Goal: Task Accomplishment & Management: Manage account settings

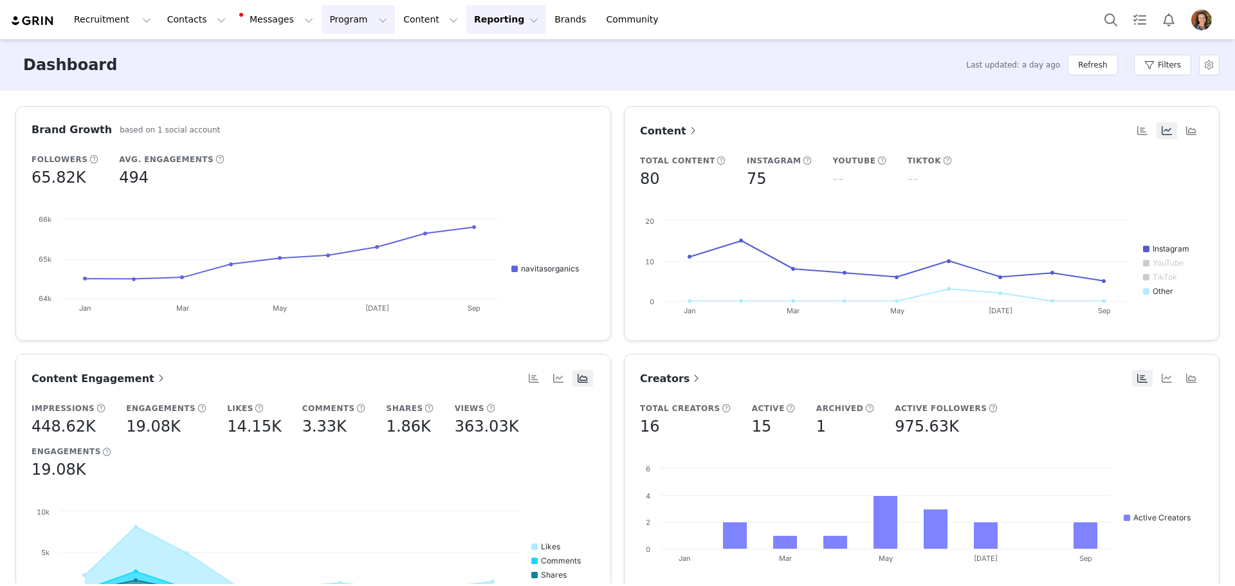
click at [325, 17] on button "Program Program" at bounding box center [358, 19] width 73 height 29
click at [334, 48] on link "Activations" at bounding box center [341, 57] width 102 height 24
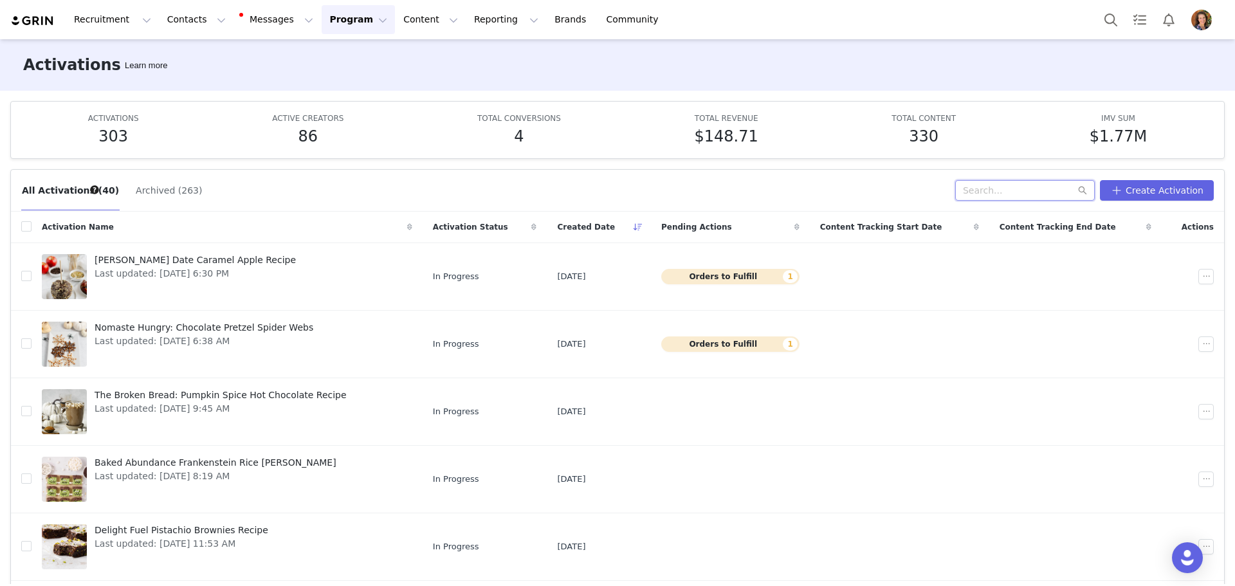
click at [1027, 196] on input "text" at bounding box center [1025, 190] width 140 height 21
type input "flora"
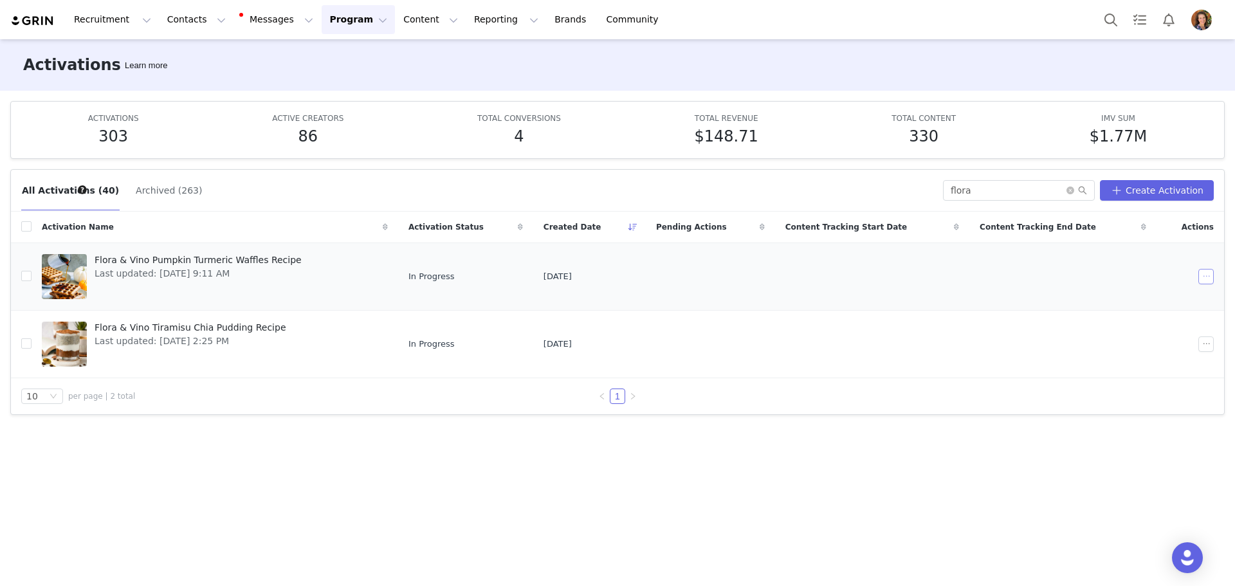
click at [1211, 270] on button "button" at bounding box center [1205, 276] width 15 height 15
click at [1131, 324] on span "Duplicate" at bounding box center [1142, 320] width 43 height 14
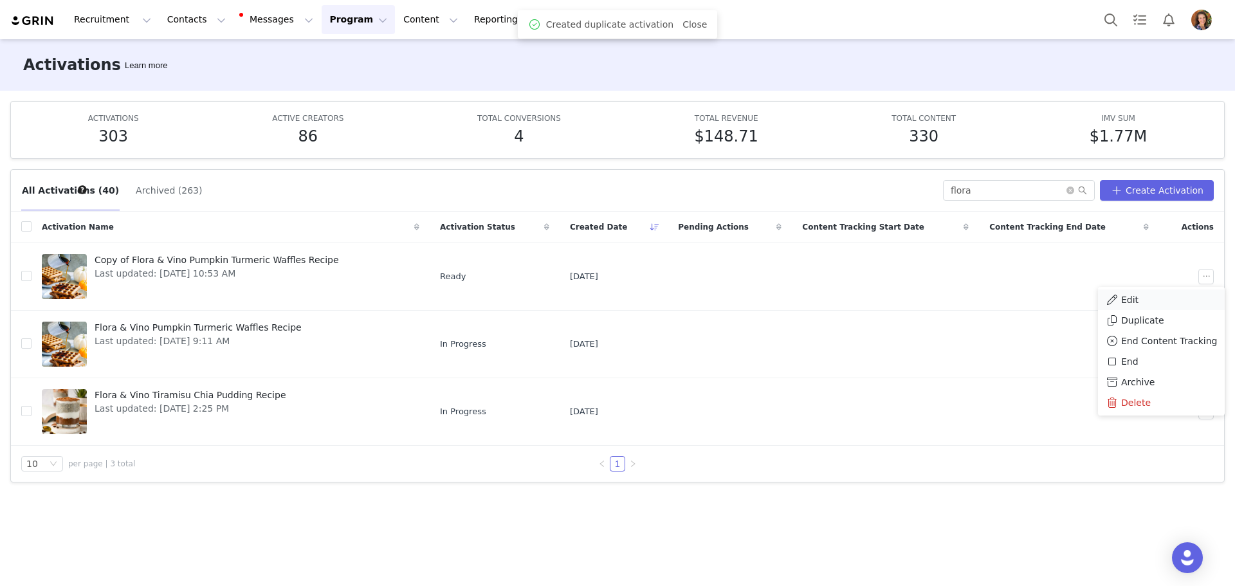
click at [1128, 295] on span "Edit" at bounding box center [1129, 300] width 17 height 14
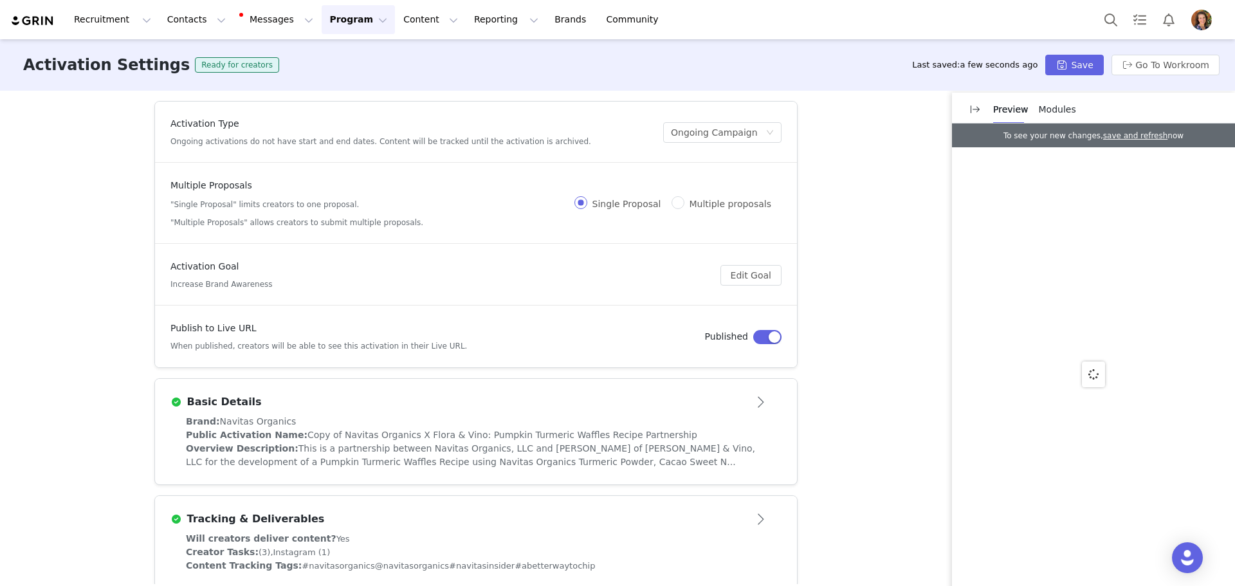
click at [764, 330] on button "button" at bounding box center [767, 337] width 28 height 14
click at [1073, 59] on button "Save" at bounding box center [1074, 65] width 58 height 21
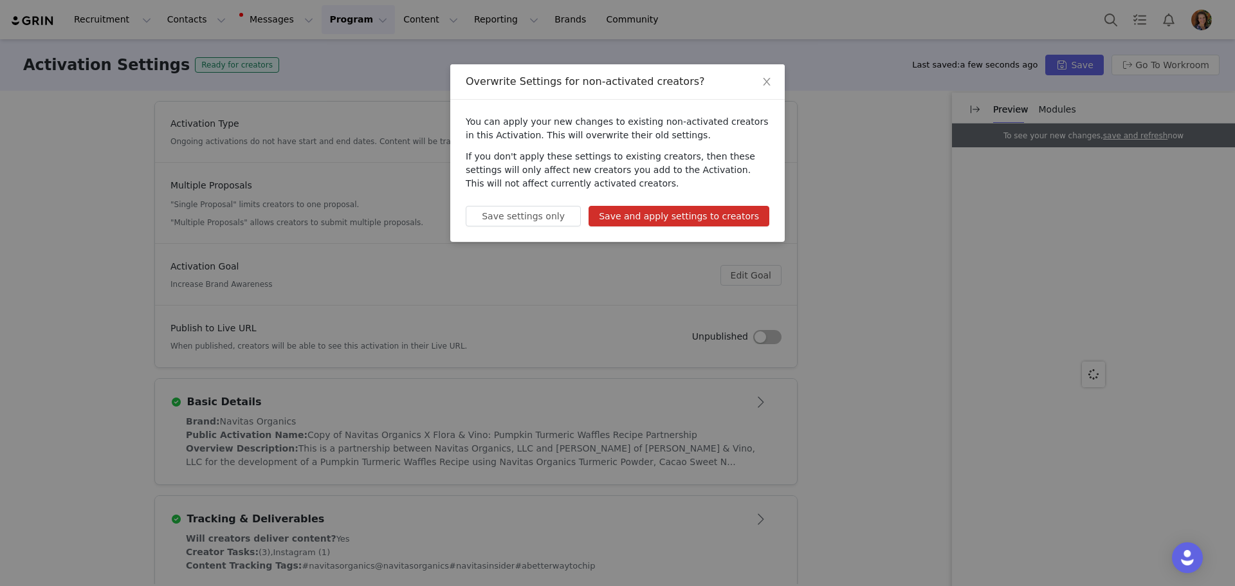
click at [698, 220] on button "Save and apply settings to creators" at bounding box center [679, 216] width 181 height 21
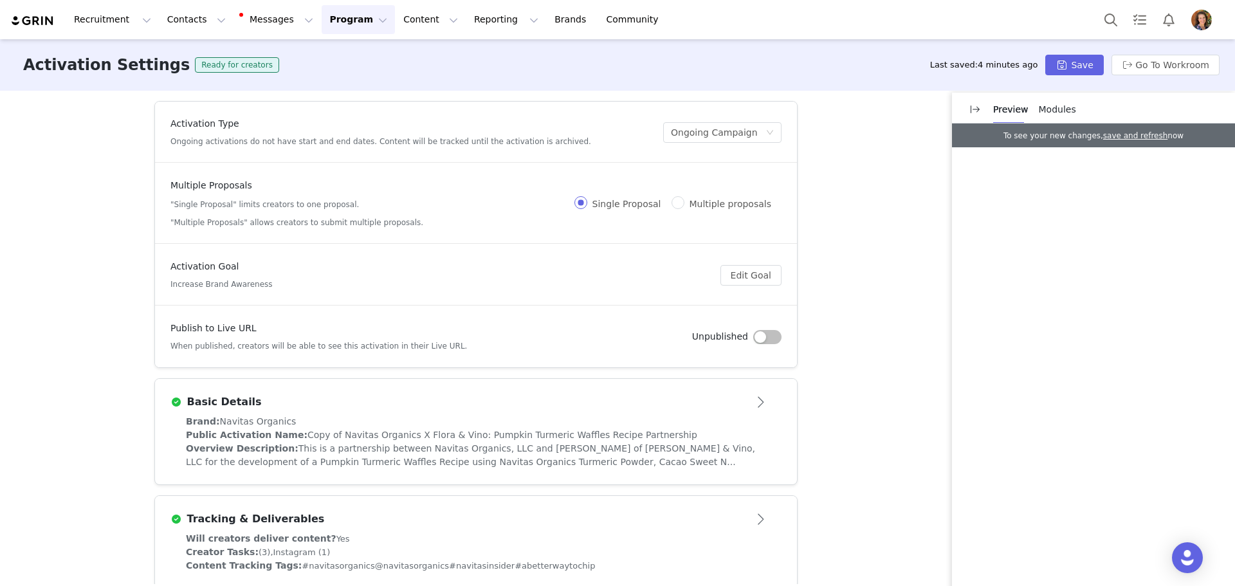
click at [443, 467] on span "This is a partnership between Navitas Organics, LLC and [PERSON_NAME] of [PERSO…" at bounding box center [470, 455] width 569 height 24
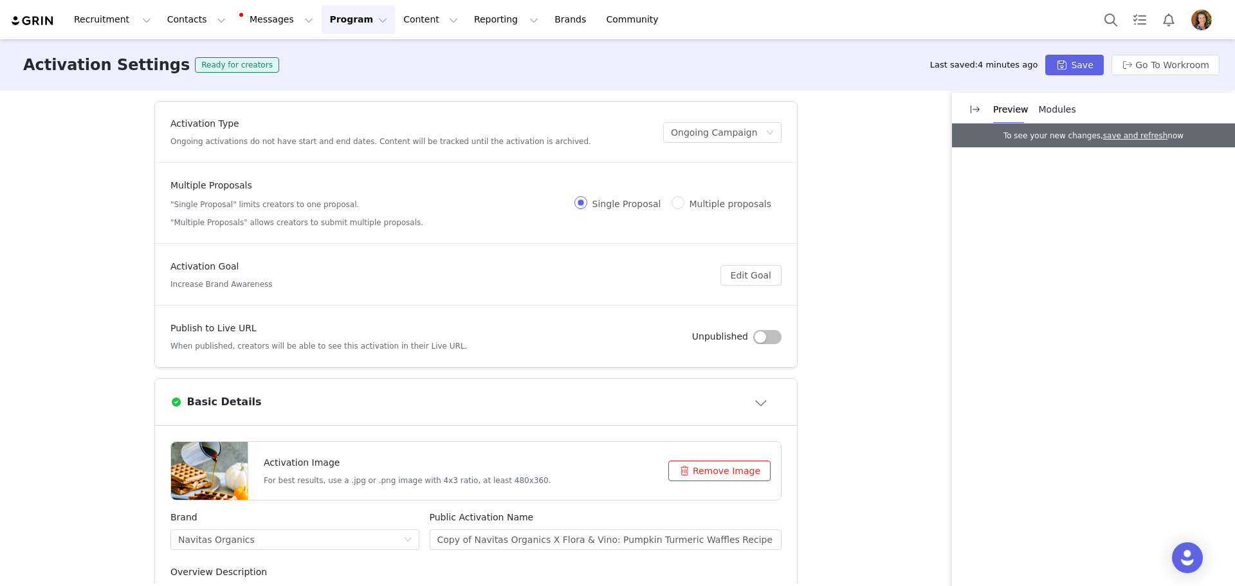
click at [193, 472] on div at bounding box center [209, 471] width 77 height 58
click at [1078, 57] on button "Save" at bounding box center [1074, 65] width 58 height 21
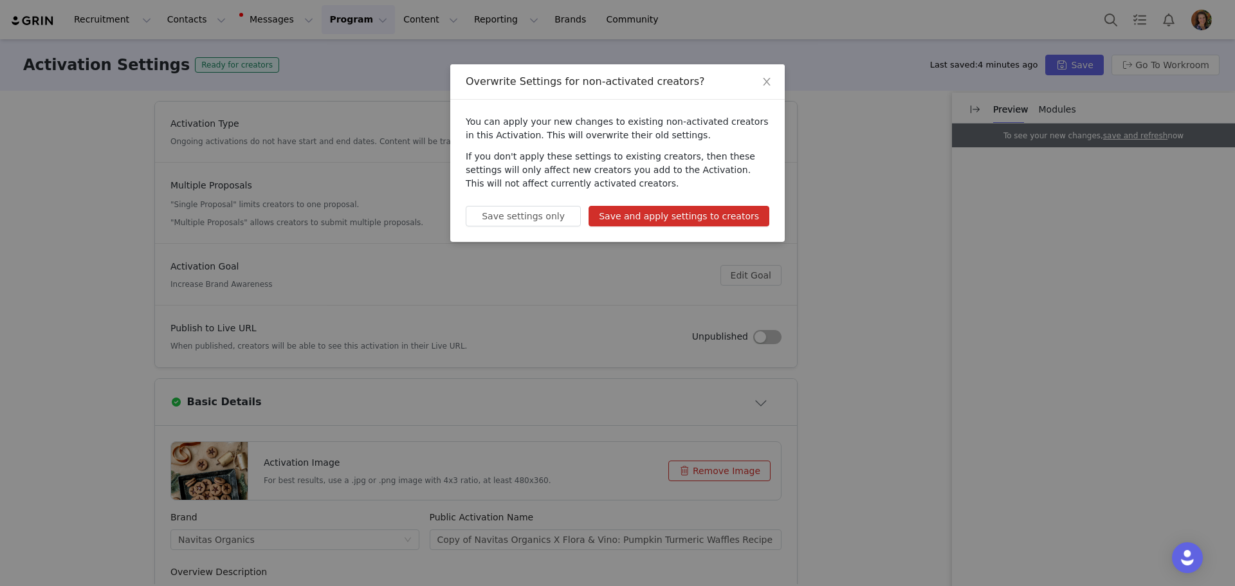
click at [727, 221] on button "Save and apply settings to creators" at bounding box center [679, 216] width 181 height 21
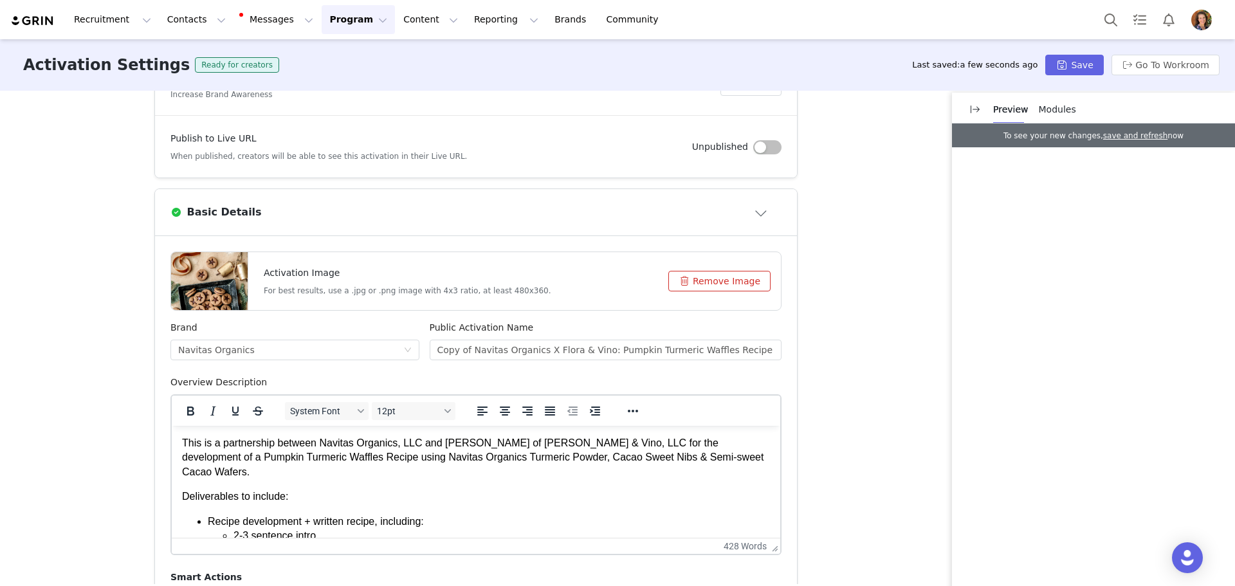
scroll to position [193, 0]
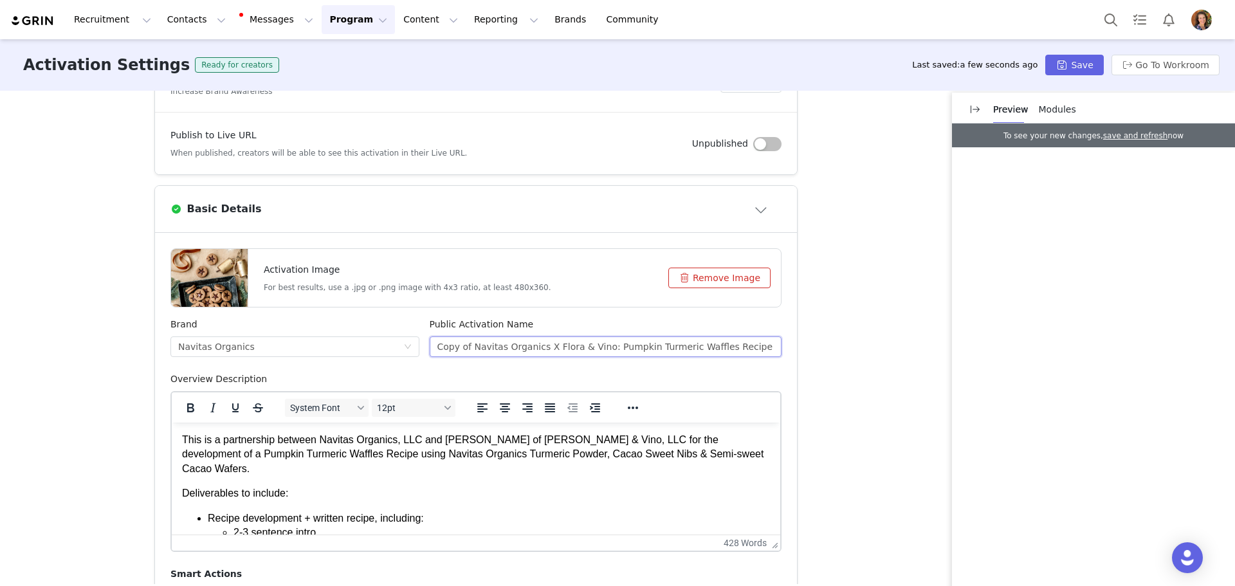
drag, startPoint x: 467, startPoint y: 348, endPoint x: 429, endPoint y: 351, distance: 38.1
click at [430, 354] on input "Copy of Navitas Organics X Flora & Vino: Pumpkin Turmeric Waffles Recipe Partne…" at bounding box center [606, 346] width 352 height 21
drag, startPoint x: 563, startPoint y: 347, endPoint x: 666, endPoint y: 342, distance: 103.7
click at [666, 342] on input "Navitas Organics X Flora & Vino: Pumpkin Turmeric Waffles Recipe Partnership" at bounding box center [606, 346] width 352 height 21
drag, startPoint x: 565, startPoint y: 347, endPoint x: 648, endPoint y: 343, distance: 83.1
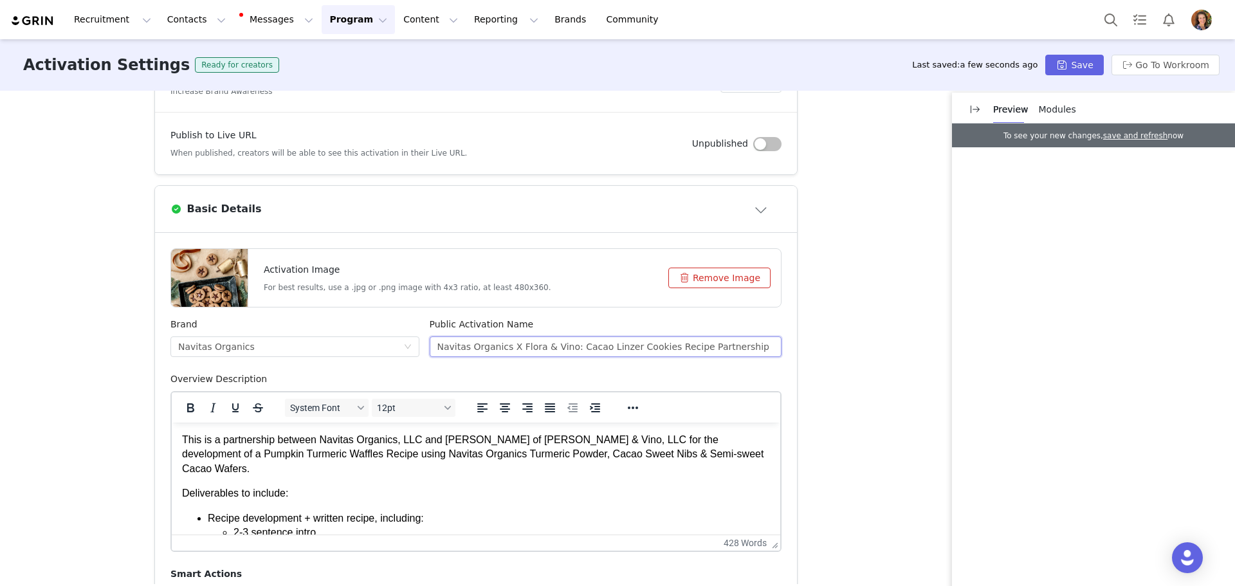
click at [648, 343] on input "Navitas Organics X Flora & Vino: Cacao Linzer Cookies Recipe Partnership" at bounding box center [606, 346] width 352 height 21
type input "Navitas Organics X Flora & Vino: Cacao Linzer Cookies Recipe Partnership"
drag, startPoint x: 706, startPoint y: 439, endPoint x: 292, endPoint y: 452, distance: 414.4
click at [265, 457] on p "This is a partnership between Navitas Organics, LLC and [PERSON_NAME] of [PERSO…" at bounding box center [476, 454] width 588 height 43
drag, startPoint x: 704, startPoint y: 440, endPoint x: 258, endPoint y: 452, distance: 446.6
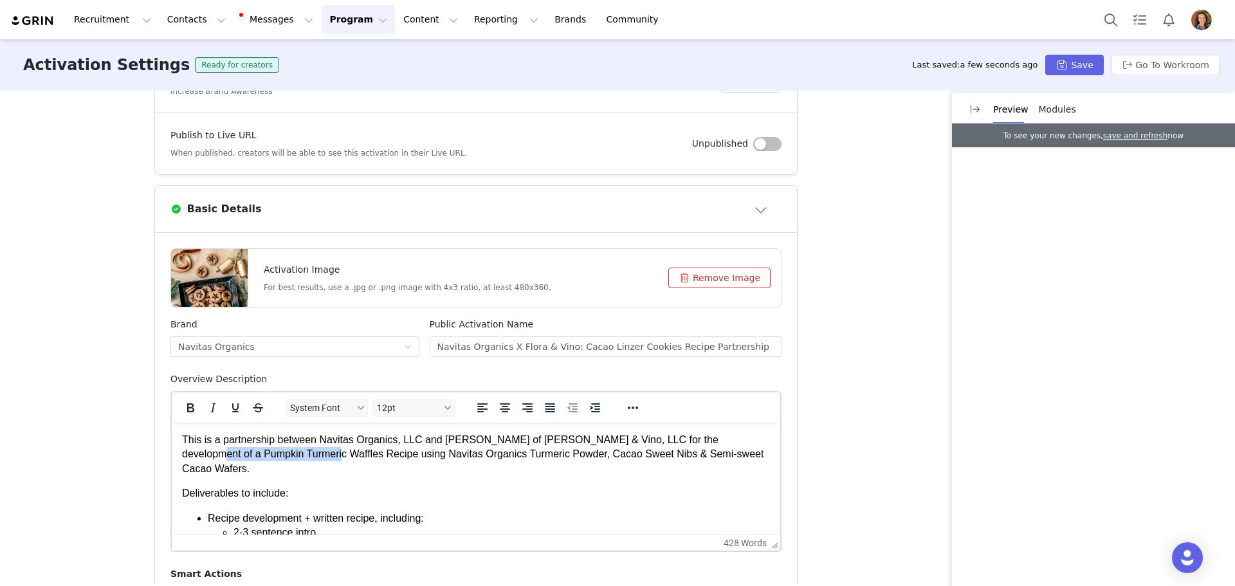
click at [258, 452] on p "This is a partnership between Navitas Organics, LLC and [PERSON_NAME] of [PERSO…" at bounding box center [476, 454] width 588 height 43
click at [408, 457] on p "This is a partnership between Navitas Organics, LLC and [PERSON_NAME] of [PERSO…" at bounding box center [476, 454] width 588 height 43
drag, startPoint x: 453, startPoint y: 455, endPoint x: 581, endPoint y: 454, distance: 128.0
click at [581, 454] on p "This is a partnership between Navitas Organics, LLC and [PERSON_NAME] of [PERSO…" at bounding box center [476, 454] width 588 height 43
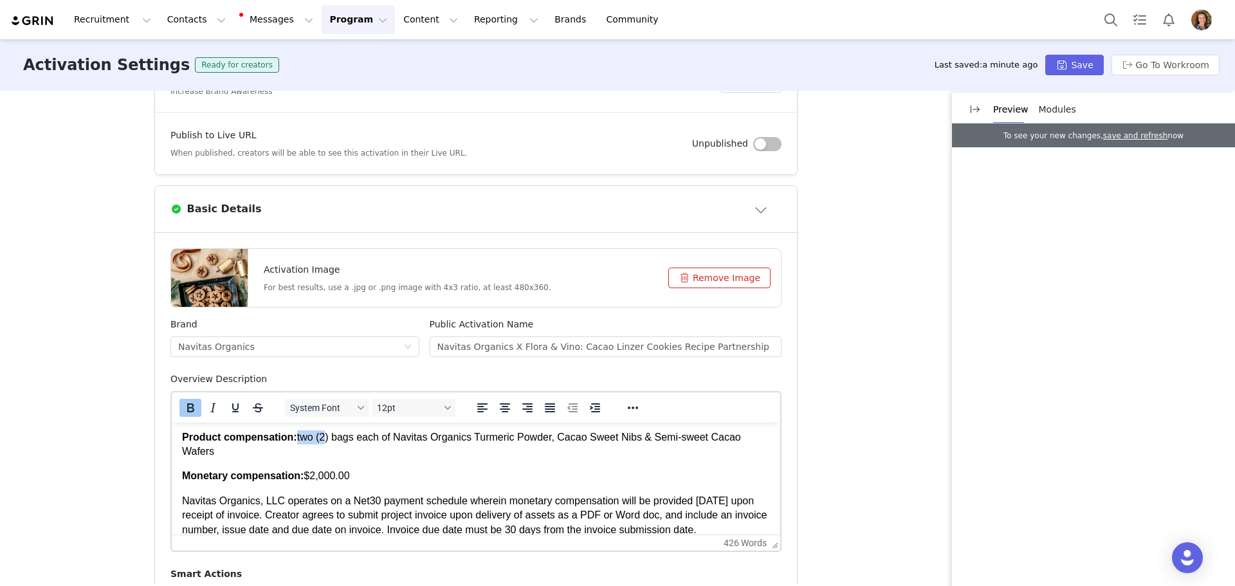
scroll to position [572, 0]
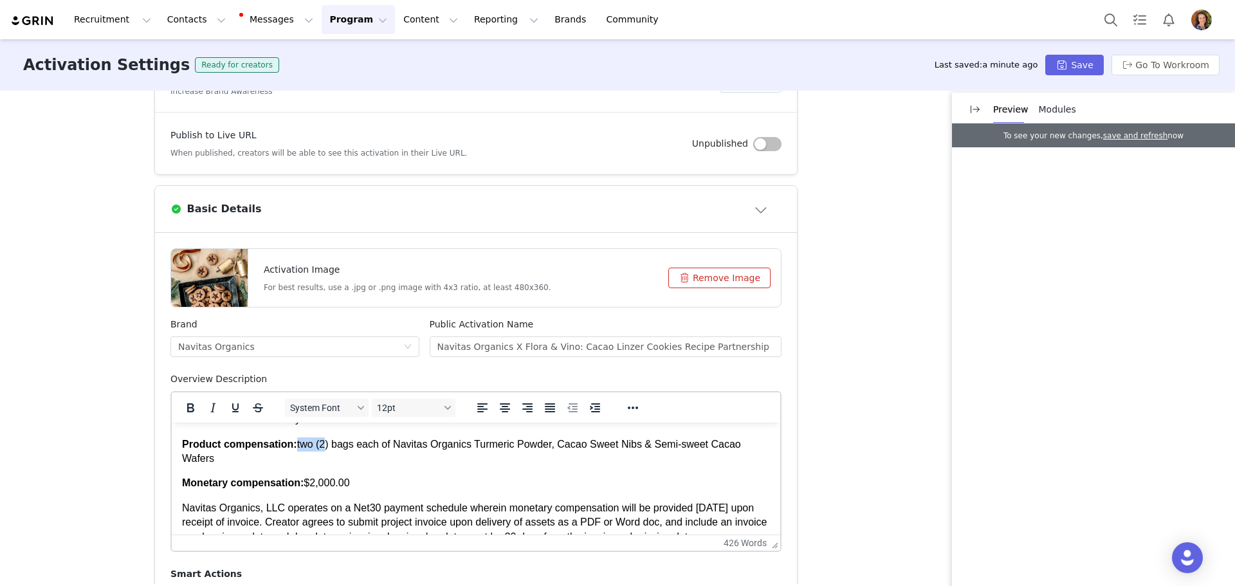
drag, startPoint x: 296, startPoint y: 433, endPoint x: 326, endPoint y: 446, distance: 33.1
click at [326, 446] on p "Product compensation: two (2) bags each of Navitas Organics Turmeric Powder, Ca…" at bounding box center [476, 451] width 588 height 29
click at [509, 443] on p "Product compensation: three (3) bags each of Navitas Organics Turmeric Powder, …" at bounding box center [476, 451] width 588 height 29
drag, startPoint x: 540, startPoint y: 446, endPoint x: 667, endPoint y: 440, distance: 126.9
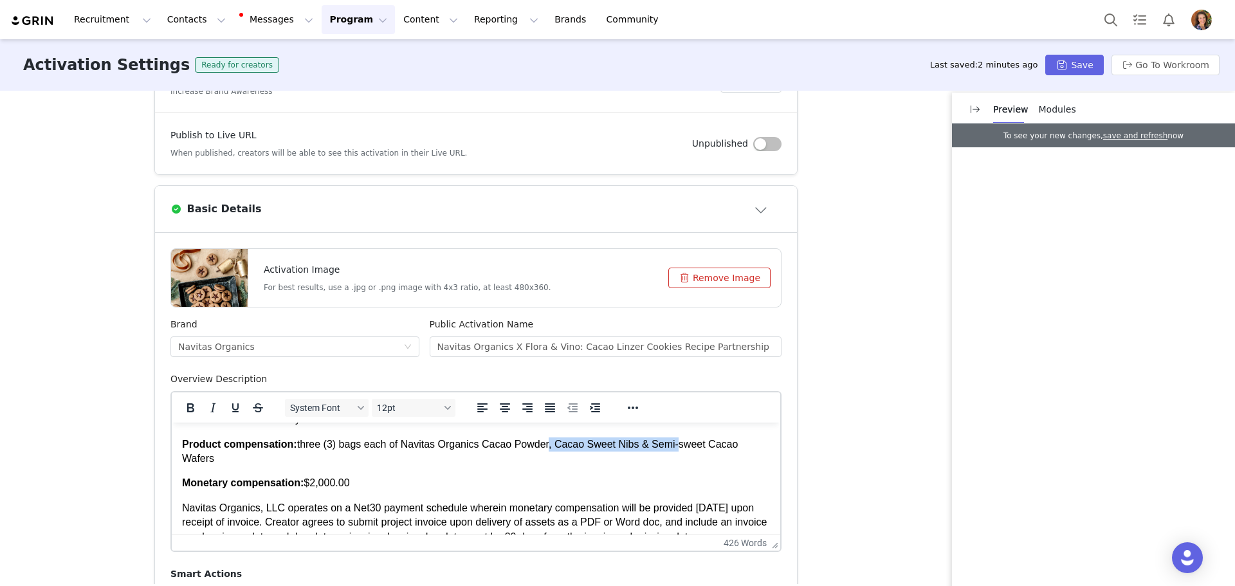
click at [667, 440] on p "Product compensation: three (3) bags each of Navitas Organics Cacao Powder, Cac…" at bounding box center [476, 451] width 588 height 29
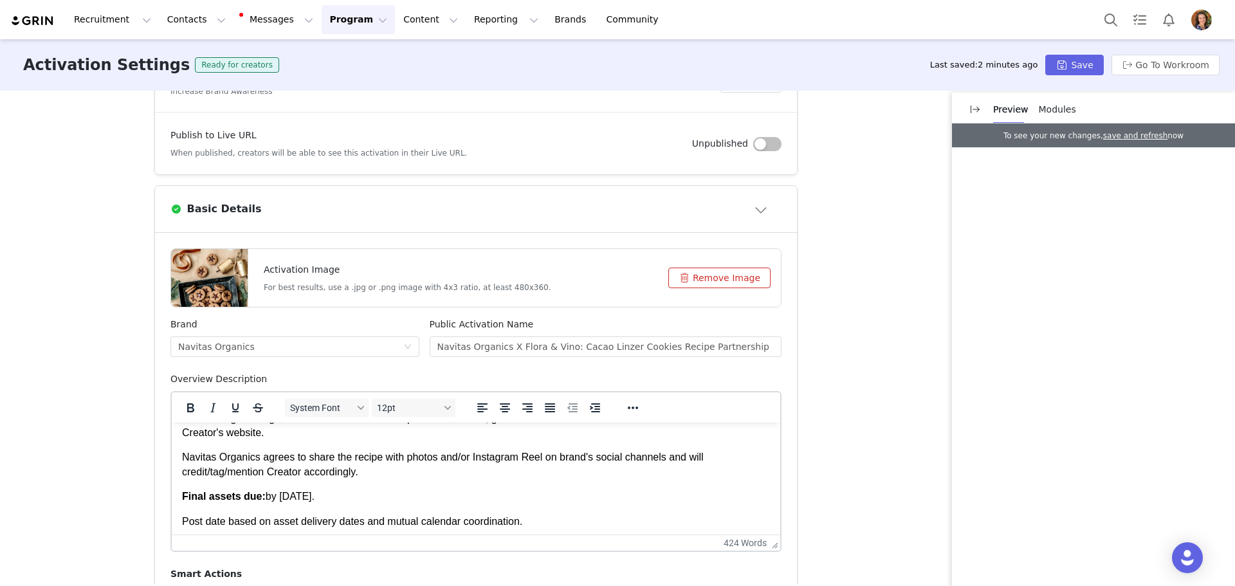
scroll to position [705, 0]
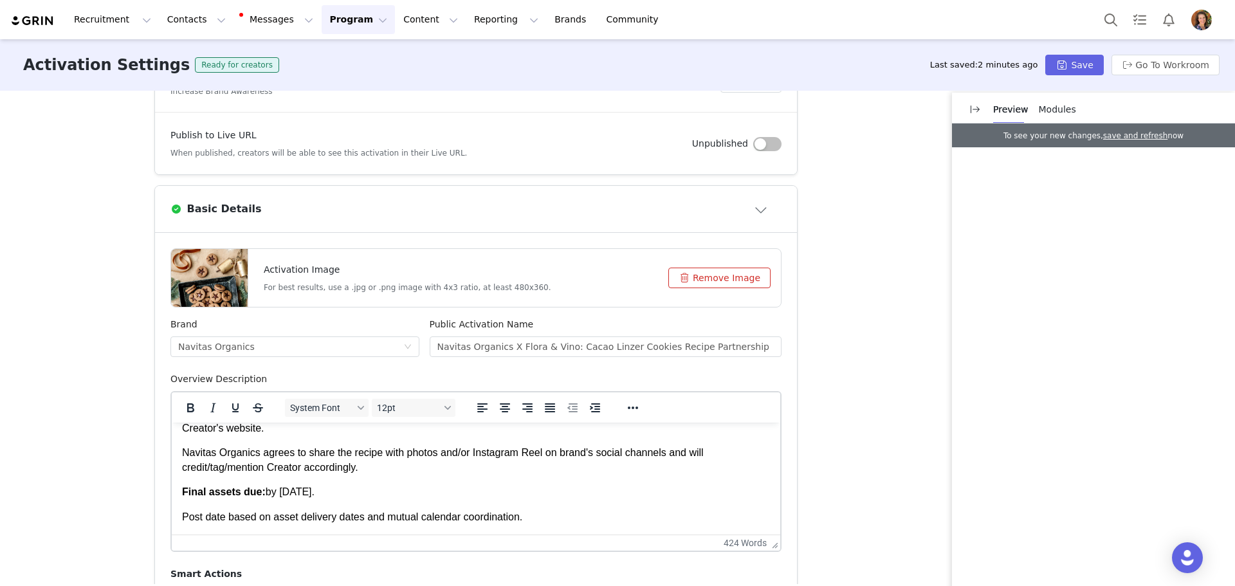
drag, startPoint x: 277, startPoint y: 491, endPoint x: 316, endPoint y: 488, distance: 39.4
click at [316, 488] on p "Final assets due: by [DATE]." at bounding box center [476, 492] width 588 height 14
click at [292, 491] on p "Final assets due: by [DATE]." at bounding box center [476, 492] width 588 height 14
drag, startPoint x: 276, startPoint y: 493, endPoint x: 315, endPoint y: 497, distance: 38.8
click at [315, 497] on p "Final assets due: by [DATE]." at bounding box center [476, 492] width 588 height 14
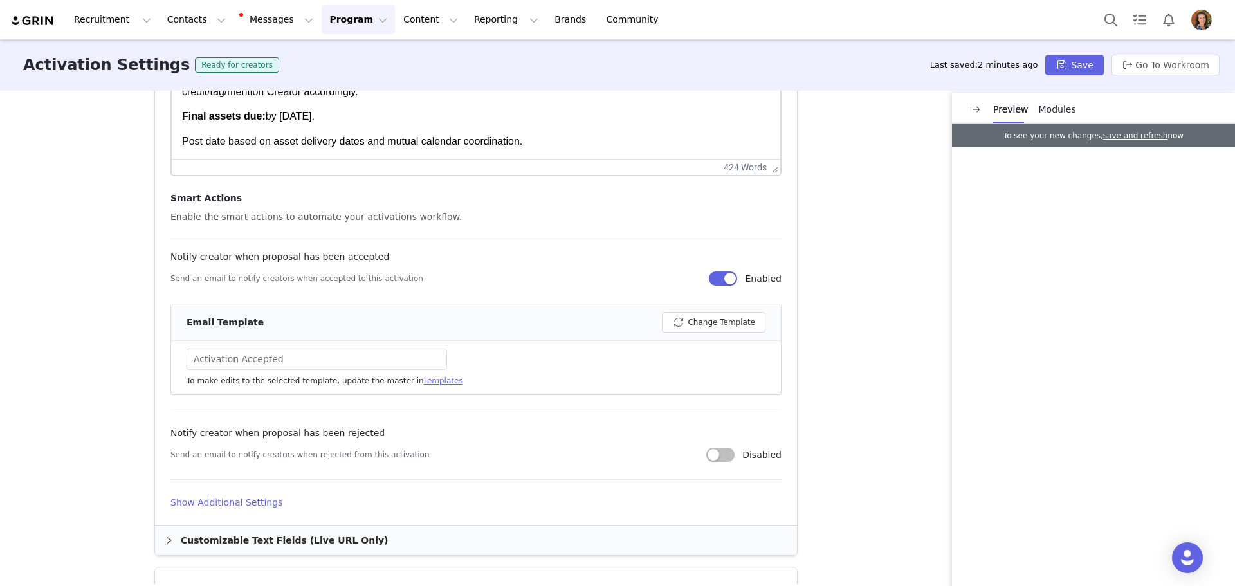
scroll to position [579, 0]
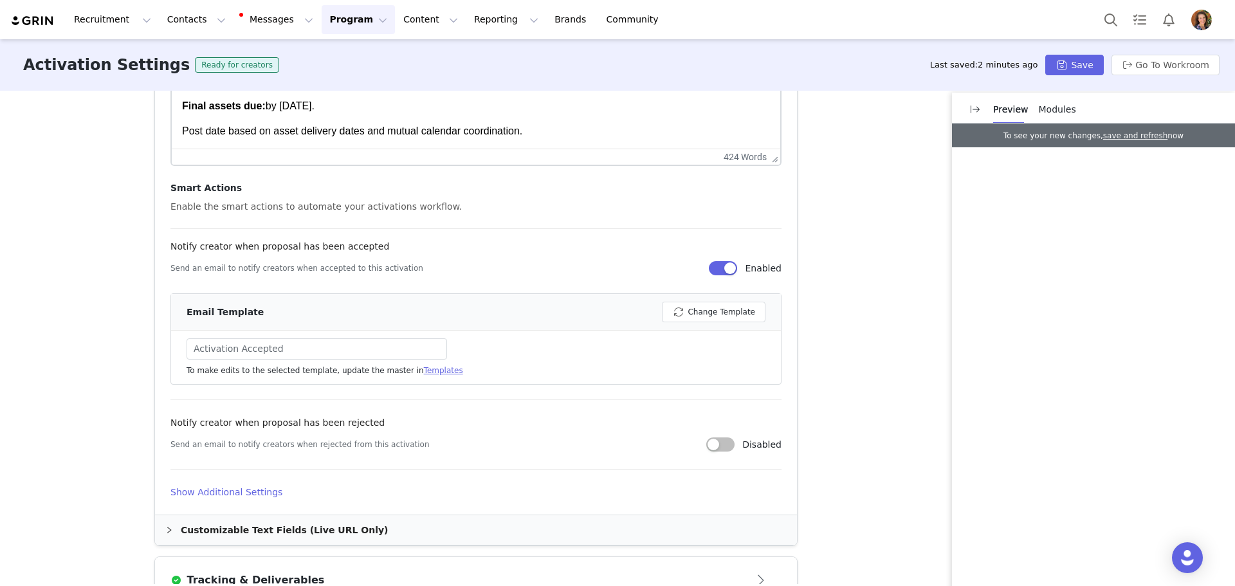
click at [214, 488] on h4 "Show Additional Settings" at bounding box center [475, 493] width 611 height 14
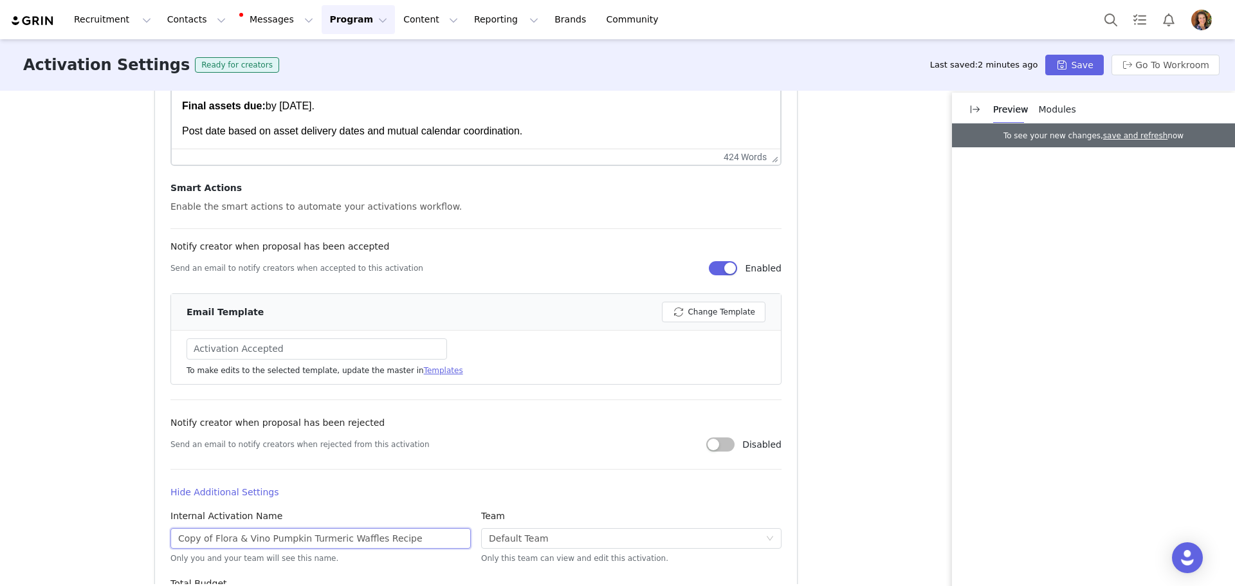
drag, startPoint x: 208, startPoint y: 538, endPoint x: 156, endPoint y: 531, distance: 52.6
click at [156, 531] on article "Activation Image For best results, use a .jpg or .png image with 4x3 ratio, at …" at bounding box center [476, 247] width 642 height 800
drag, startPoint x: 226, startPoint y: 540, endPoint x: 329, endPoint y: 542, distance: 102.3
click at [329, 542] on input "Flora & Vino Pumpkin Turmeric Waffles Recipe" at bounding box center [320, 538] width 300 height 21
paste input "Cacao [PERSON_NAME]"
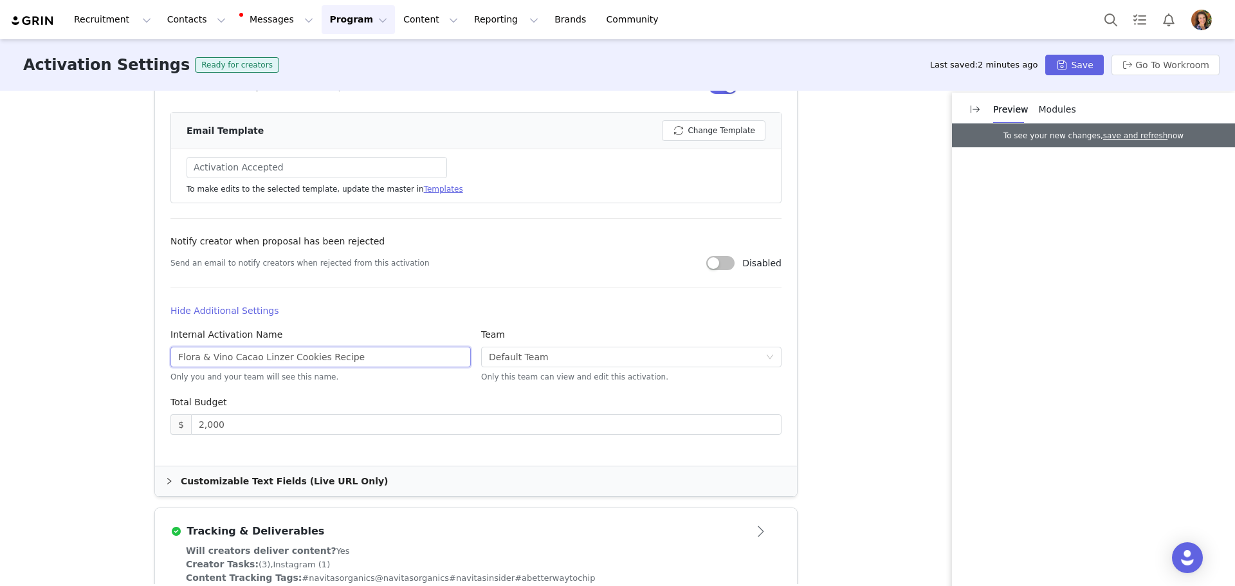
scroll to position [772, 0]
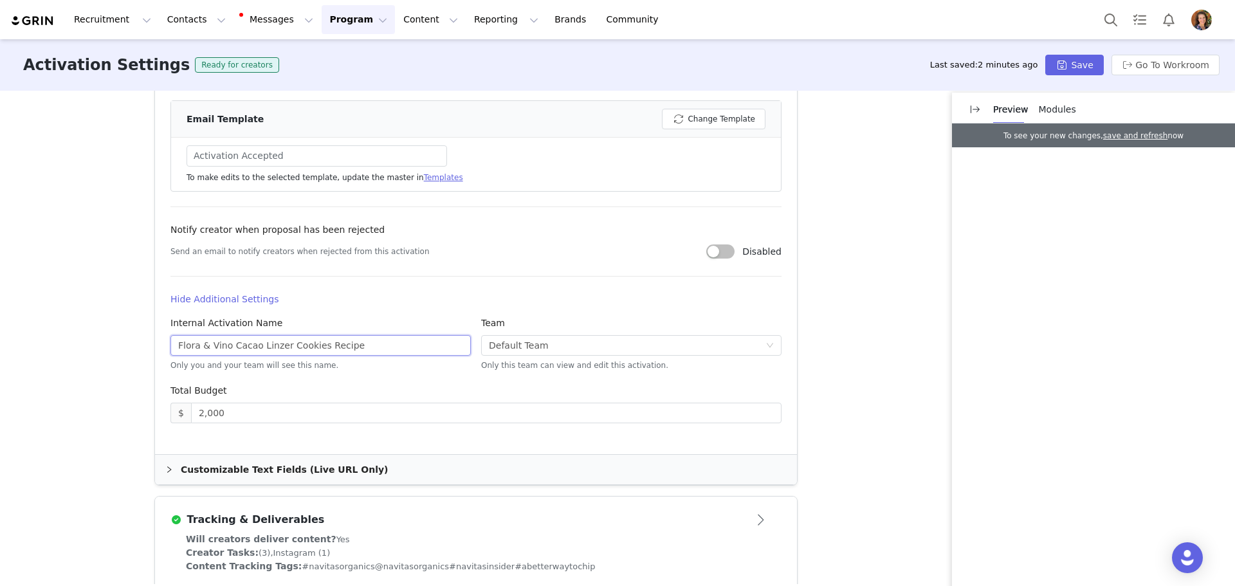
type input "Flora & Vino Cacao Linzer Cookies Recipe"
click at [219, 472] on div "Customizable Text Fields (Live URL Only)" at bounding box center [476, 470] width 642 height 30
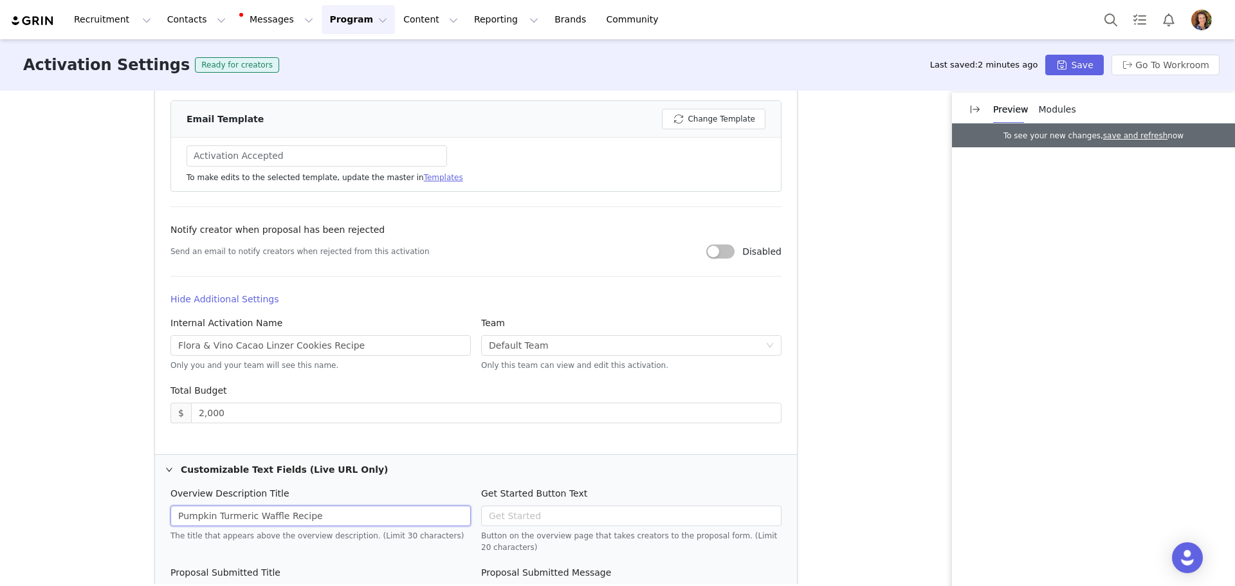
click at [201, 518] on input "Pumpkin Turmeric Waffle Recipe" at bounding box center [320, 516] width 300 height 21
paste input "Cacao Linzer Cookies"
click at [178, 520] on input "Cacao Linzer Cookies" at bounding box center [320, 516] width 300 height 21
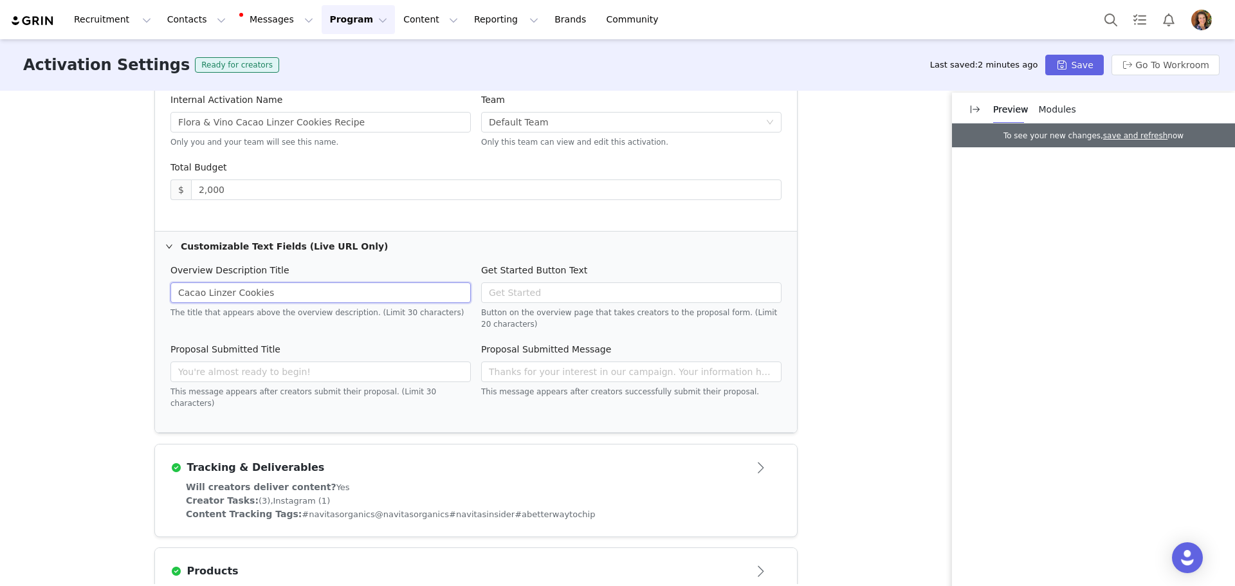
scroll to position [1029, 0]
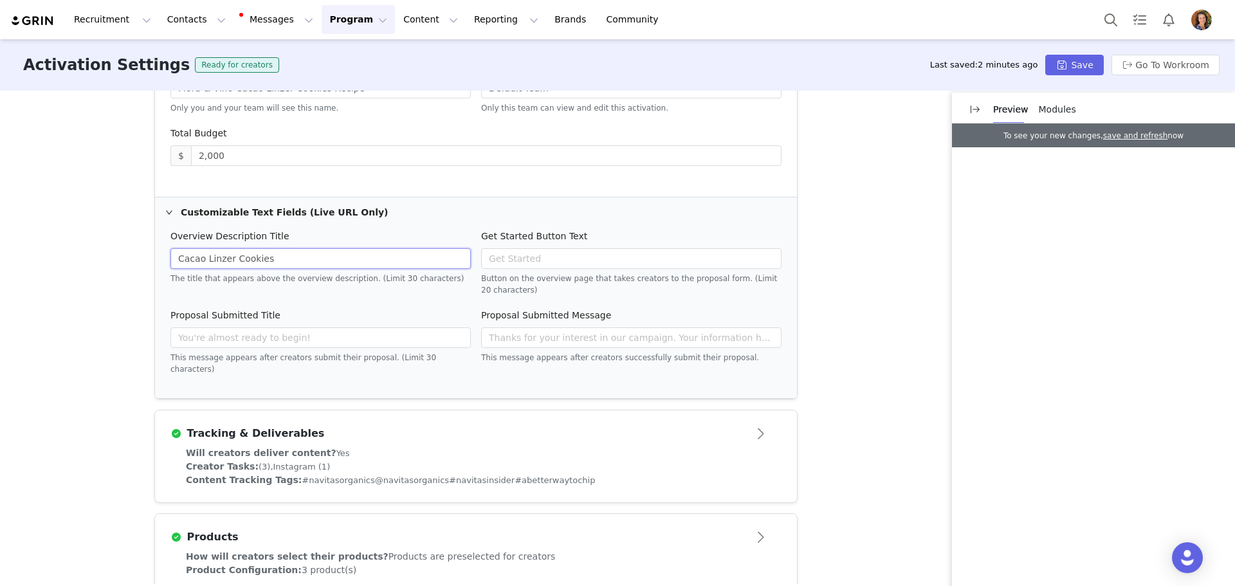
type input "Cacao Linzer Cookies"
click at [219, 475] on div "Content Tracking Tags: #navitasorganics @navitasorganics #navitasinsider #abett…" at bounding box center [476, 480] width 580 height 14
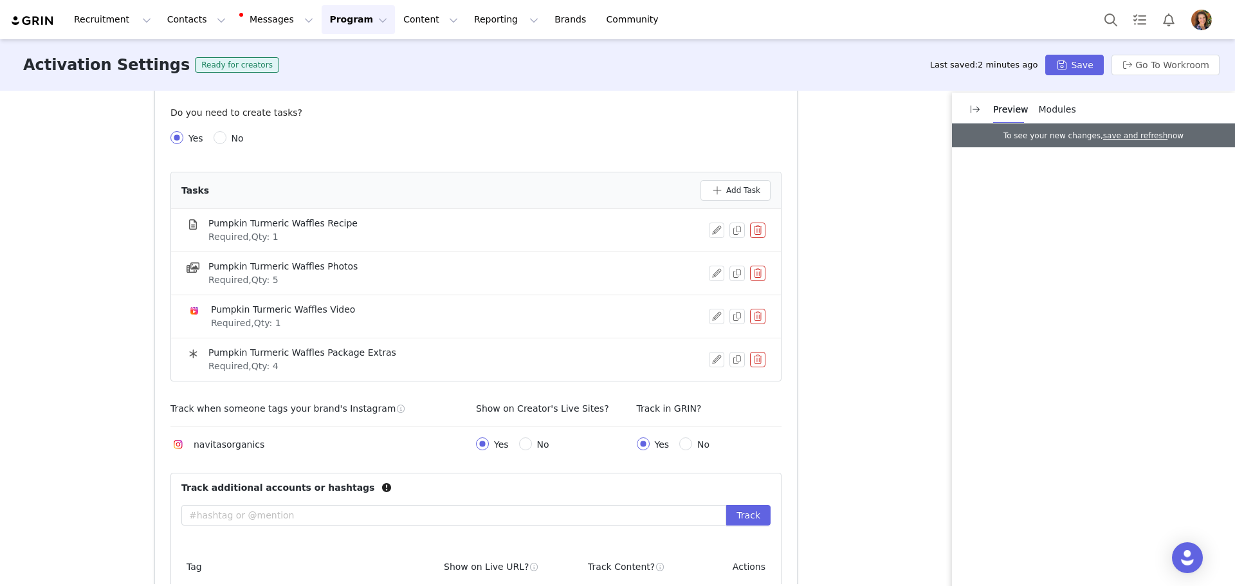
scroll to position [438, 0]
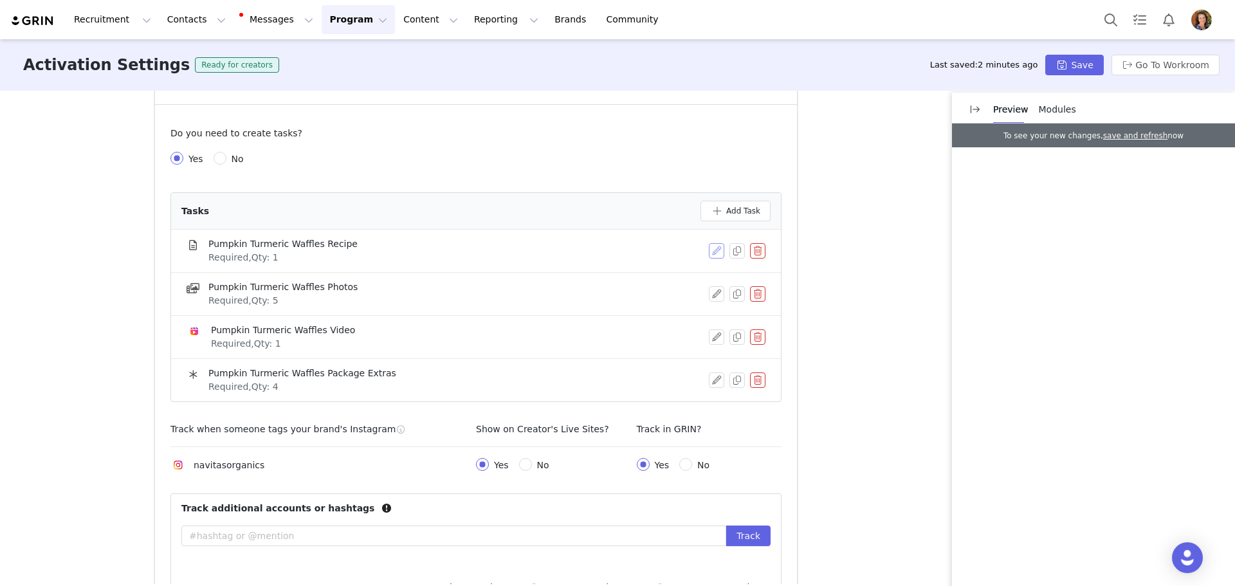
click at [713, 256] on button "button" at bounding box center [716, 250] width 15 height 15
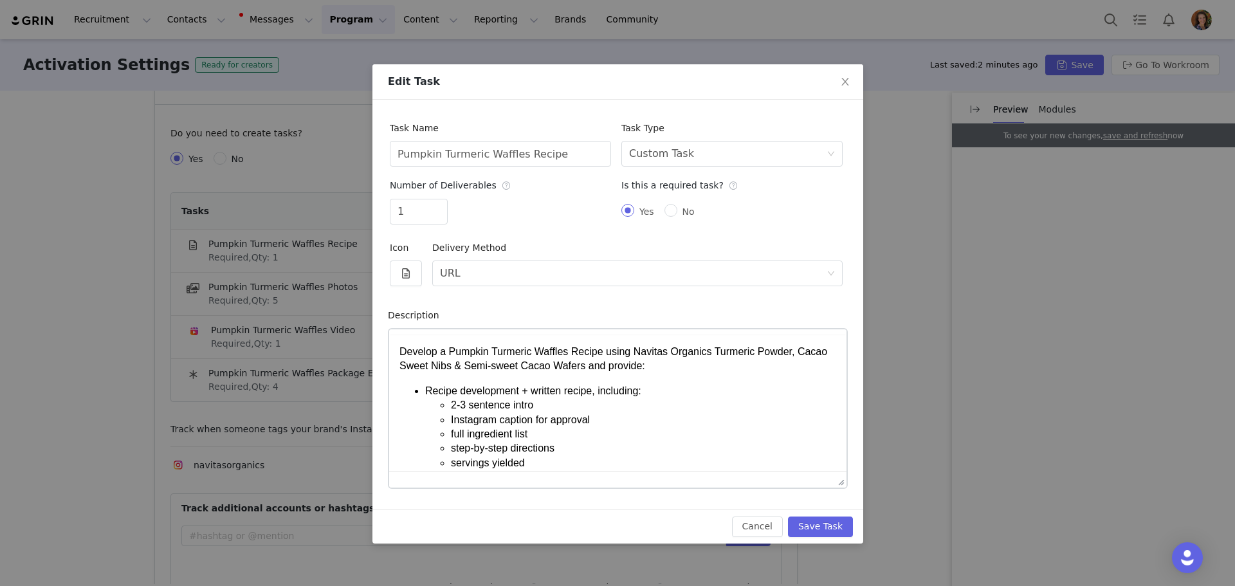
scroll to position [0, 0]
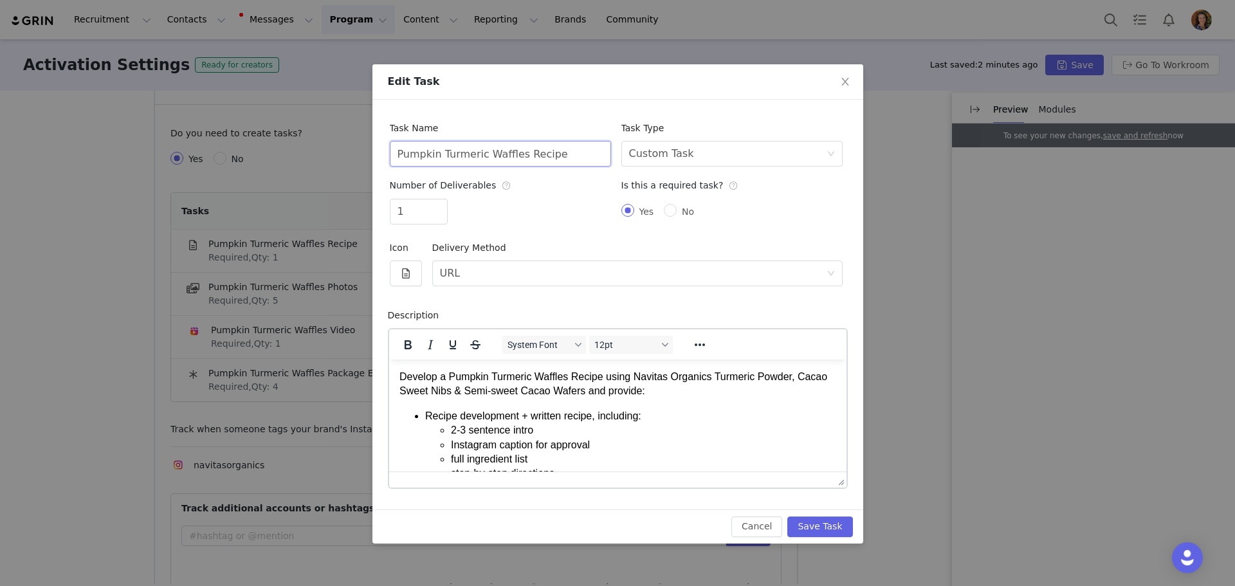
drag, startPoint x: 515, startPoint y: 158, endPoint x: 365, endPoint y: 167, distance: 150.8
click at [365, 167] on div "Edit Task Task Name Pumpkin Turmeric Waffles Recipe Task Type Select task type …" at bounding box center [617, 293] width 1235 height 586
click at [770, 530] on button "Cancel" at bounding box center [756, 526] width 51 height 21
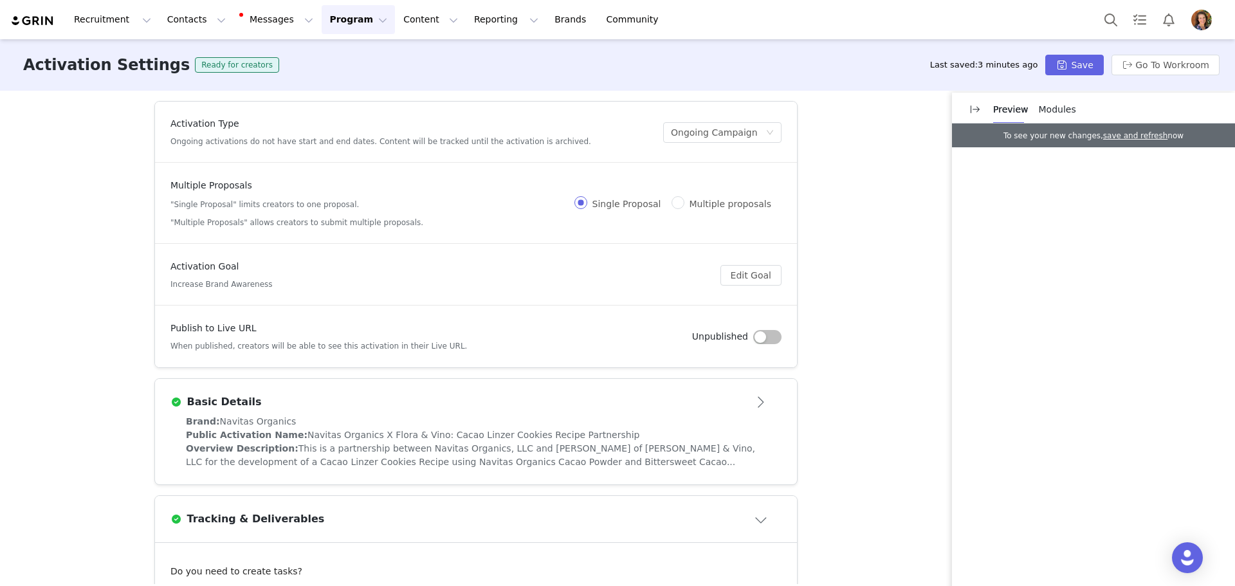
click at [394, 452] on span "This is a partnership between Navitas Organics, LLC and [PERSON_NAME] of [PERSO…" at bounding box center [470, 455] width 569 height 24
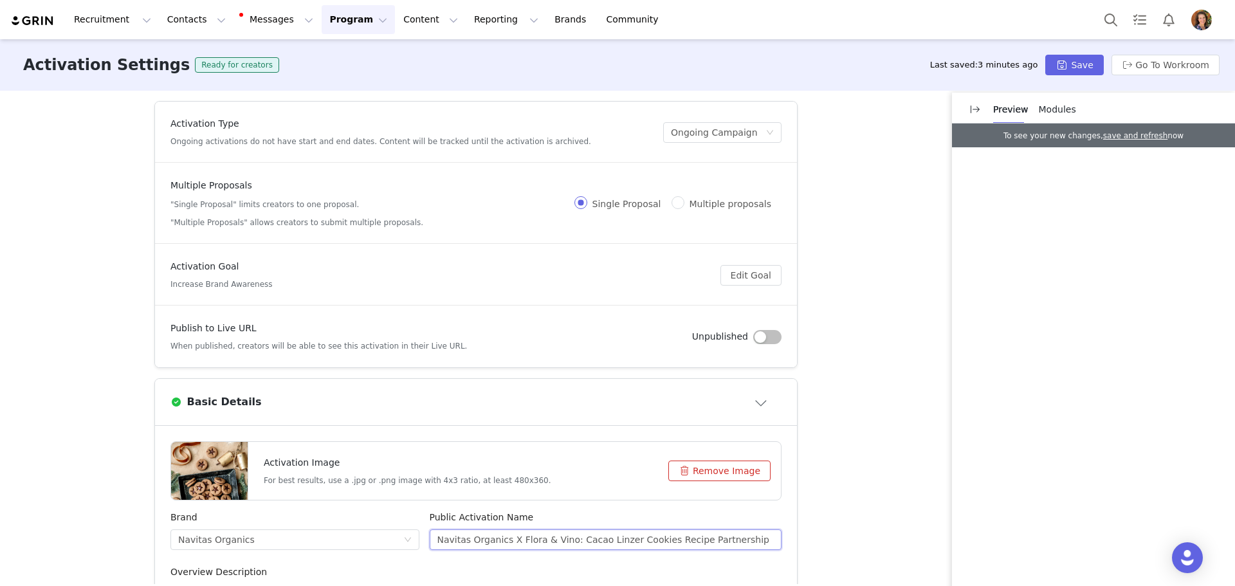
drag, startPoint x: 564, startPoint y: 540, endPoint x: 646, endPoint y: 540, distance: 82.3
click at [646, 540] on input "Navitas Organics X Flora & Vino: Cacao Linzer Cookies Recipe Partnership" at bounding box center [606, 539] width 352 height 21
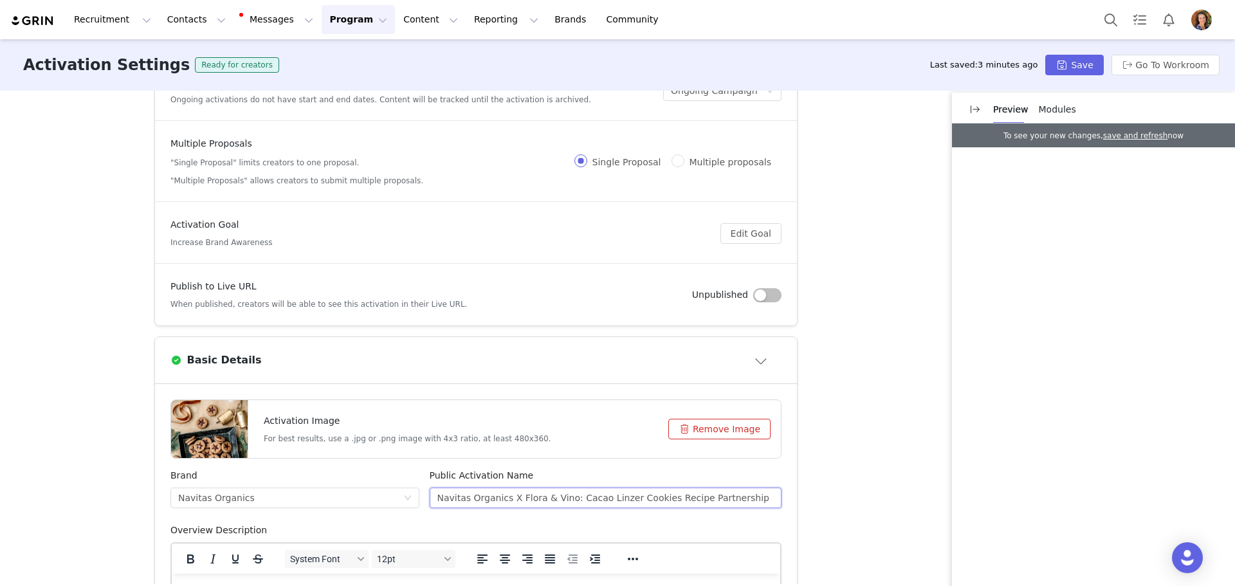
scroll to position [64, 0]
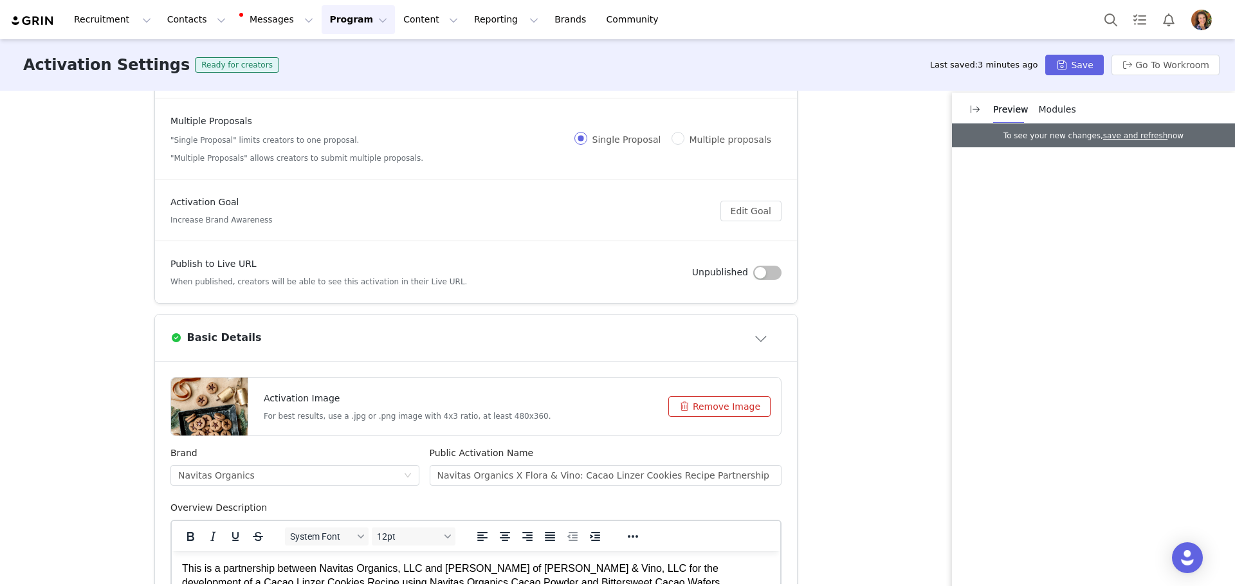
click at [219, 410] on div at bounding box center [209, 407] width 77 height 58
click at [1090, 62] on button "Save" at bounding box center [1074, 65] width 58 height 21
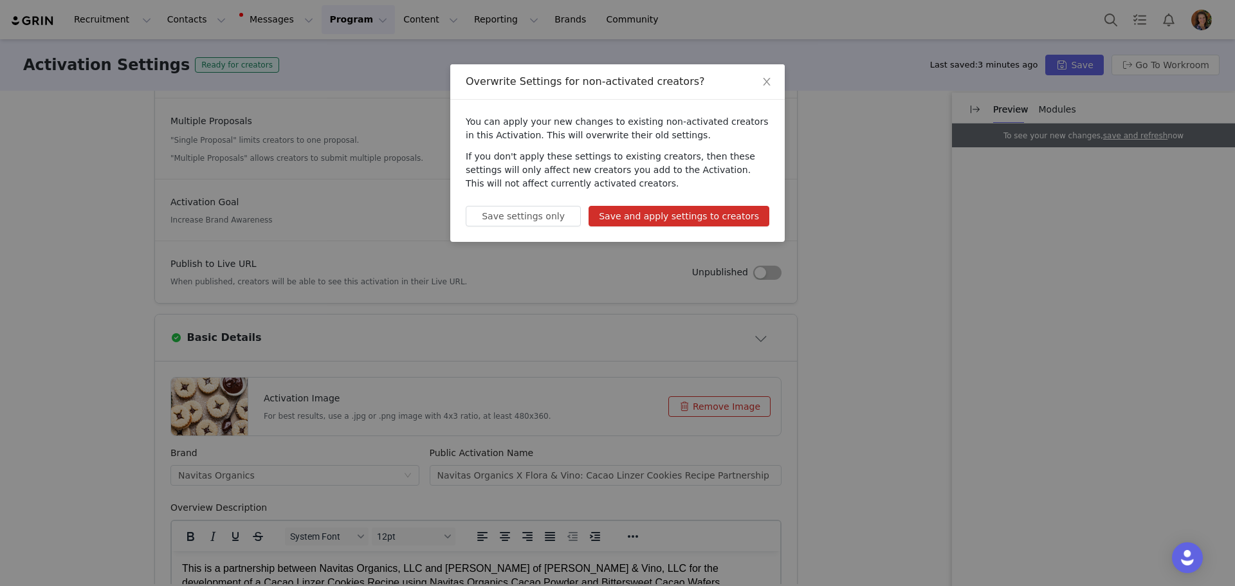
click at [710, 224] on button "Save and apply settings to creators" at bounding box center [679, 216] width 181 height 21
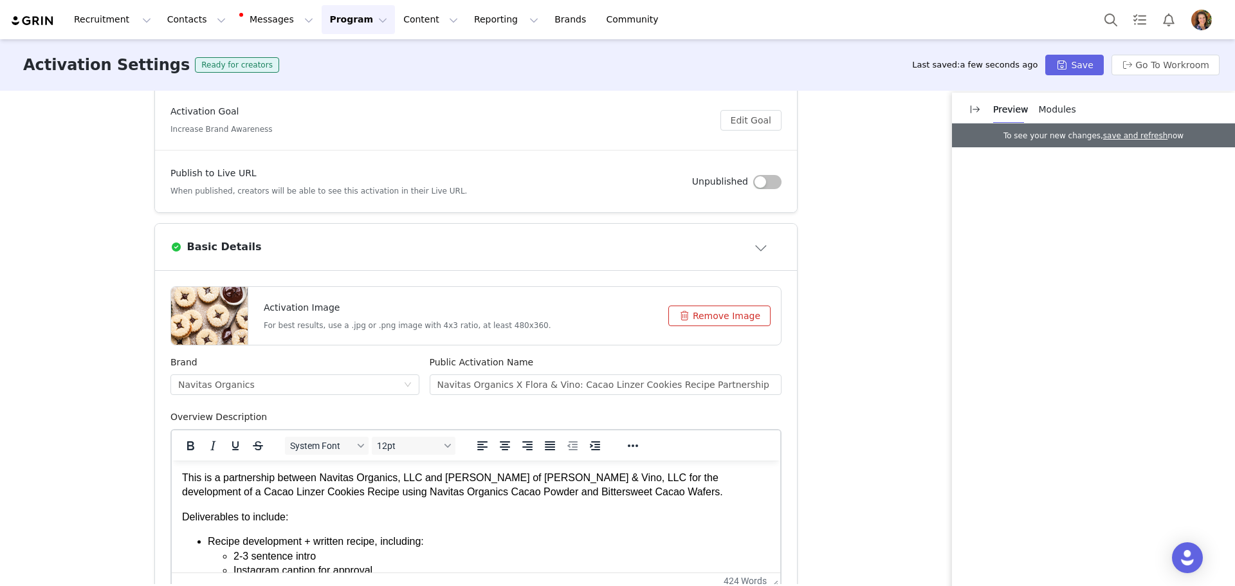
scroll to position [129, 0]
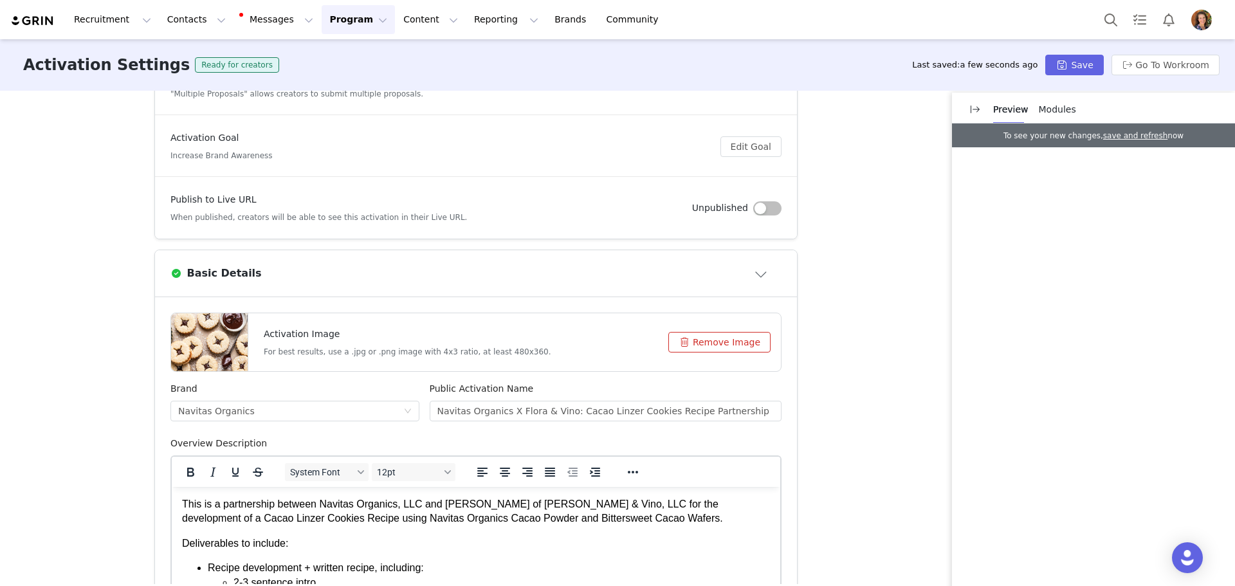
click at [217, 350] on div at bounding box center [209, 342] width 77 height 58
click at [1081, 66] on button "Save" at bounding box center [1074, 65] width 58 height 21
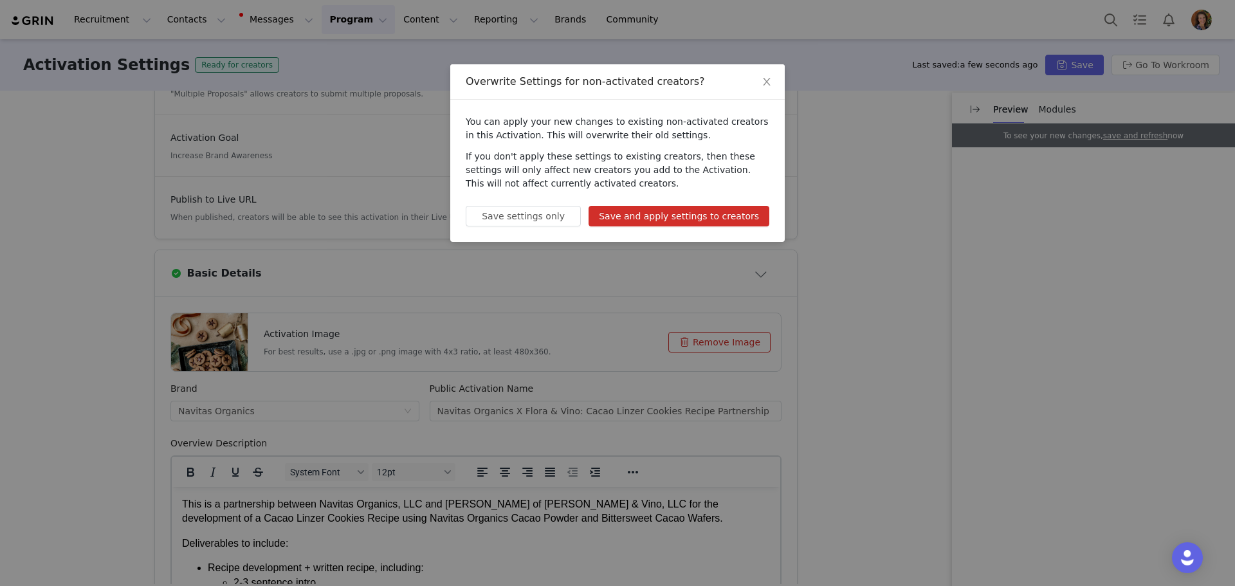
click at [715, 221] on button "Save and apply settings to creators" at bounding box center [679, 216] width 181 height 21
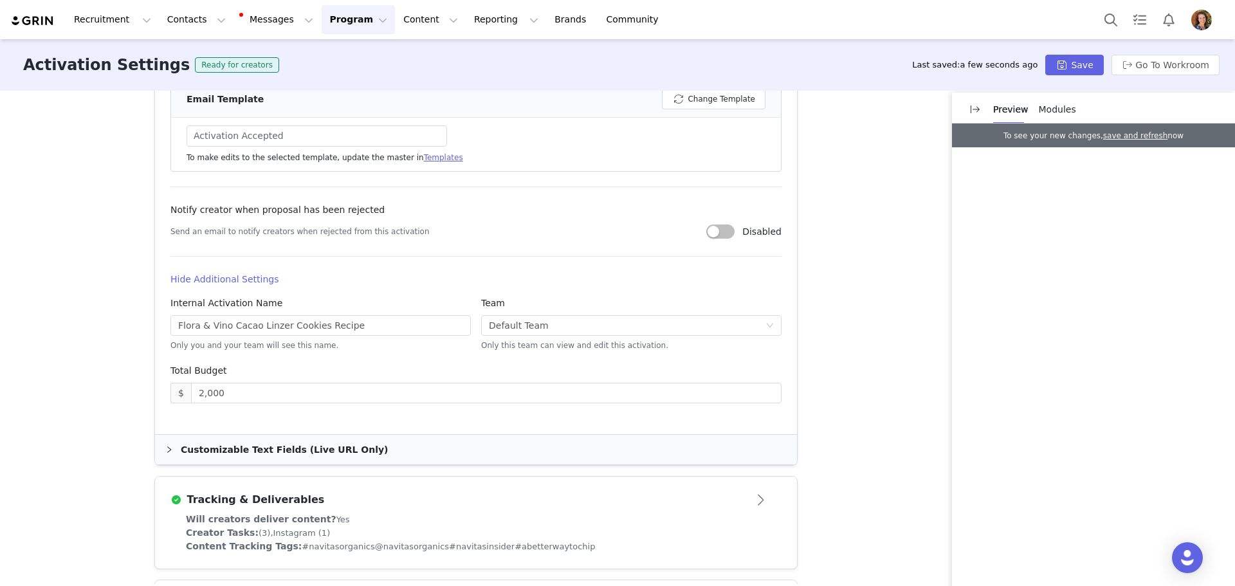
scroll to position [708, 0]
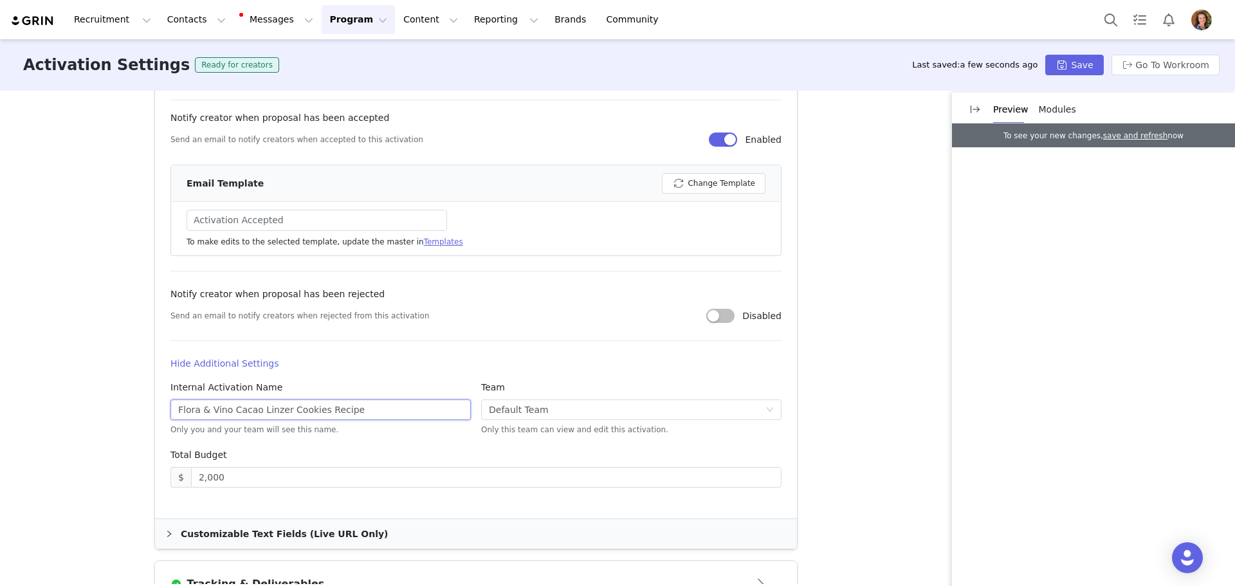
drag, startPoint x: 226, startPoint y: 406, endPoint x: 373, endPoint y: 408, distance: 147.3
click at [373, 408] on input "Flora & Vino Cacao Linzer Cookies Recipe" at bounding box center [320, 409] width 300 height 21
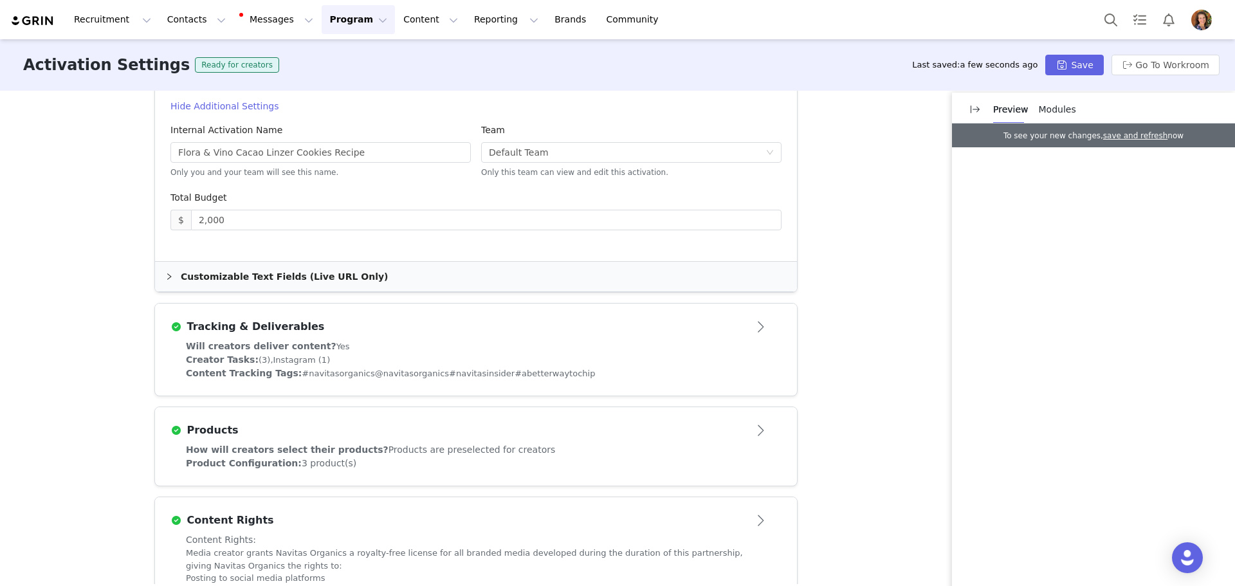
click at [369, 381] on div "Will creators deliver content? Yes Creator Tasks: (3), Instagram (1) Content Tr…" at bounding box center [476, 368] width 642 height 56
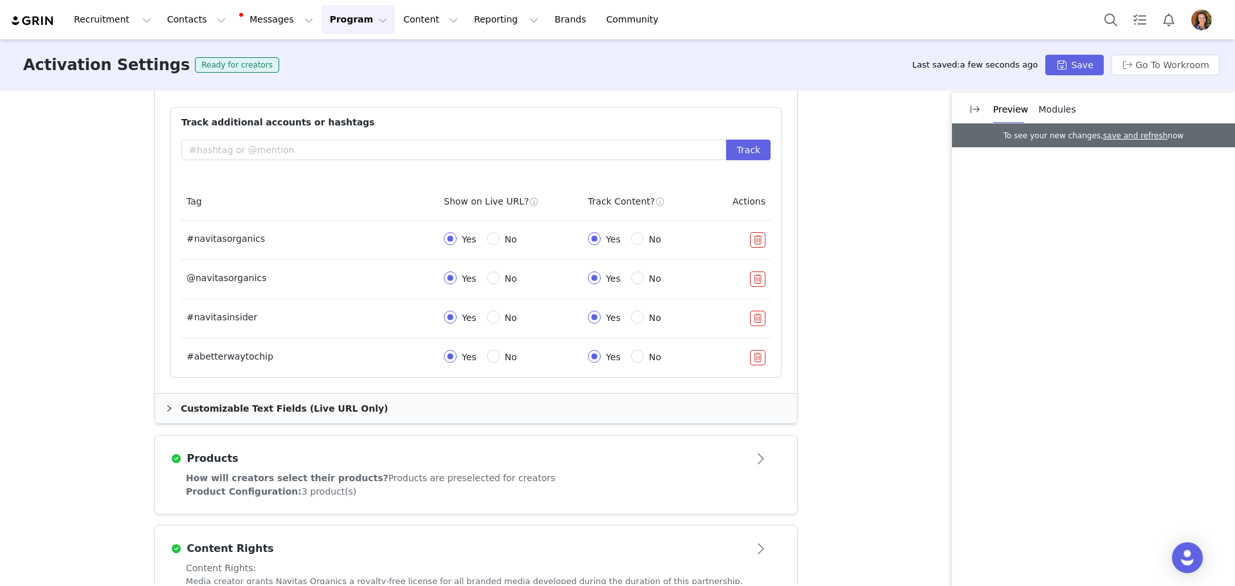
scroll to position [567, 0]
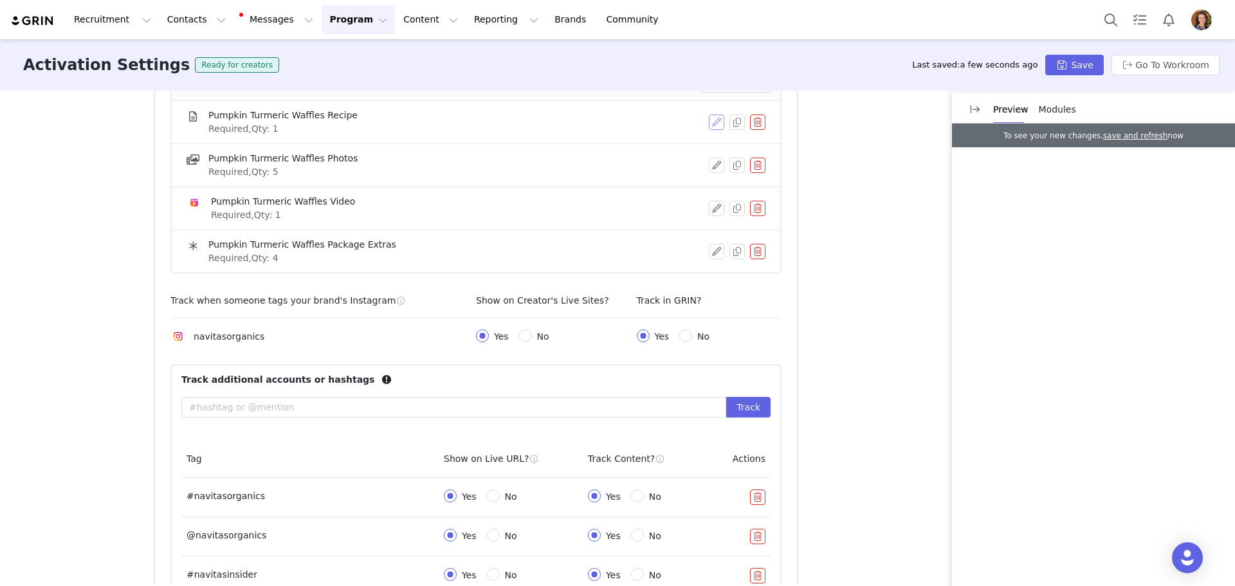
click at [710, 122] on button "button" at bounding box center [716, 121] width 15 height 15
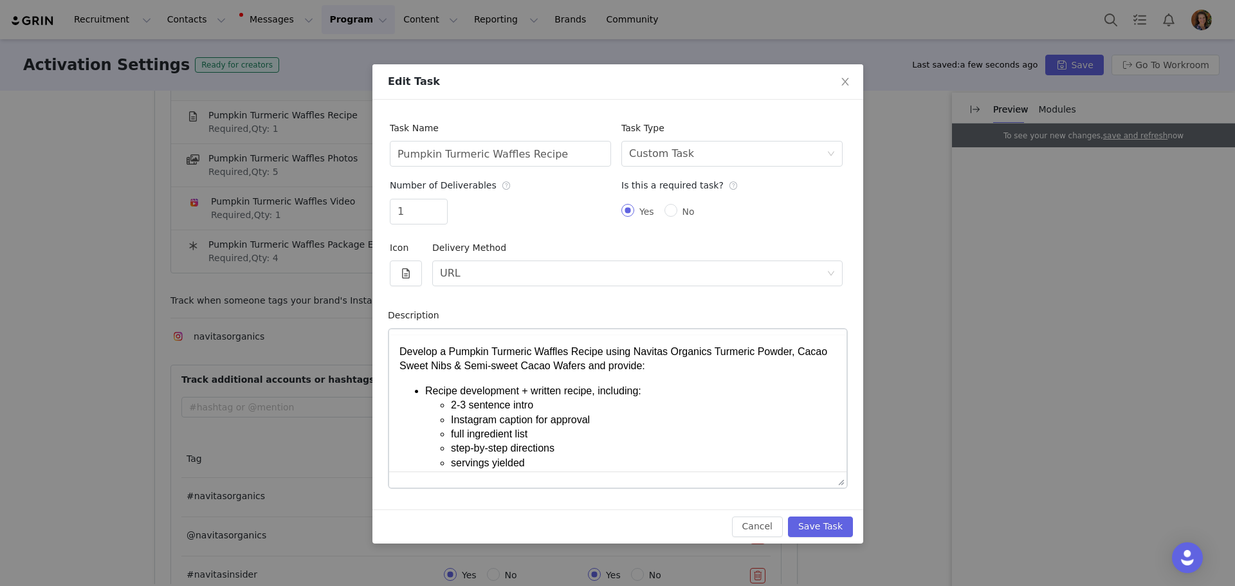
scroll to position [0, 0]
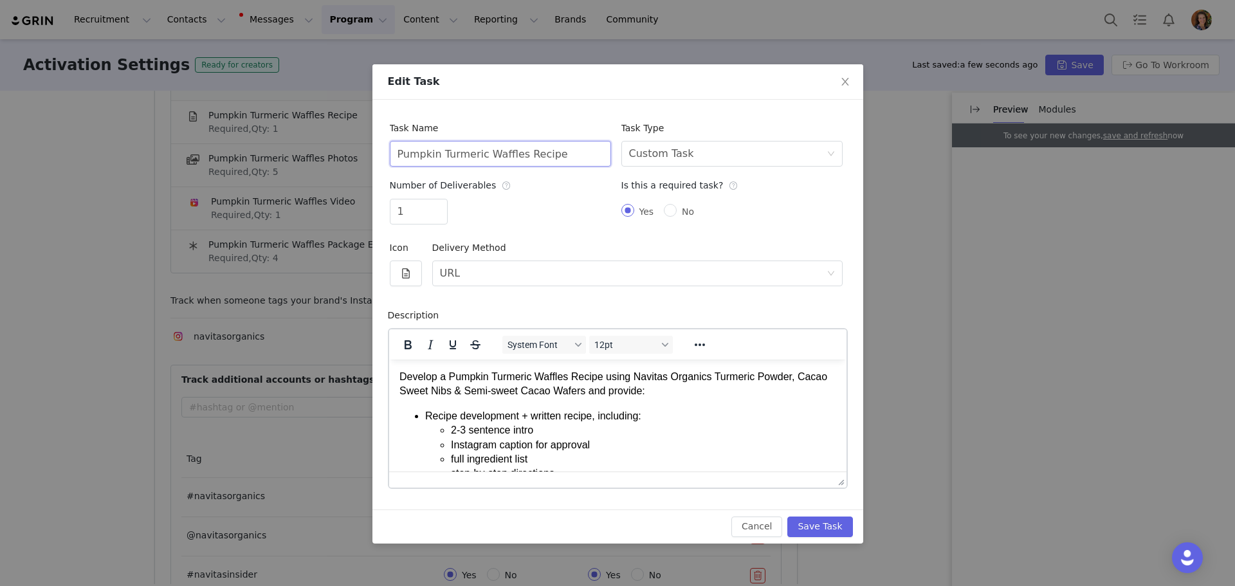
drag, startPoint x: 559, startPoint y: 154, endPoint x: 312, endPoint y: 170, distance: 247.5
click at [312, 170] on div "Edit Task Task Name Pumpkin Turmeric Waffles Recipe Task Type Select task type …" at bounding box center [617, 293] width 1235 height 586
paste input "Cacao [PERSON_NAME]"
type input "Cacao Linzer Cookies Recipe"
drag, startPoint x: 448, startPoint y: 375, endPoint x: 596, endPoint y: 365, distance: 148.3
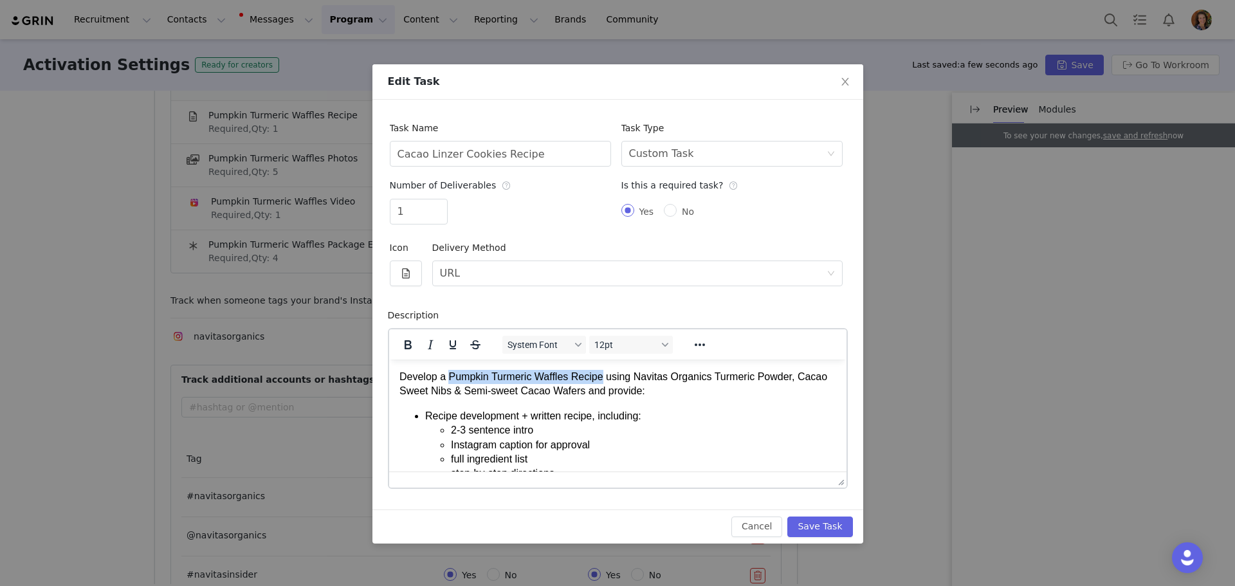
click at [596, 365] on html "Develop a Pumpkin Turmeric Waffles Recipe using Navitas Organics Turmeric Powde…" at bounding box center [616, 451] width 457 height 185
click at [693, 379] on p "Develop a Cacao Linzer Cookies Recipe using Navitas Organics Turmeric Powder, C…" at bounding box center [617, 383] width 437 height 29
drag, startPoint x: 749, startPoint y: 382, endPoint x: 461, endPoint y: 392, distance: 288.3
click at [461, 392] on p "Develop a Cacao Linzer Cookies Recipe using Navitas Organics Cacao Powder, Caca…" at bounding box center [617, 383] width 437 height 29
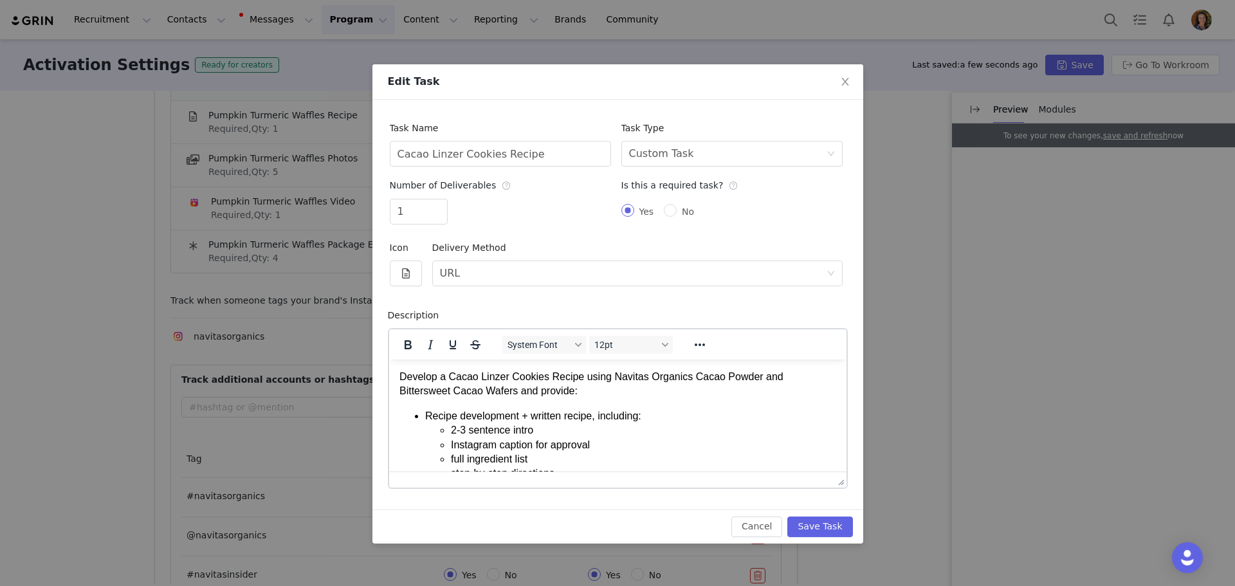
click at [459, 392] on p "Develop a Cacao Linzer Cookies Recipe using Navitas Organics Cacao Powder and B…" at bounding box center [617, 383] width 437 height 29
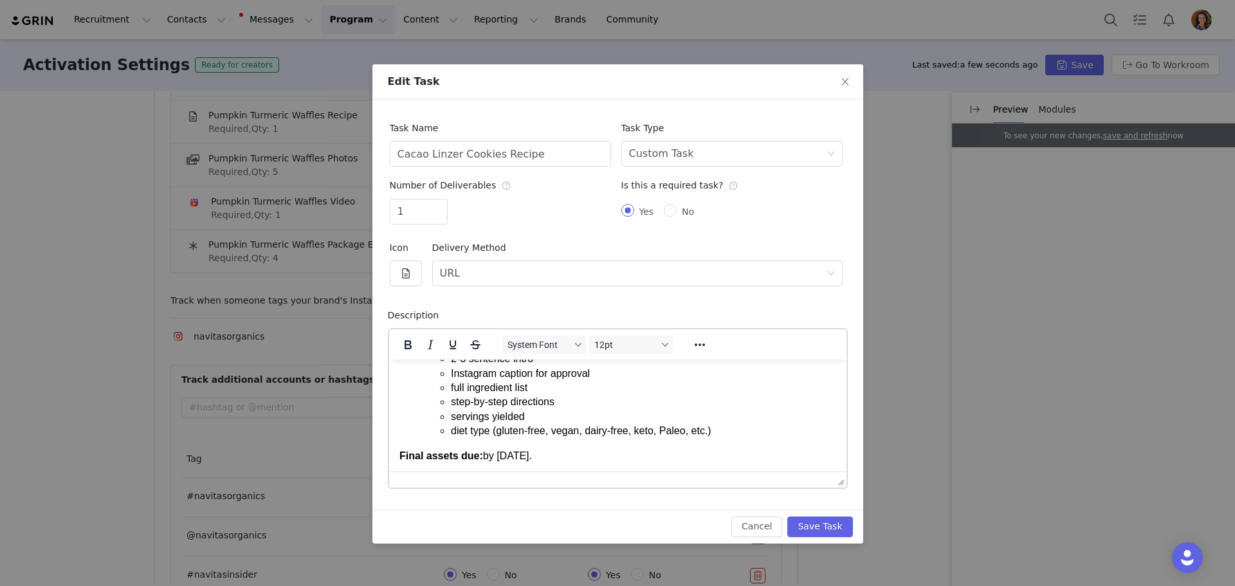
scroll to position [73, 0]
drag, startPoint x: 495, startPoint y: 455, endPoint x: 533, endPoint y: 457, distance: 38.6
click at [533, 457] on p "Final assets due: by [DATE]." at bounding box center [617, 453] width 437 height 14
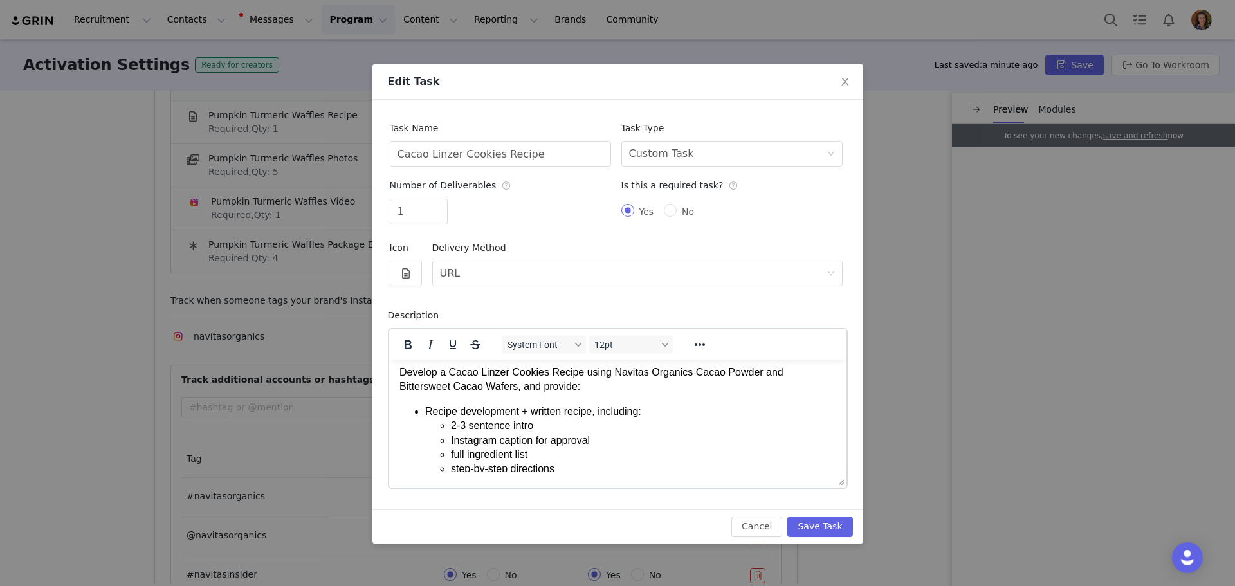
scroll to position [0, 0]
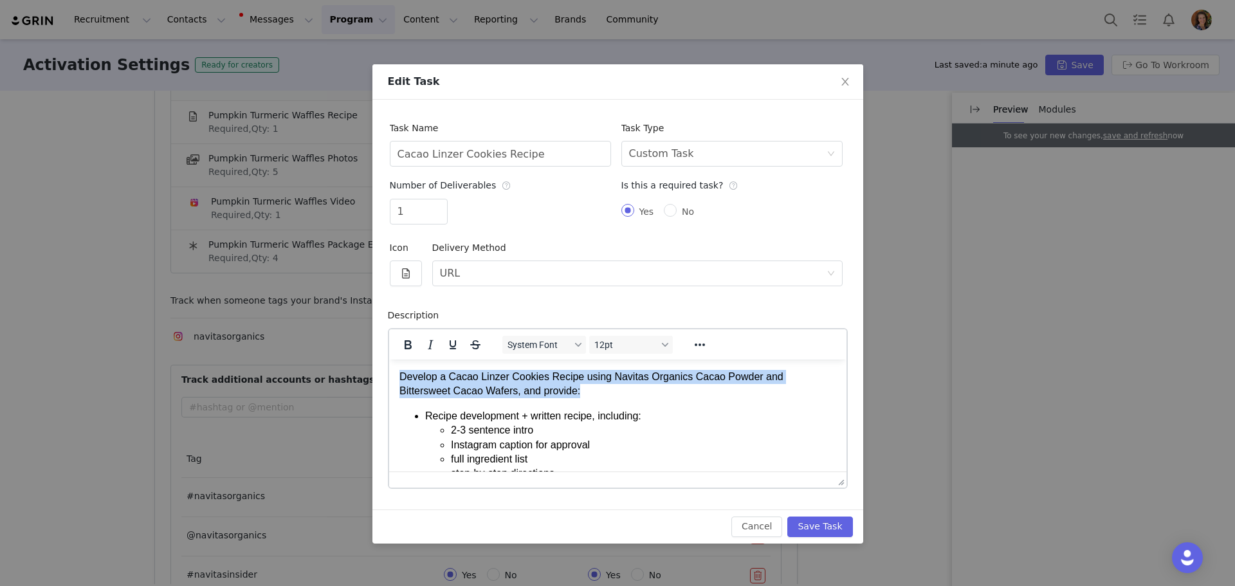
drag, startPoint x: 547, startPoint y: 393, endPoint x: 761, endPoint y: 740, distance: 407.5
click at [388, 379] on html "Develop a Cacao Linzer Cookies Recipe using Navitas Organics Cacao Powder and B…" at bounding box center [616, 451] width 457 height 185
copy p "Develop a Cacao Linzer Cookies Recipe using Navitas Organics Cacao Powder and B…"
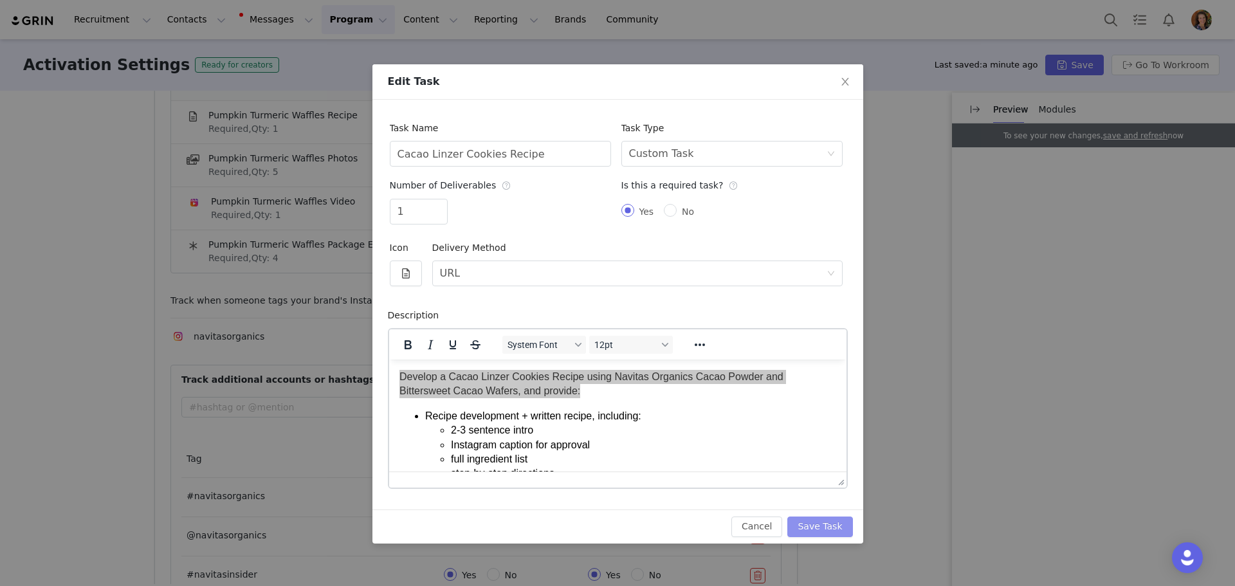
click at [836, 522] on button "Save Task" at bounding box center [819, 526] width 65 height 21
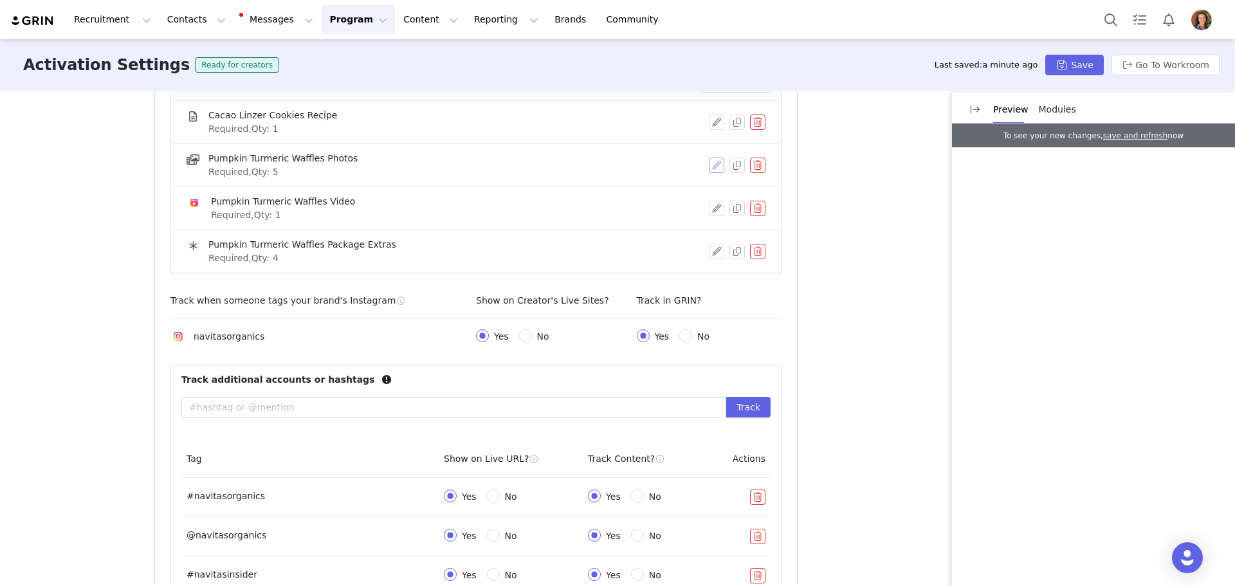
click at [718, 169] on button "button" at bounding box center [716, 165] width 15 height 15
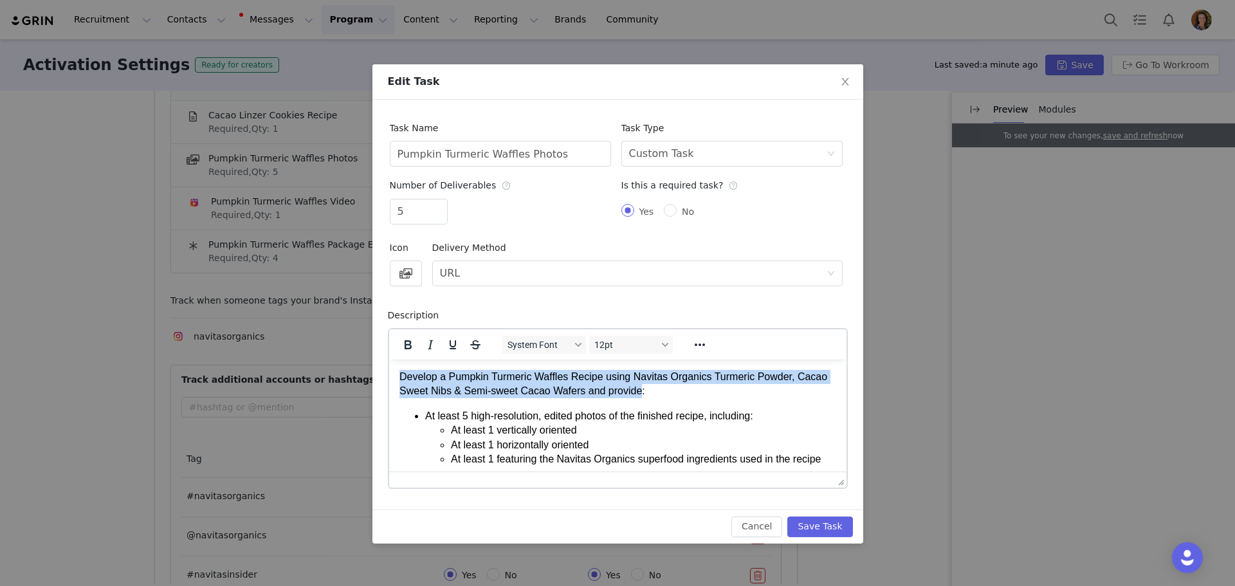
drag, startPoint x: 398, startPoint y: 375, endPoint x: 635, endPoint y: 385, distance: 237.5
click at [635, 385] on p "Develop a Pumpkin Turmeric Waffles Recipe using Navitas Organics Turmeric Powde…" at bounding box center [617, 383] width 437 height 29
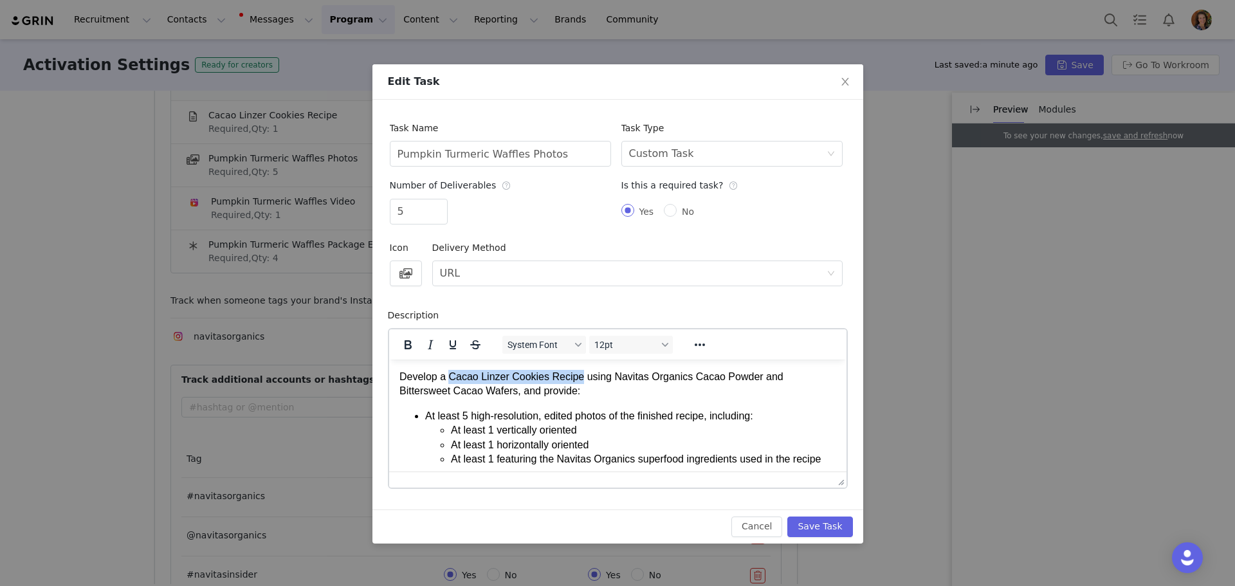
drag, startPoint x: 449, startPoint y: 377, endPoint x: 576, endPoint y: 378, distance: 126.7
click at [576, 378] on p "Develop a Cacao Linzer Cookies Recipe using Navitas Organics Cacao Powder and B…" at bounding box center [617, 383] width 437 height 29
copy p "Cacao Linzer Cookies Recipe"
drag, startPoint x: 516, startPoint y: 152, endPoint x: 360, endPoint y: 149, distance: 157.0
click at [360, 149] on div "Edit Task Task Name Pumpkin Turmeric Waffles Photos Task Type Select task type …" at bounding box center [617, 293] width 1235 height 586
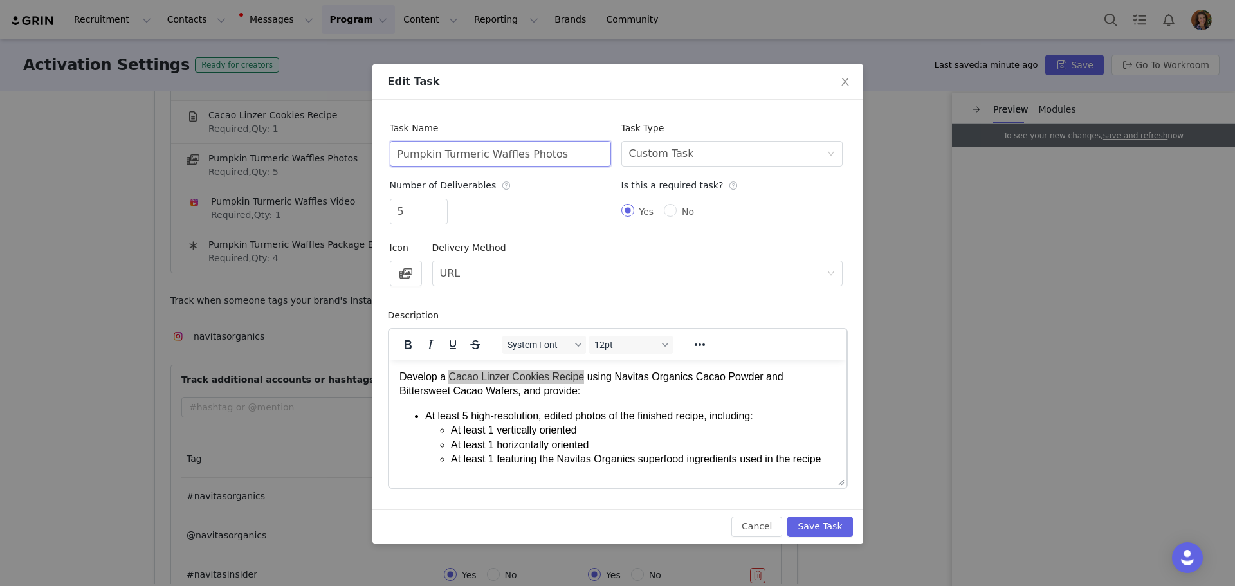
paste input "Cacao Linzer Cookies Recipe"
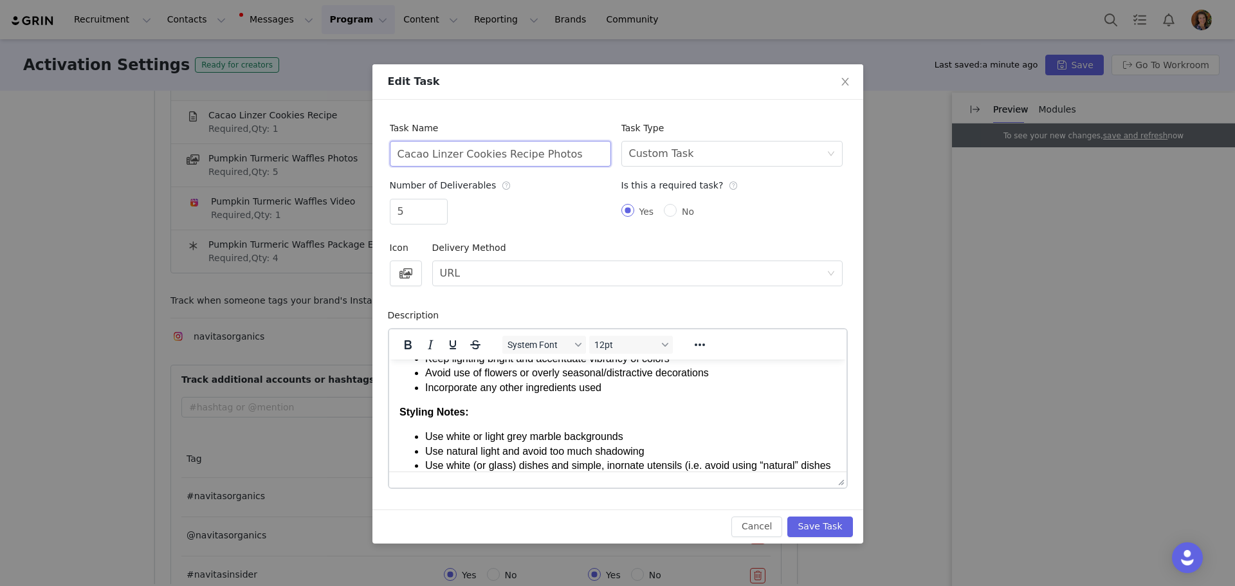
scroll to position [316, 0]
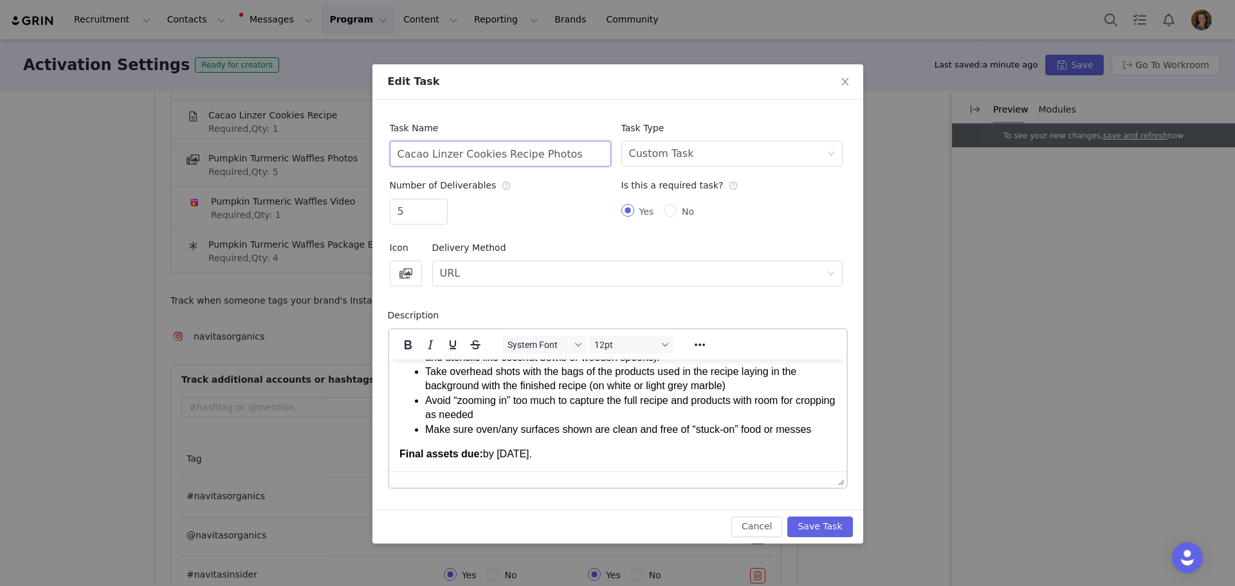
type input "Cacao Linzer Cookies Recipe Photos"
drag, startPoint x: 508, startPoint y: 451, endPoint x: 535, endPoint y: 450, distance: 27.0
click at [535, 450] on p "Final assets due: by [DATE]." at bounding box center [617, 453] width 437 height 14
click at [819, 527] on button "Save Task" at bounding box center [819, 526] width 65 height 21
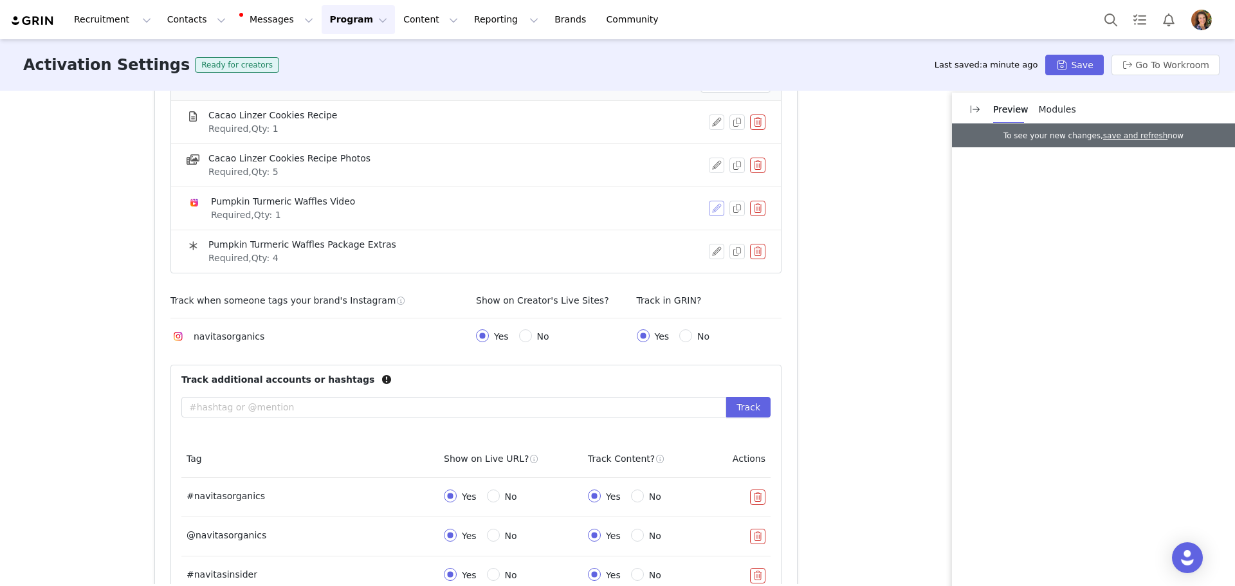
click at [714, 211] on button "button" at bounding box center [716, 208] width 15 height 15
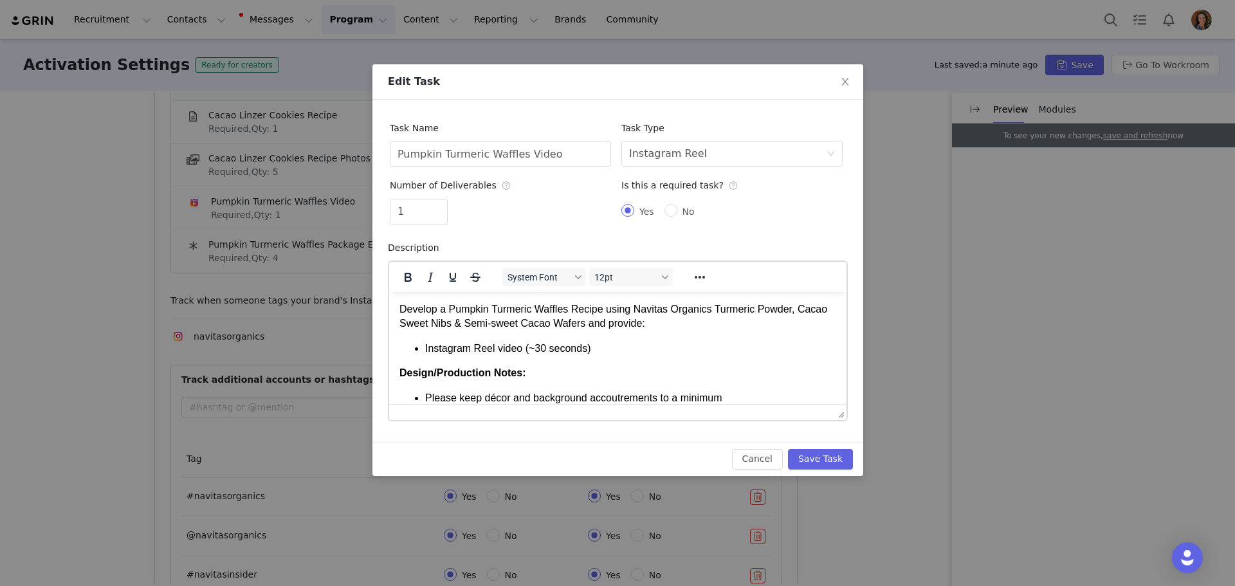
scroll to position [0, 0]
drag, startPoint x: 515, startPoint y: 156, endPoint x: 327, endPoint y: 161, distance: 188.5
click at [327, 161] on div "Edit Task Task Name Pumpkin Turmeric Waffles Video Task Type Select task type I…" at bounding box center [617, 293] width 1235 height 586
paste input "Cacao Linzer Cookies Recipe"
type input "Cacao Linzer Cookies Recipe Video"
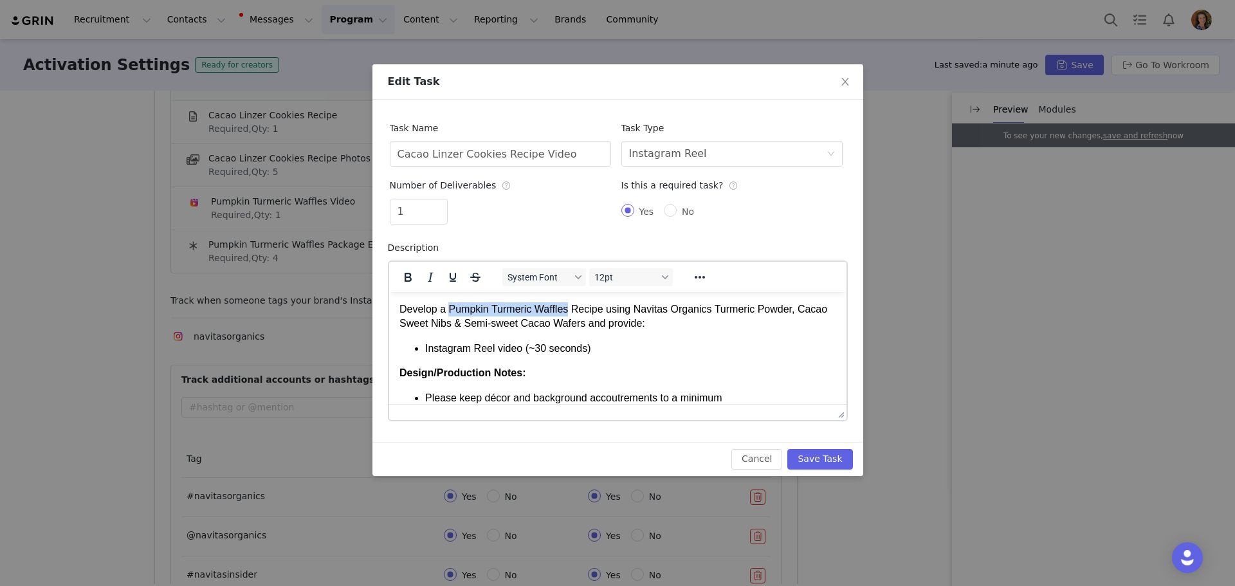
drag, startPoint x: 449, startPoint y: 308, endPoint x: 564, endPoint y: 306, distance: 115.2
click at [564, 306] on p "Develop a Pumpkin Turmeric Waffles Recipe using Navitas Organics Turmeric Powde…" at bounding box center [617, 316] width 437 height 29
paste body "Rich Text Area. Press ALT-0 for help."
click at [578, 307] on p "Develop a Cacao Linzer Cookies Recipe Recipe using Navitas Organics Turmeric Po…" at bounding box center [617, 316] width 437 height 29
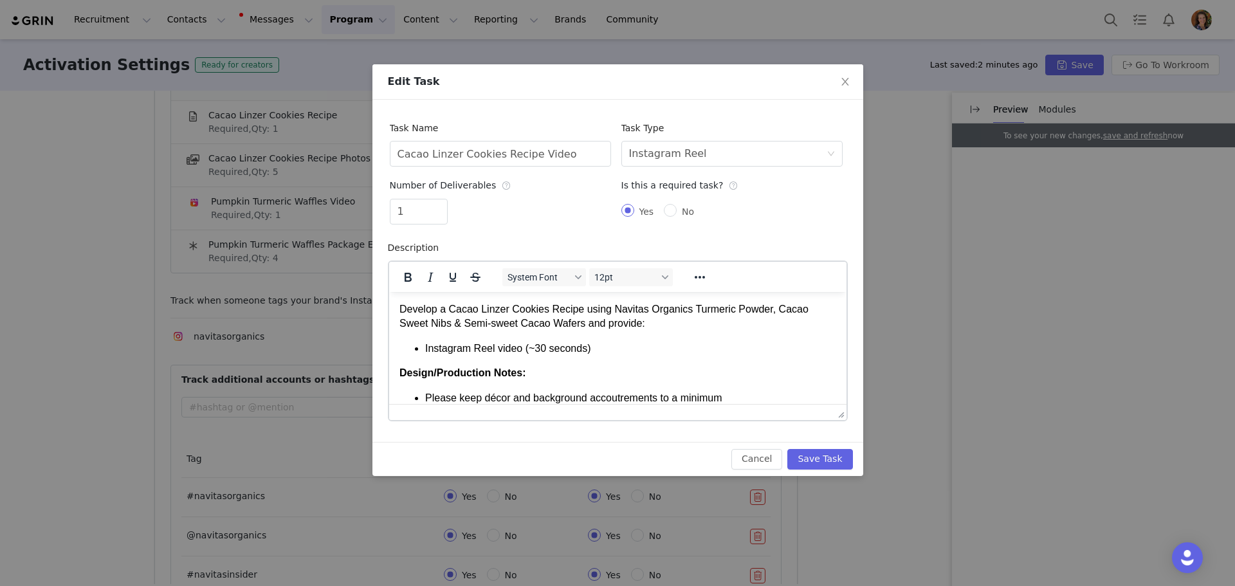
click at [699, 307] on p "Develop a Cacao Linzer Cookies Recipe using Navitas Organics Turmeric Powder, C…" at bounding box center [617, 316] width 437 height 29
drag, startPoint x: 749, startPoint y: 311, endPoint x: 461, endPoint y: 328, distance: 289.3
click at [461, 328] on p "Develop a Cacao Linzer Cookies Recipe using Navitas Organics Cacao Powder, Caca…" at bounding box center [617, 316] width 437 height 29
click at [457, 322] on p "Develop a Cacao Linzer Cookies Recipe using Navitas Organics Cacao Powder and B…" at bounding box center [617, 316] width 437 height 29
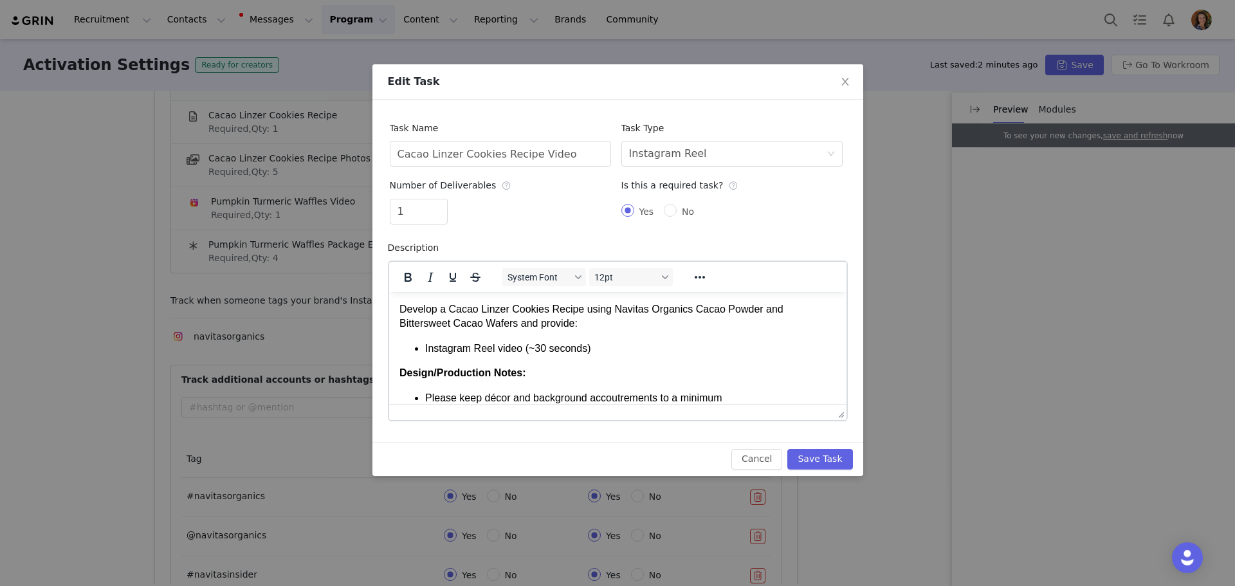
click at [459, 324] on p "Develop a Cacao Linzer Cookies Recipe using Navitas Organics Cacao Powder and B…" at bounding box center [617, 316] width 437 height 29
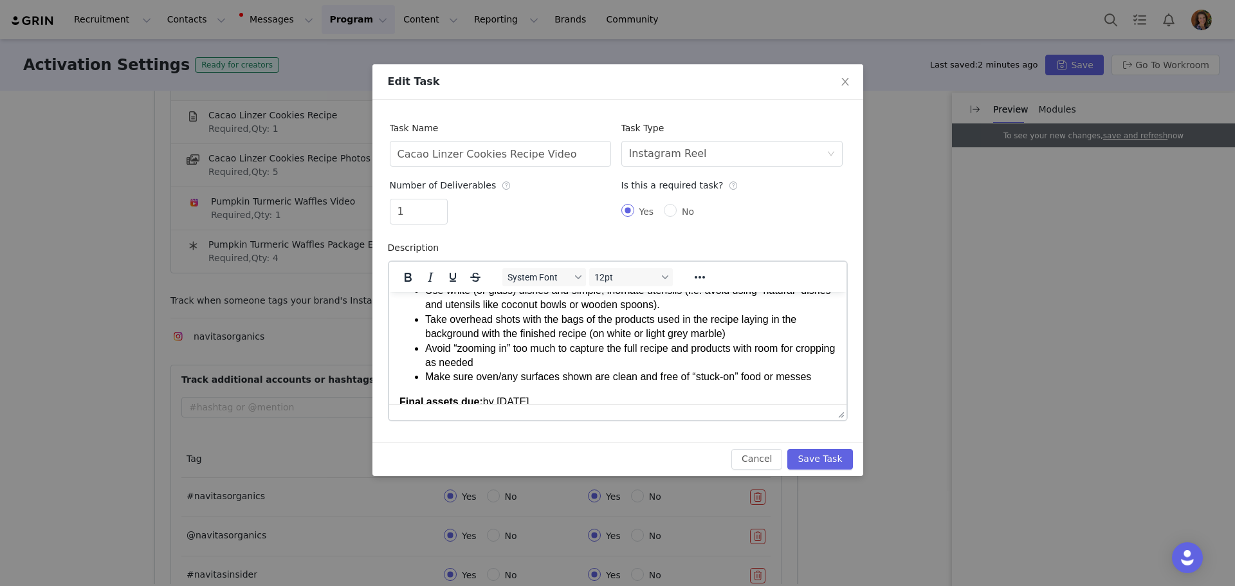
scroll to position [273, 0]
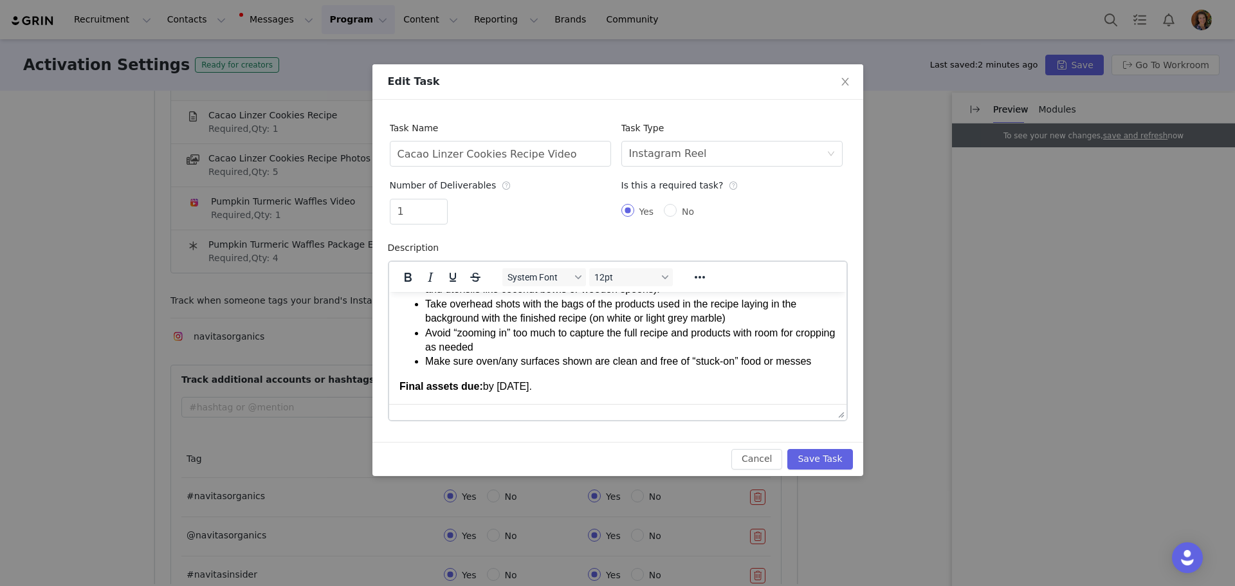
drag, startPoint x: 493, startPoint y: 387, endPoint x: 533, endPoint y: 388, distance: 39.3
click at [533, 388] on p "Final assets due: by [DATE]." at bounding box center [617, 386] width 437 height 14
click at [815, 456] on button "Save Task" at bounding box center [819, 459] width 65 height 21
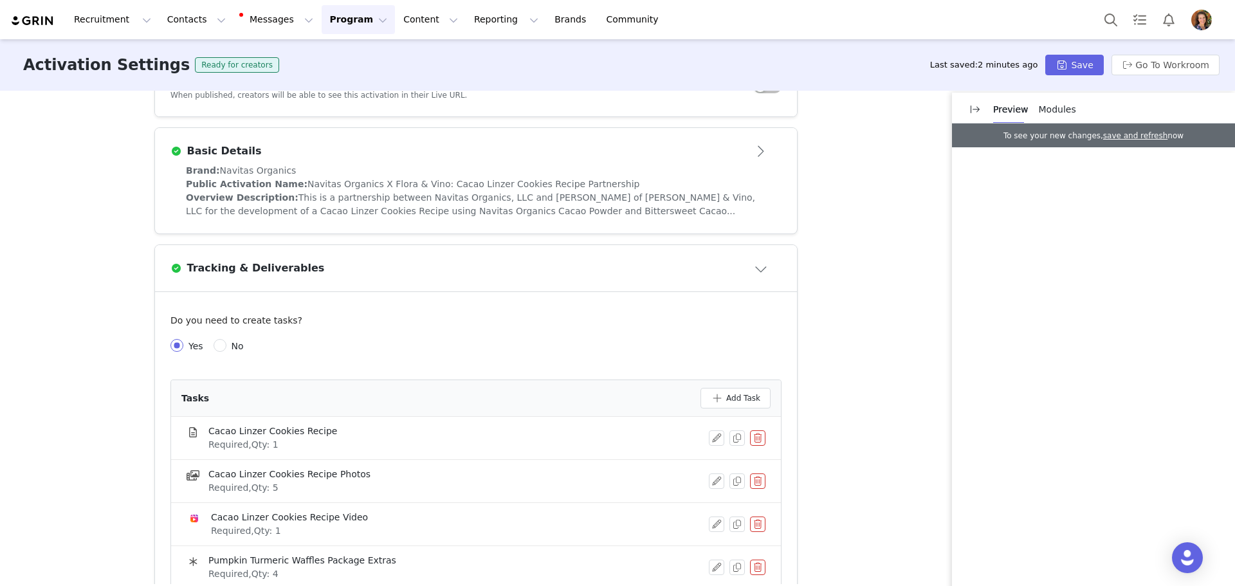
scroll to position [245, 0]
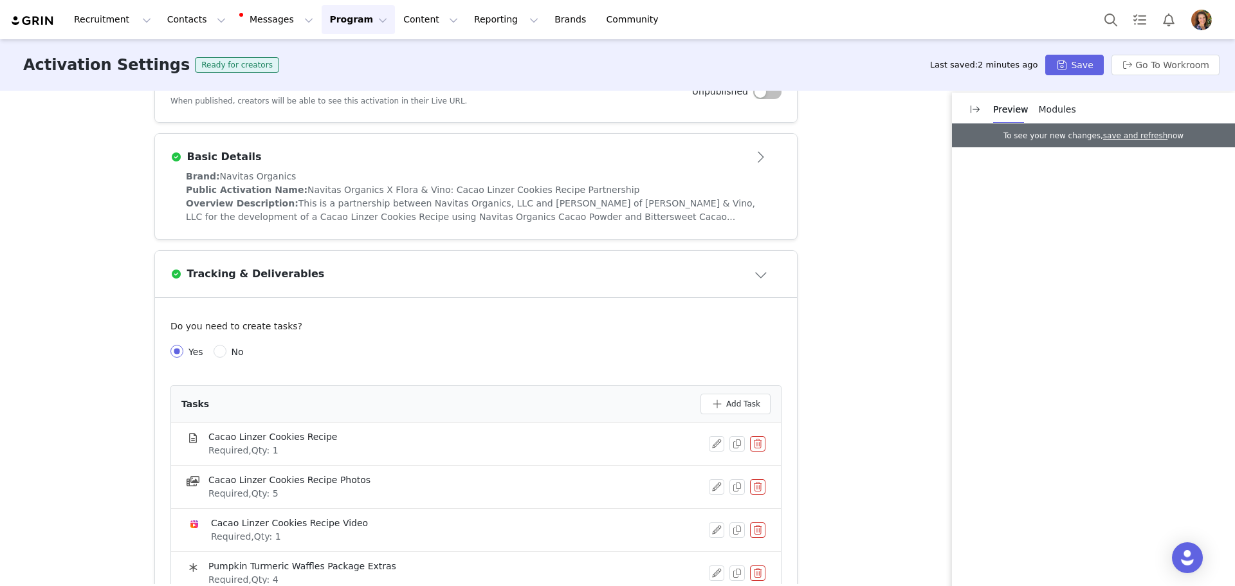
click at [365, 203] on span "This is a partnership between Navitas Organics, LLC and [PERSON_NAME] of [PERSO…" at bounding box center [470, 210] width 569 height 24
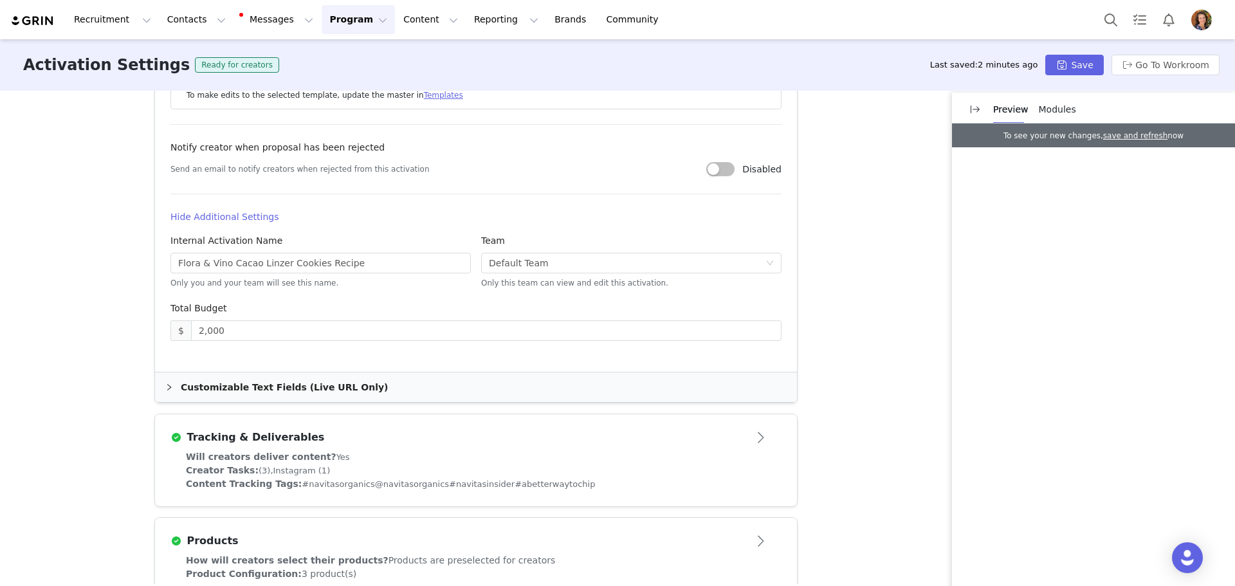
scroll to position [888, 0]
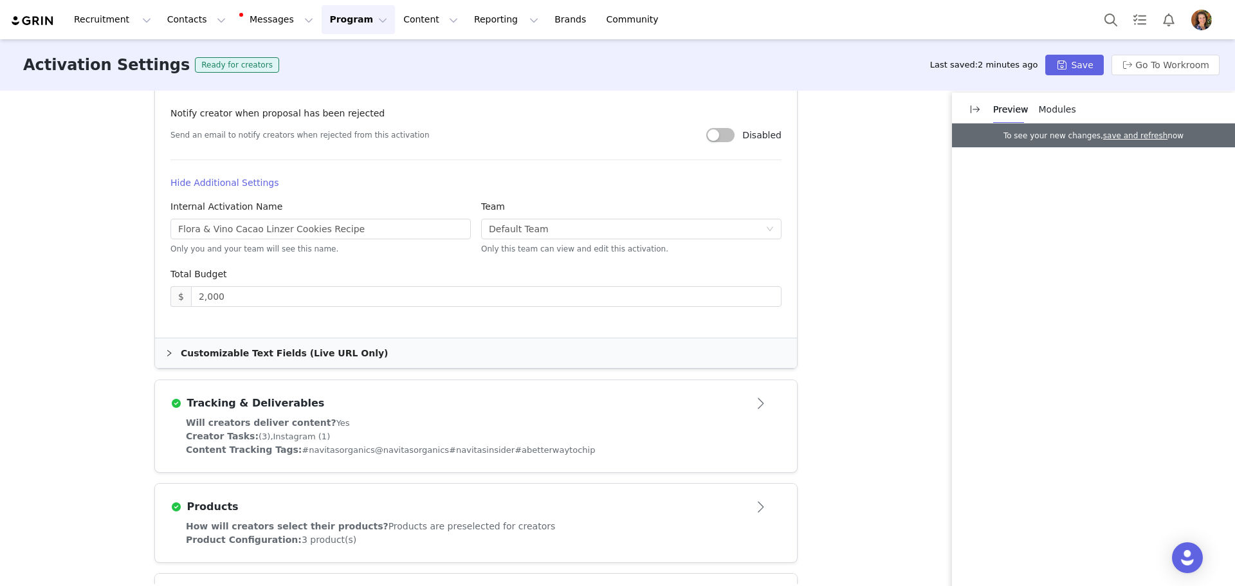
click at [548, 457] on div "Will creators deliver content? Yes Creator Tasks: (3), Instagram (1) Content Tr…" at bounding box center [476, 444] width 642 height 56
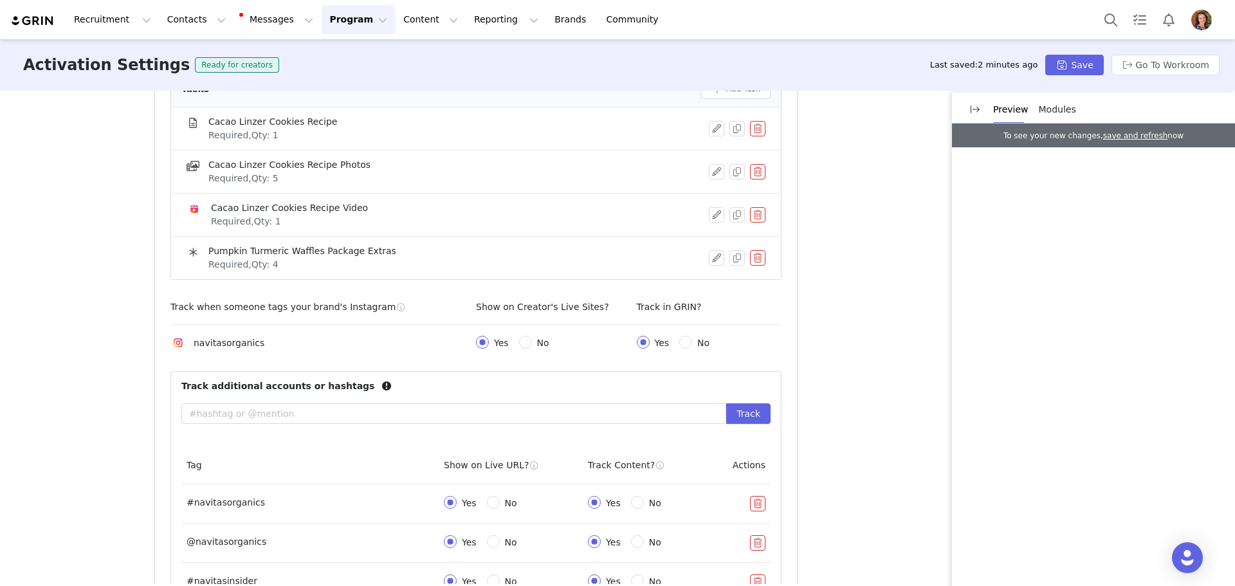
scroll to position [554, 0]
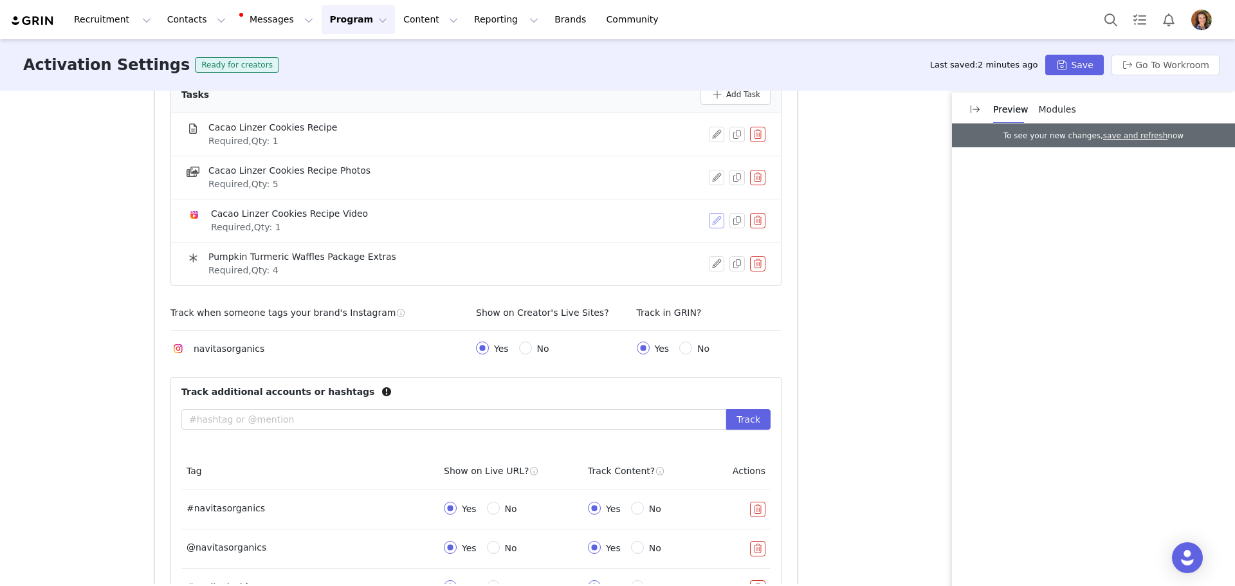
click at [718, 217] on button "button" at bounding box center [716, 220] width 15 height 15
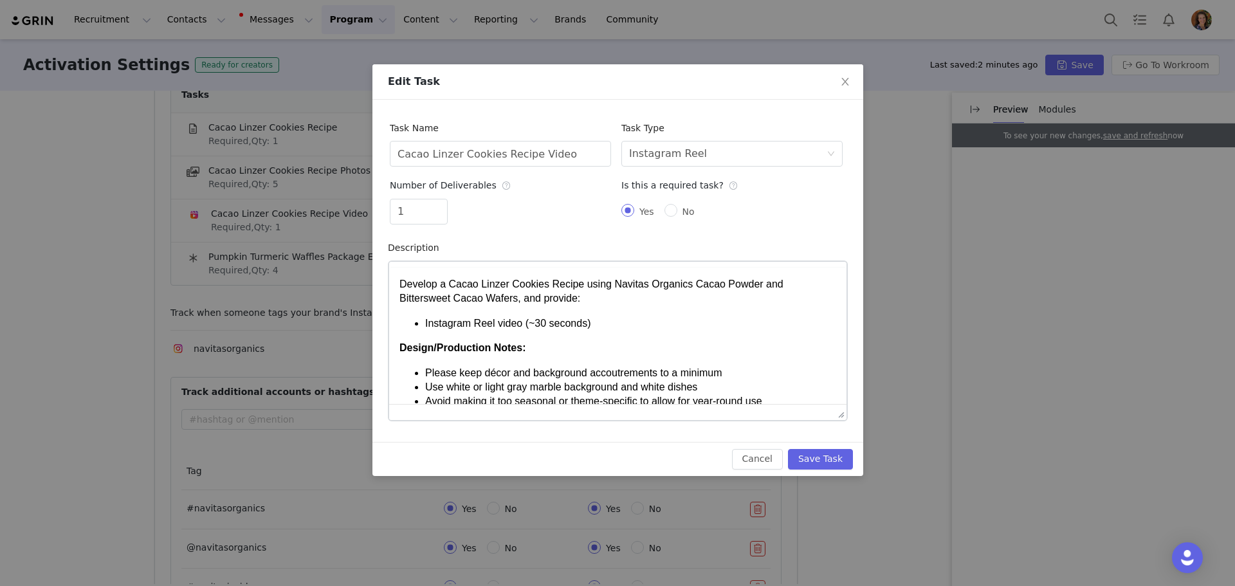
scroll to position [0, 0]
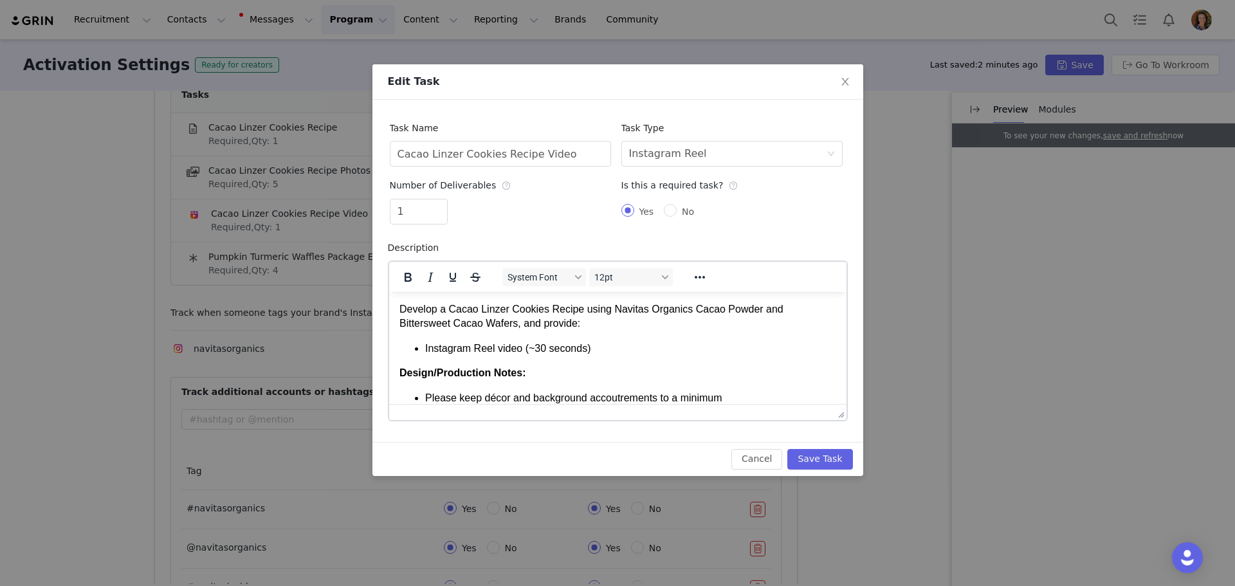
drag, startPoint x: 553, startPoint y: 325, endPoint x: 352, endPoint y: 306, distance: 201.0
click at [388, 306] on html "Develop a Cacao Linzer Cookies Recipe using Navitas Organics Cacao Powder and B…" at bounding box center [616, 483] width 457 height 385
copy p "Develop a Cacao Linzer Cookies Recipe using Navitas Organics Cacao Powder and B…"
click at [840, 468] on button "Save Task" at bounding box center [819, 459] width 65 height 21
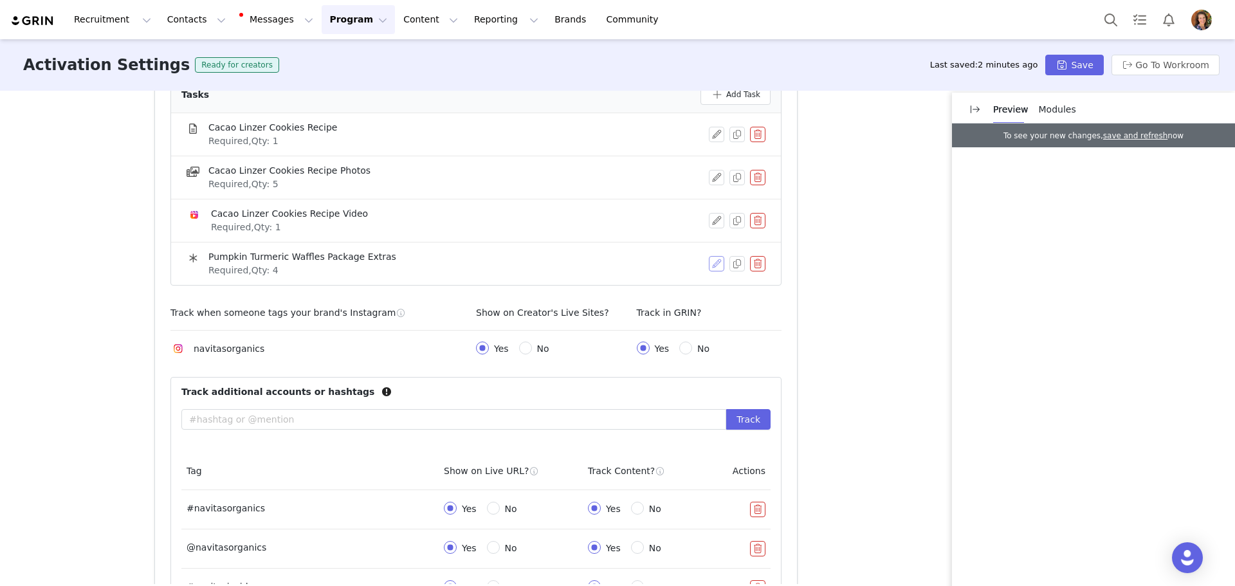
click at [717, 270] on button "button" at bounding box center [716, 263] width 15 height 15
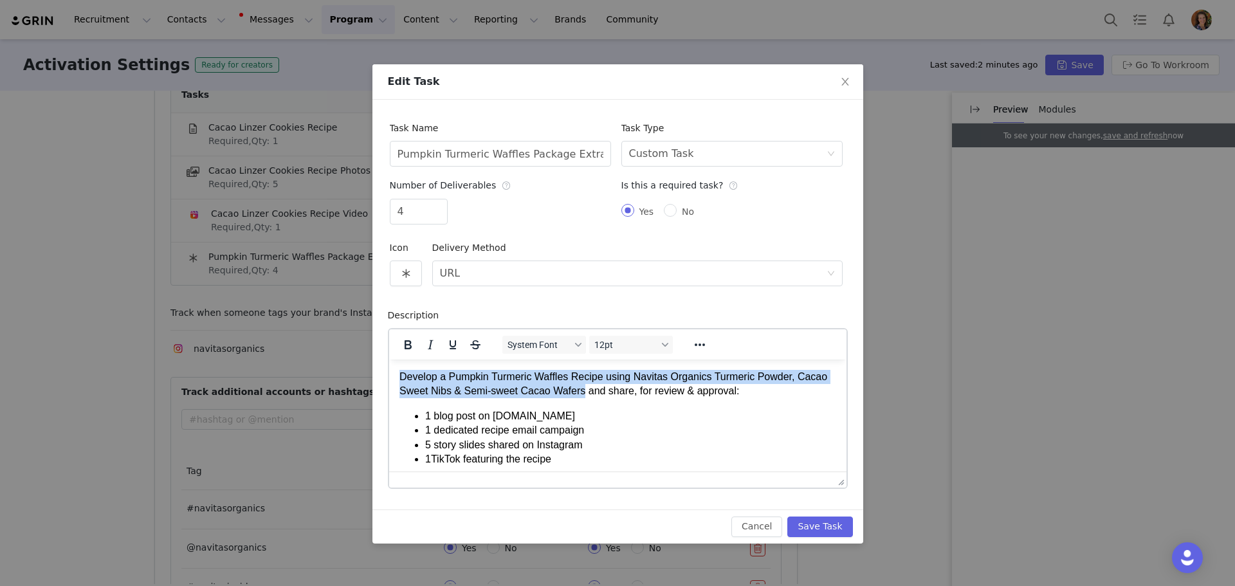
drag, startPoint x: 400, startPoint y: 376, endPoint x: 580, endPoint y: 392, distance: 180.8
click at [580, 392] on p "Develop a Pumpkin Turmeric Waffles Recipe using Navitas Organics Turmeric Powde…" at bounding box center [617, 383] width 437 height 29
paste body "Rich Text Area. Press ALT-0 for help."
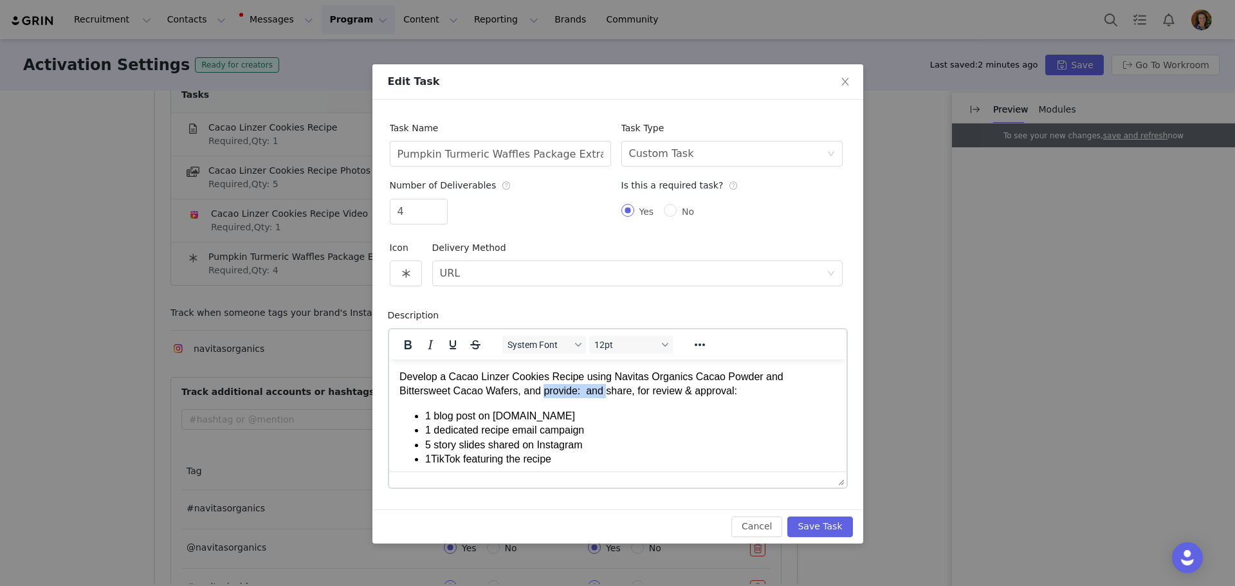
drag, startPoint x: 484, startPoint y: 389, endPoint x: 547, endPoint y: 385, distance: 63.2
click at [547, 385] on p "Develop a Cacao Linzer Cookies Recipe using Navitas Organics Cacao Powder and B…" at bounding box center [617, 383] width 437 height 29
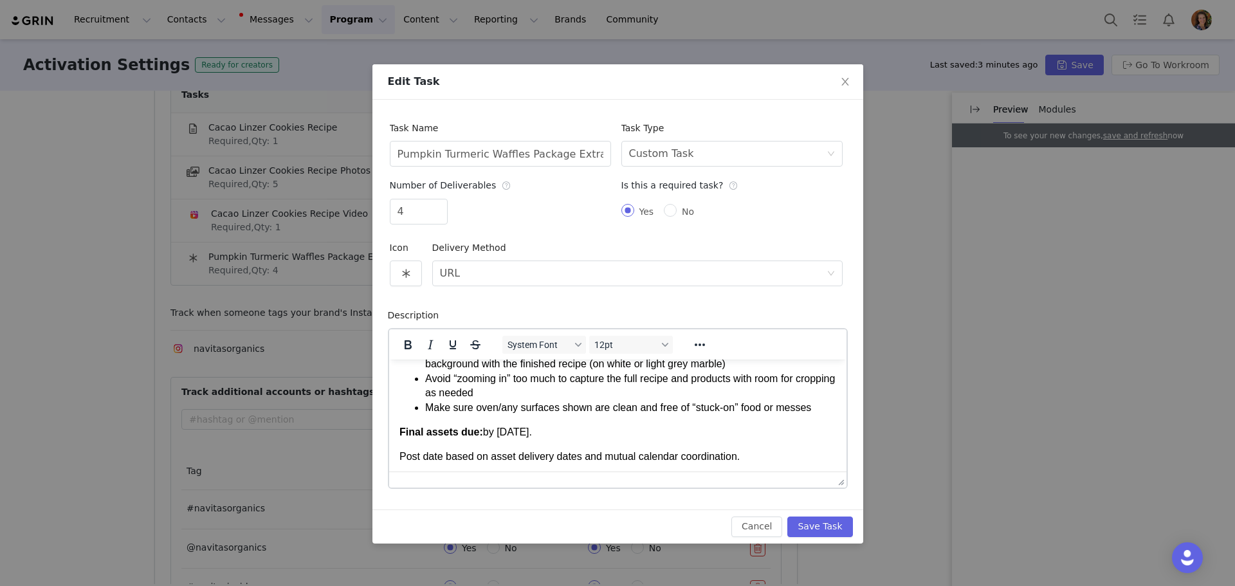
scroll to position [341, 0]
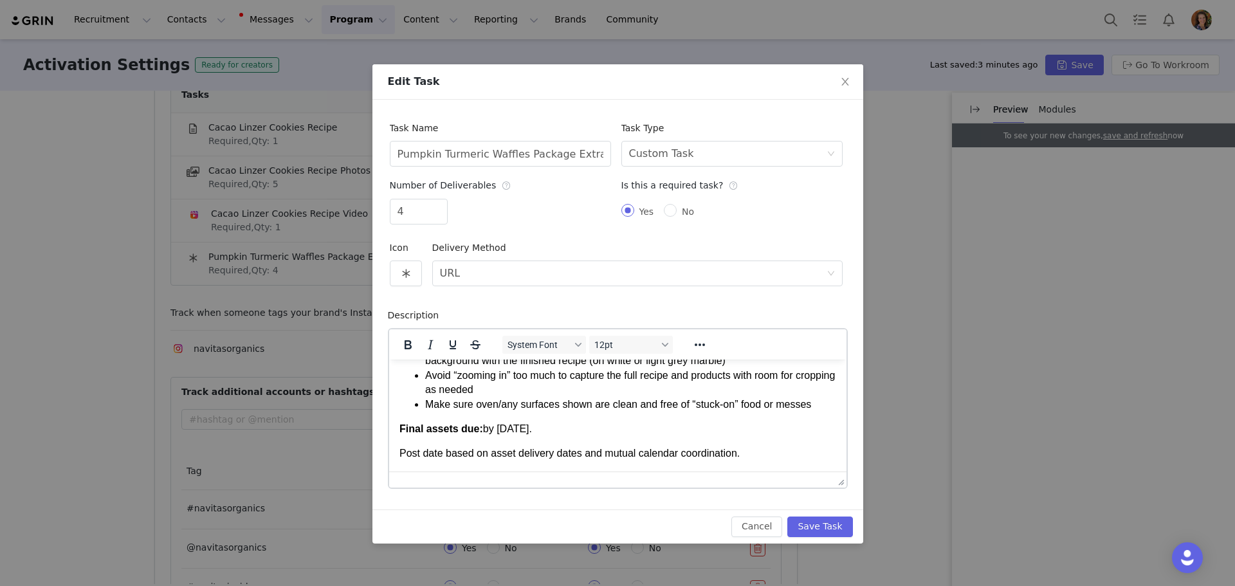
drag, startPoint x: 493, startPoint y: 430, endPoint x: 536, endPoint y: 427, distance: 42.5
click at [536, 427] on p "Final assets due: by [DATE]." at bounding box center [617, 428] width 437 height 14
click at [828, 522] on button "Save Task" at bounding box center [819, 526] width 65 height 21
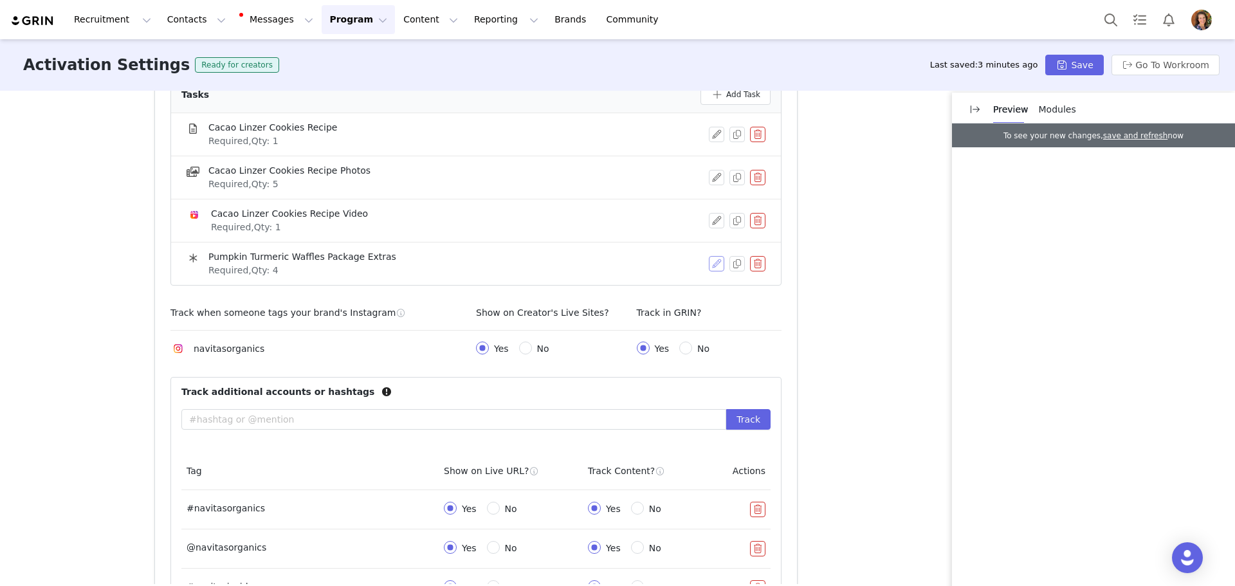
click at [709, 268] on button "button" at bounding box center [716, 263] width 15 height 15
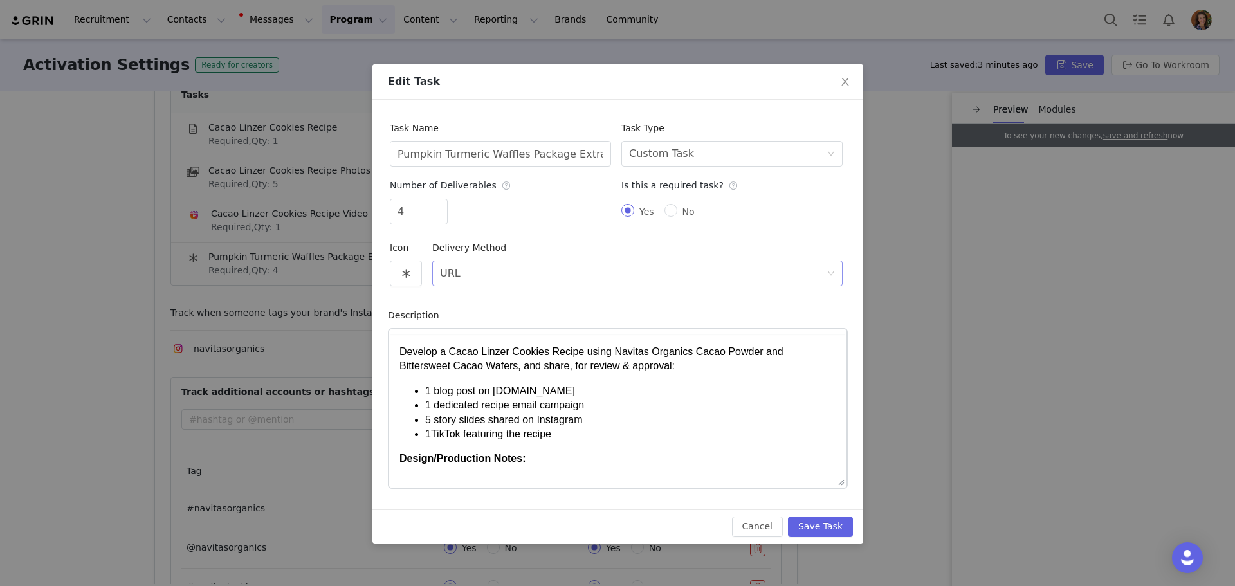
scroll to position [0, 0]
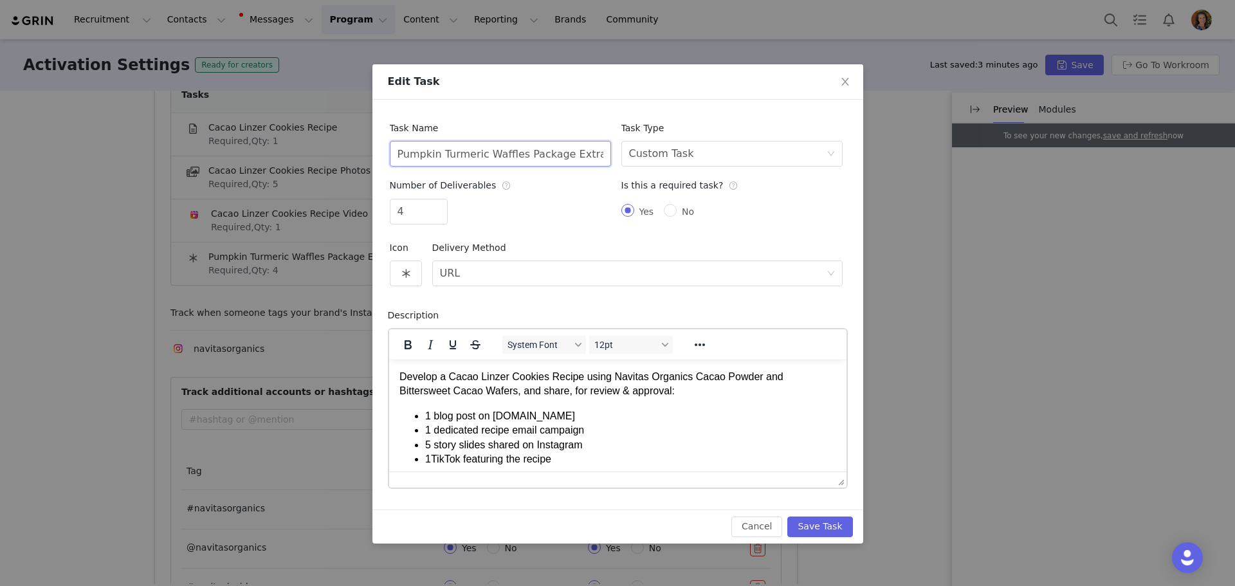
drag, startPoint x: 516, startPoint y: 154, endPoint x: 331, endPoint y: 163, distance: 185.4
click at [331, 163] on div "Edit Task Task Name Pumpkin Turmeric Waffles Package Extras Task Type Select ta…" at bounding box center [617, 293] width 1235 height 586
paste input "Develop a Cacao Linzer Cookies Recipe using Navitas Organics Cacao Powder and B…"
drag, startPoint x: 448, startPoint y: 374, endPoint x: 576, endPoint y: 374, distance: 128.6
click at [576, 374] on p "Develop a Cacao Linzer Cookies Recipe using Navitas Organics Cacao Powder and B…" at bounding box center [617, 383] width 437 height 29
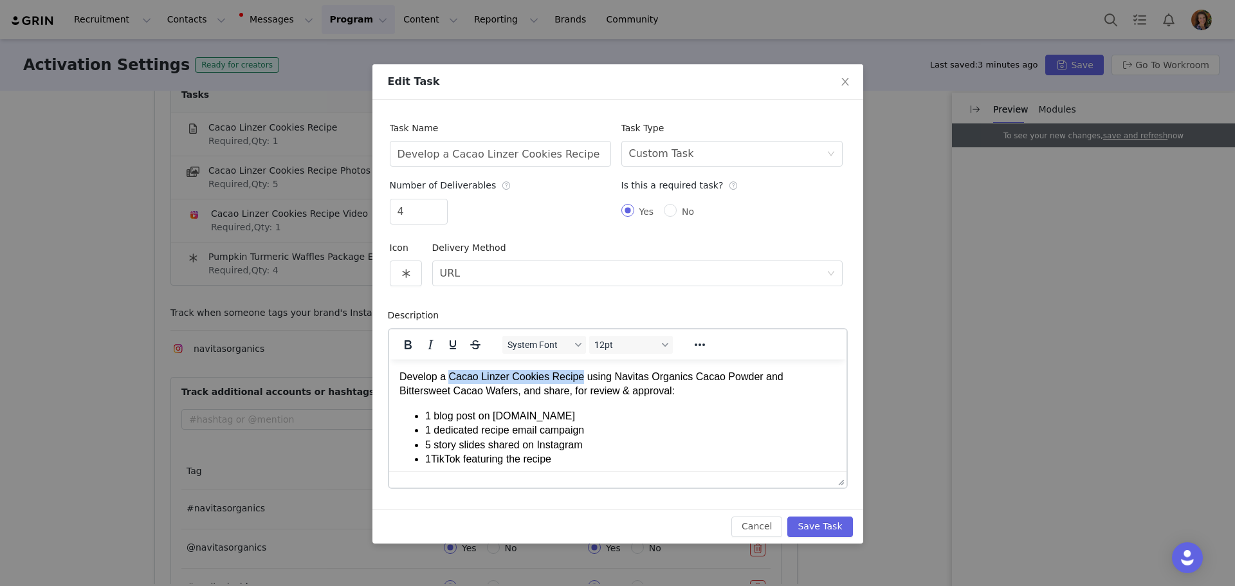
copy p "Cacao Linzer Cookies Recipe"
drag, startPoint x: 398, startPoint y: 158, endPoint x: 534, endPoint y: 155, distance: 136.4
click at [534, 155] on input "Develop a Cacao Linzer Cookies Recipe using Navitas Organics Cacao Powder and B…" at bounding box center [500, 154] width 221 height 26
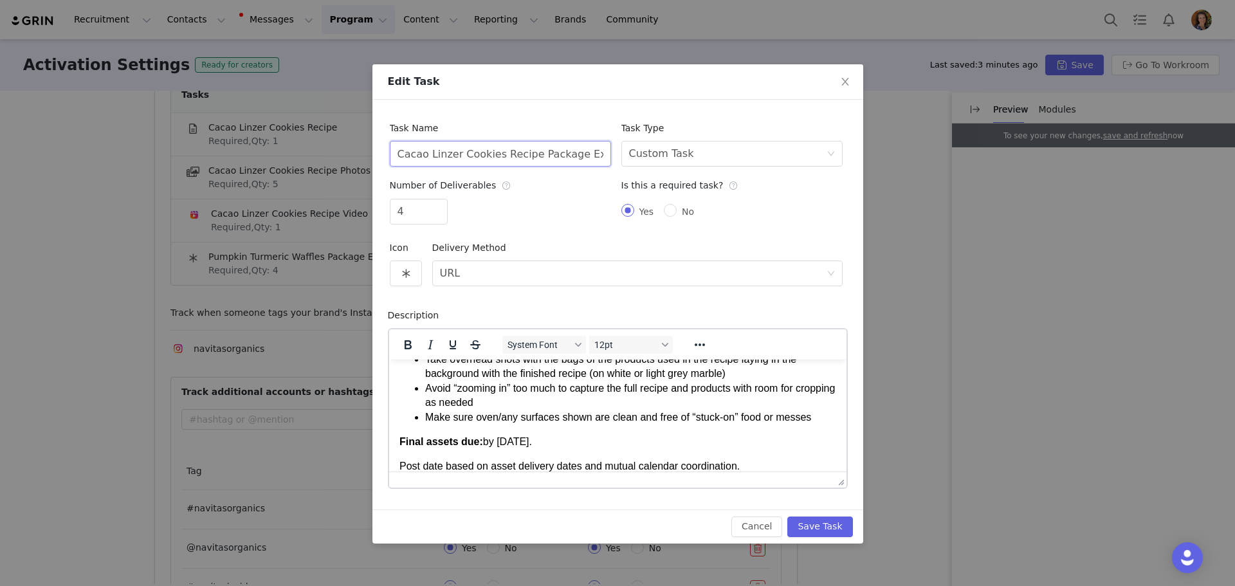
scroll to position [341, 0]
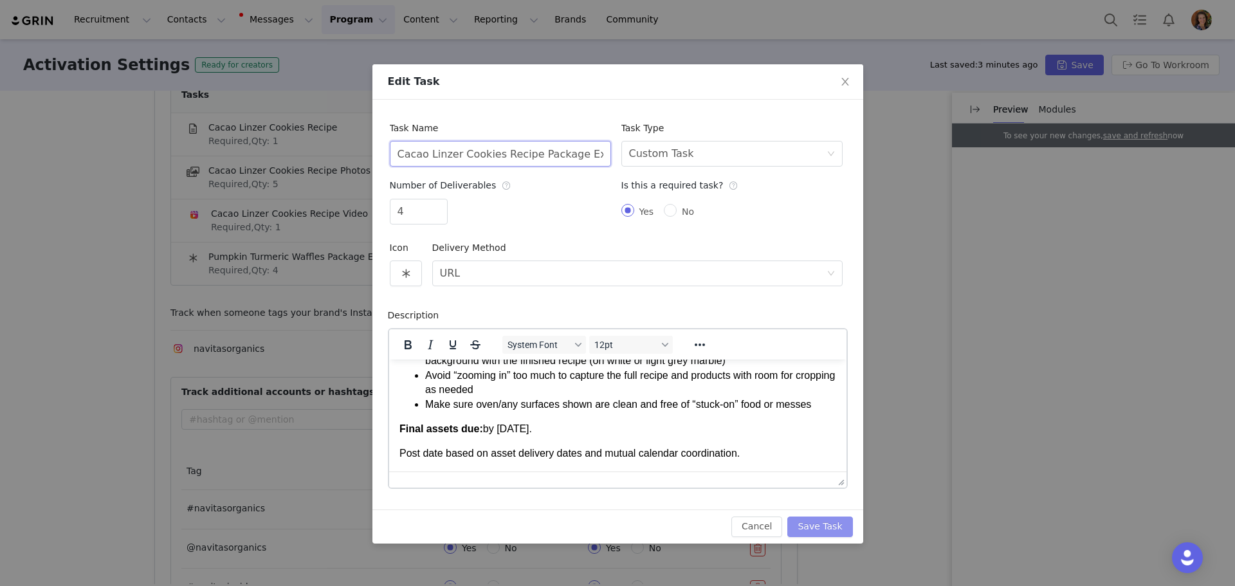
type input "Cacao Linzer Cookies Recipe Package Extras"
click at [827, 531] on button "Save Task" at bounding box center [819, 526] width 65 height 21
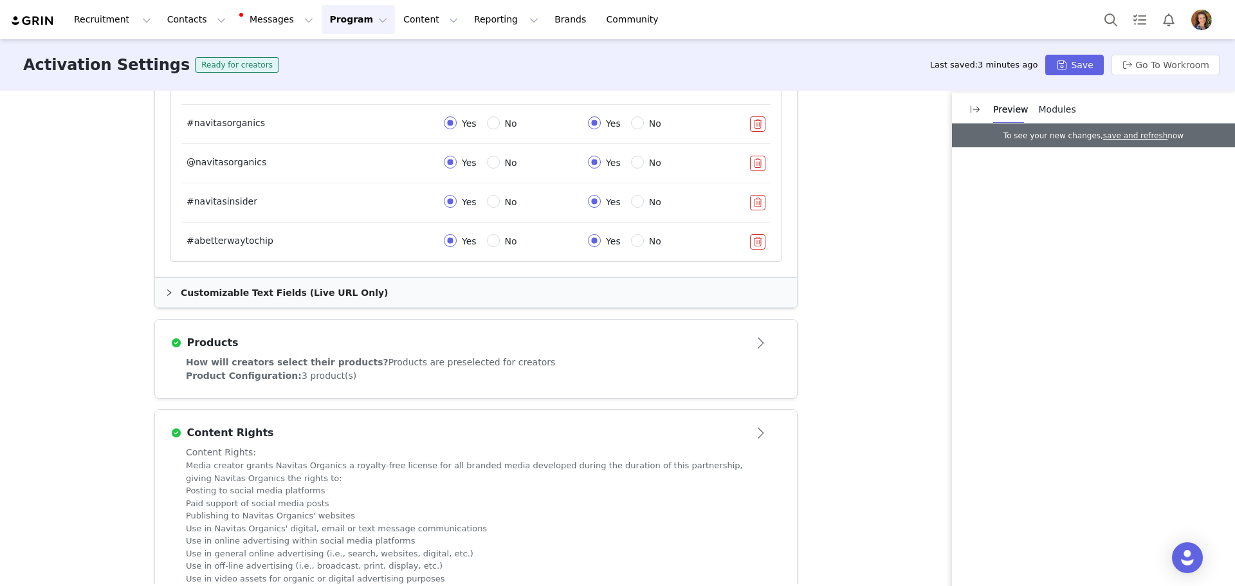
scroll to position [940, 0]
click at [292, 288] on div "Customizable Text Fields (Live URL Only)" at bounding box center [476, 292] width 642 height 30
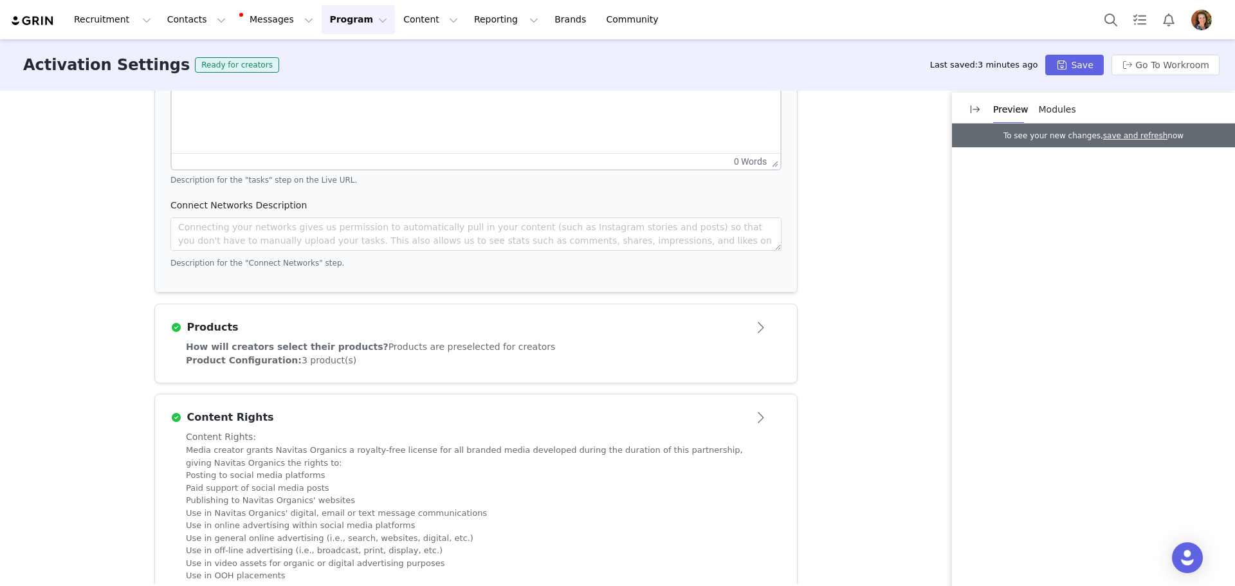
click at [279, 349] on span "How will creators select their products?" at bounding box center [287, 347] width 203 height 10
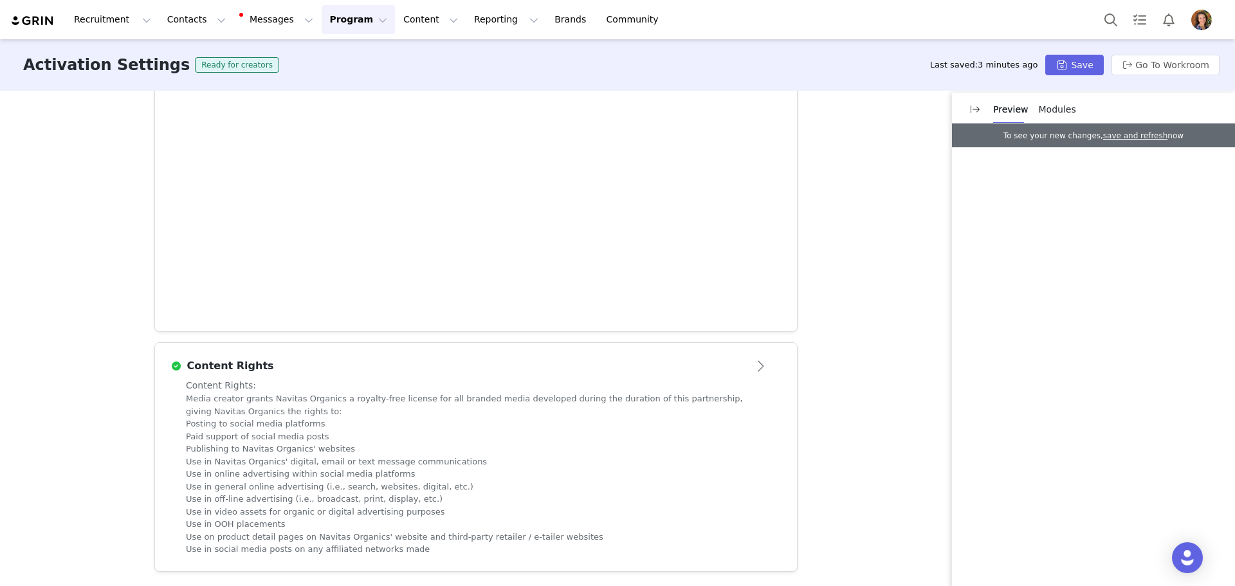
scroll to position [607, 0]
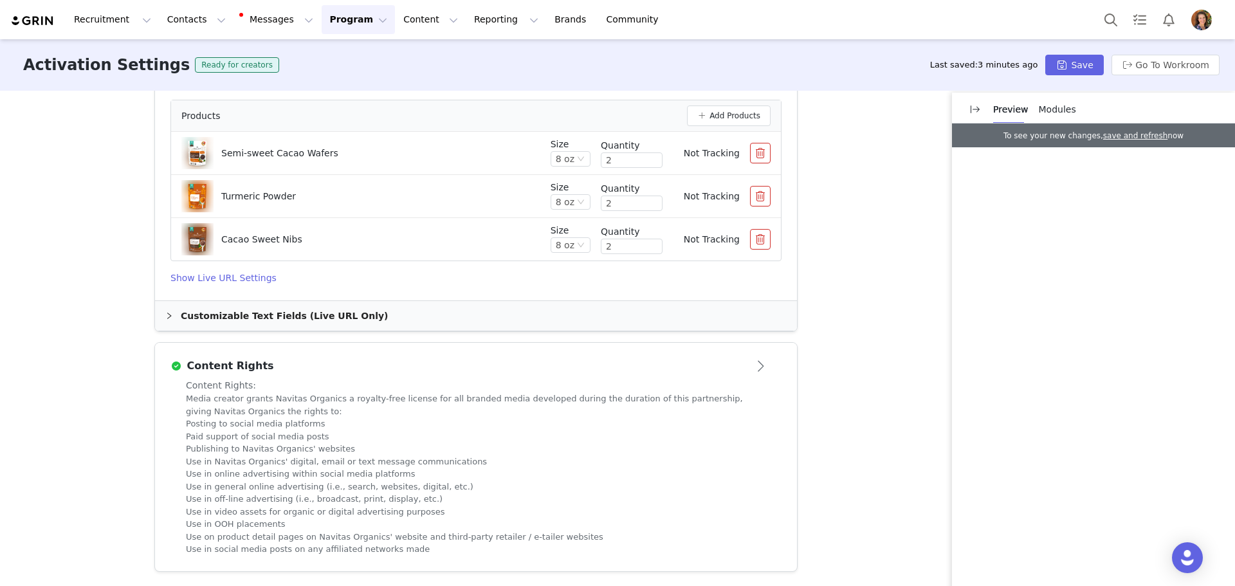
click at [759, 154] on button "button" at bounding box center [760, 153] width 21 height 21
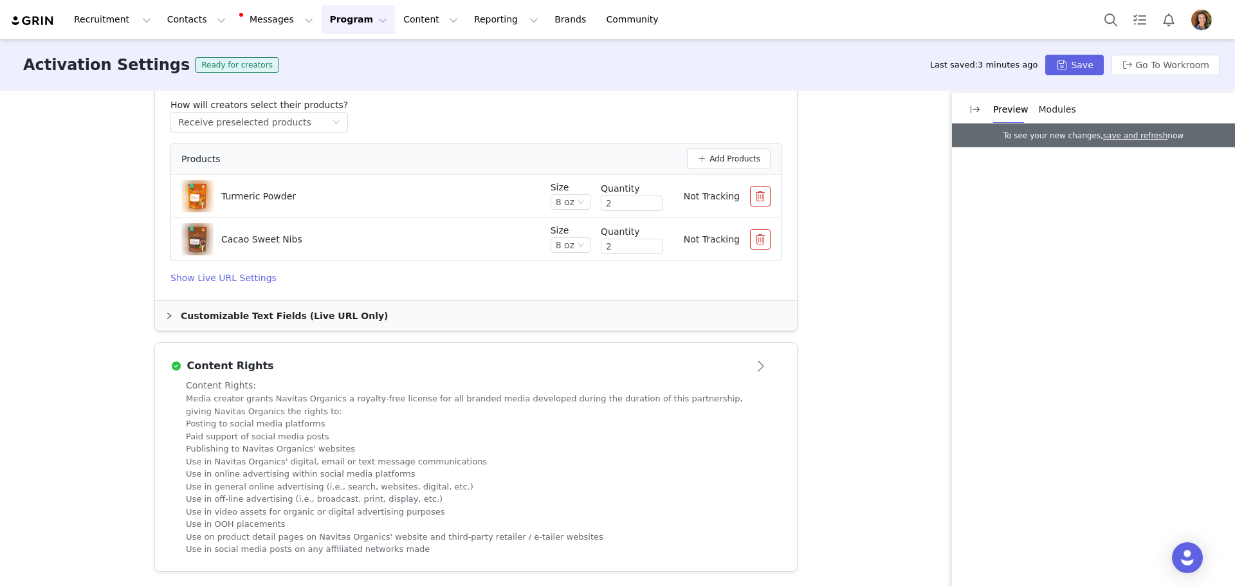
click at [754, 196] on button "button" at bounding box center [760, 196] width 21 height 21
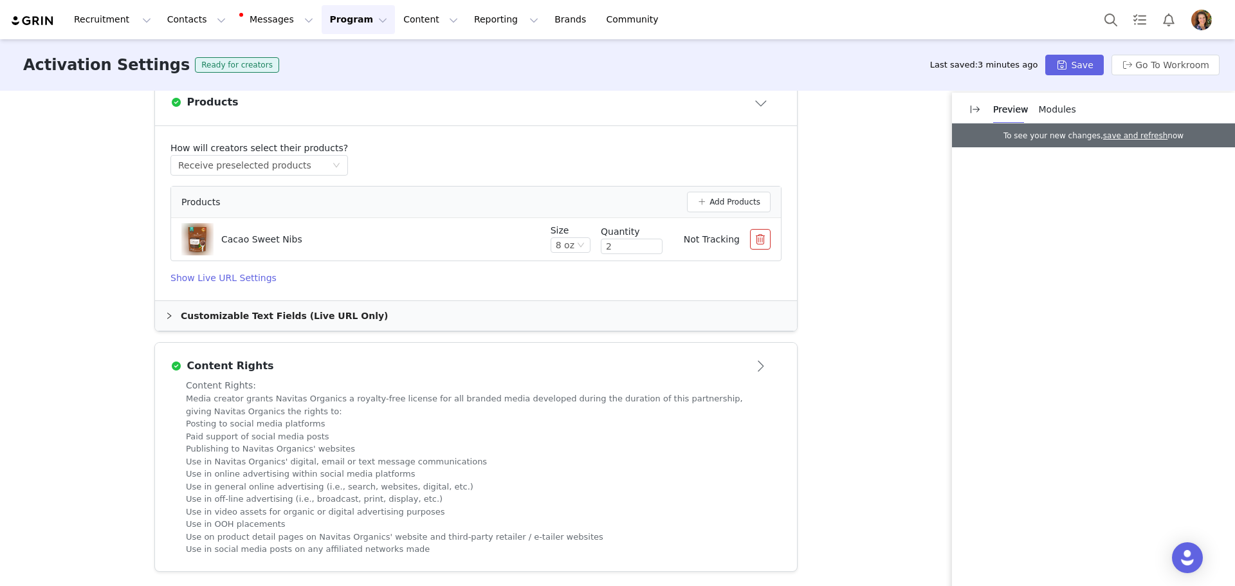
click at [750, 243] on button "button" at bounding box center [760, 239] width 21 height 21
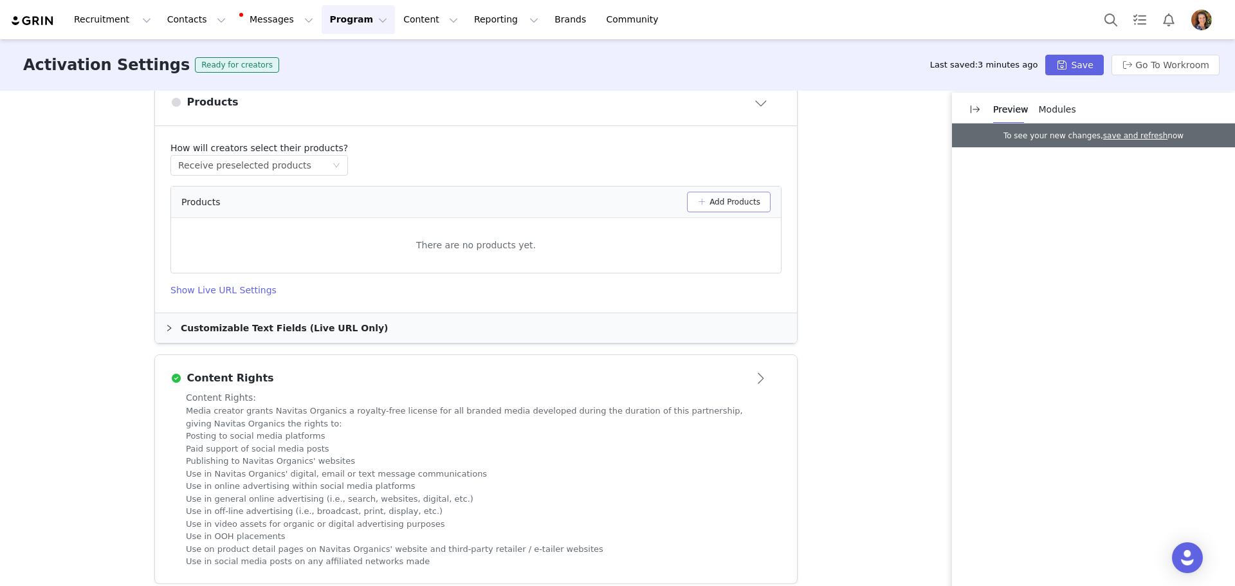
click at [728, 203] on button "Add Products" at bounding box center [729, 202] width 84 height 21
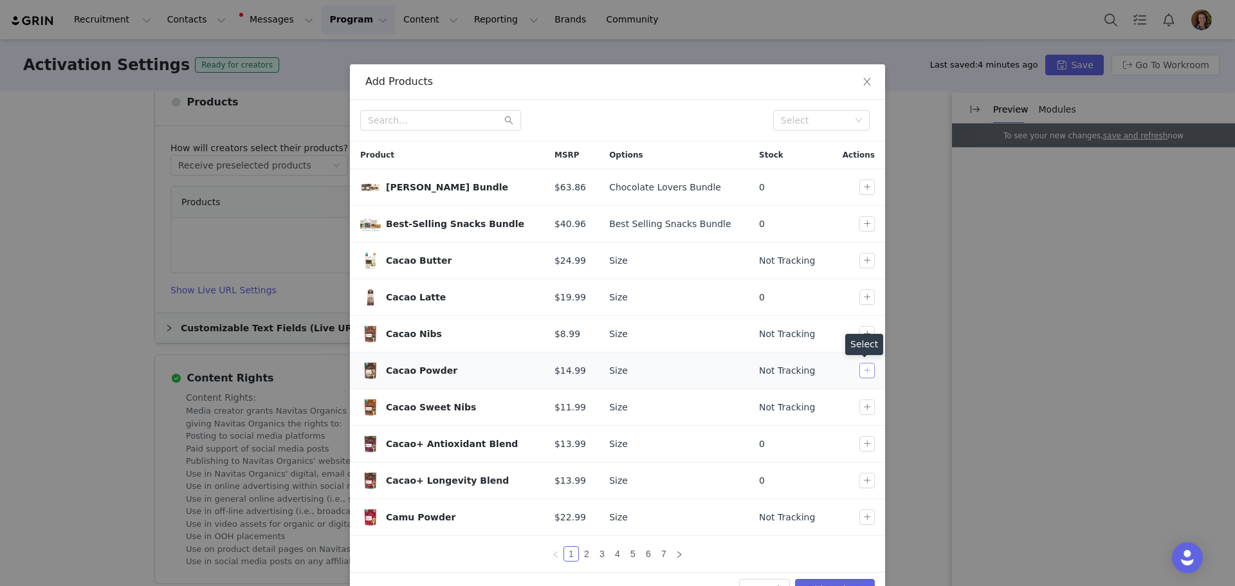
click at [859, 364] on button "button" at bounding box center [866, 370] width 15 height 15
click at [455, 116] on input "text" at bounding box center [440, 120] width 161 height 21
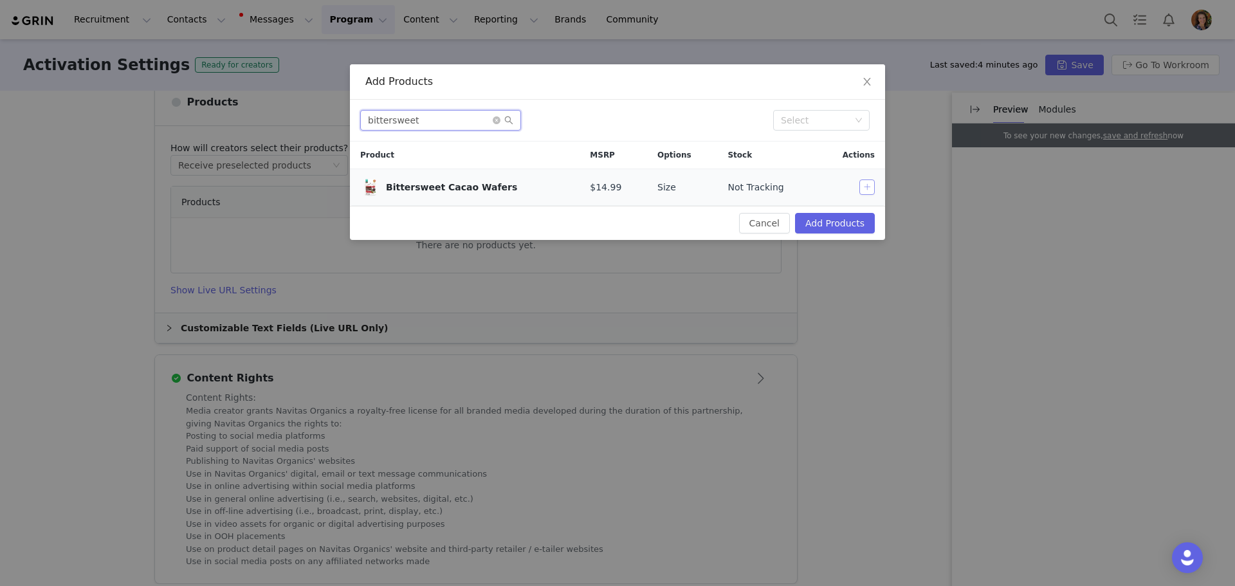
type input "bittersweet"
click at [861, 185] on button "button" at bounding box center [866, 186] width 15 height 15
click at [828, 235] on div "Cancel Add Products" at bounding box center [617, 223] width 535 height 34
click at [828, 230] on button "Add Products" at bounding box center [835, 223] width 80 height 21
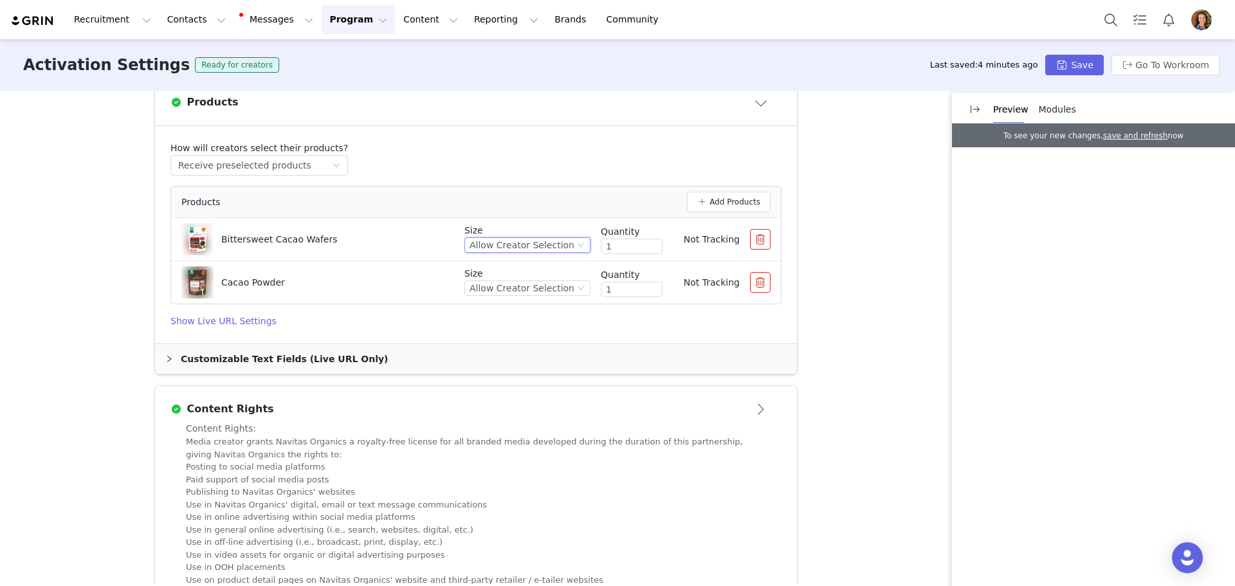
click at [527, 249] on div "Allow Creator Selection" at bounding box center [522, 245] width 105 height 14
click at [520, 290] on li "8 oz" at bounding box center [529, 289] width 114 height 21
click at [520, 290] on div "Allow Creator Selection" at bounding box center [522, 288] width 105 height 14
click at [507, 337] on li "8 oz" at bounding box center [529, 332] width 114 height 21
click at [615, 243] on input "1" at bounding box center [631, 246] width 60 height 14
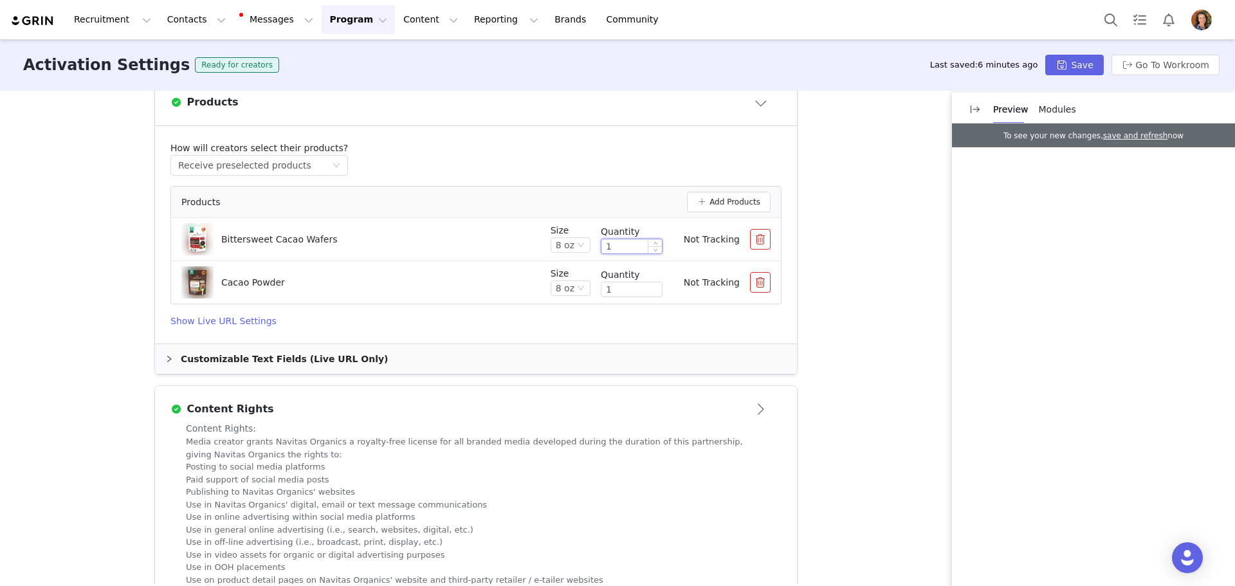
click at [615, 243] on input "1" at bounding box center [631, 246] width 60 height 14
type input "3"
click at [608, 286] on input "1" at bounding box center [631, 289] width 60 height 14
type input "3"
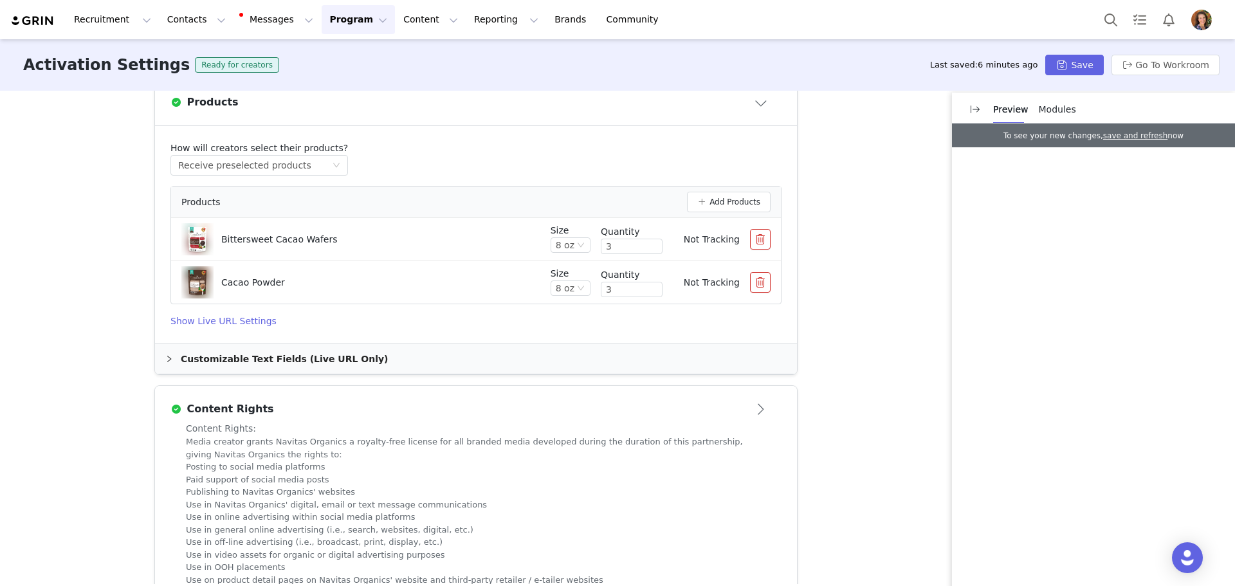
click at [256, 320] on h4 "Show Live URL Settings" at bounding box center [475, 322] width 611 height 14
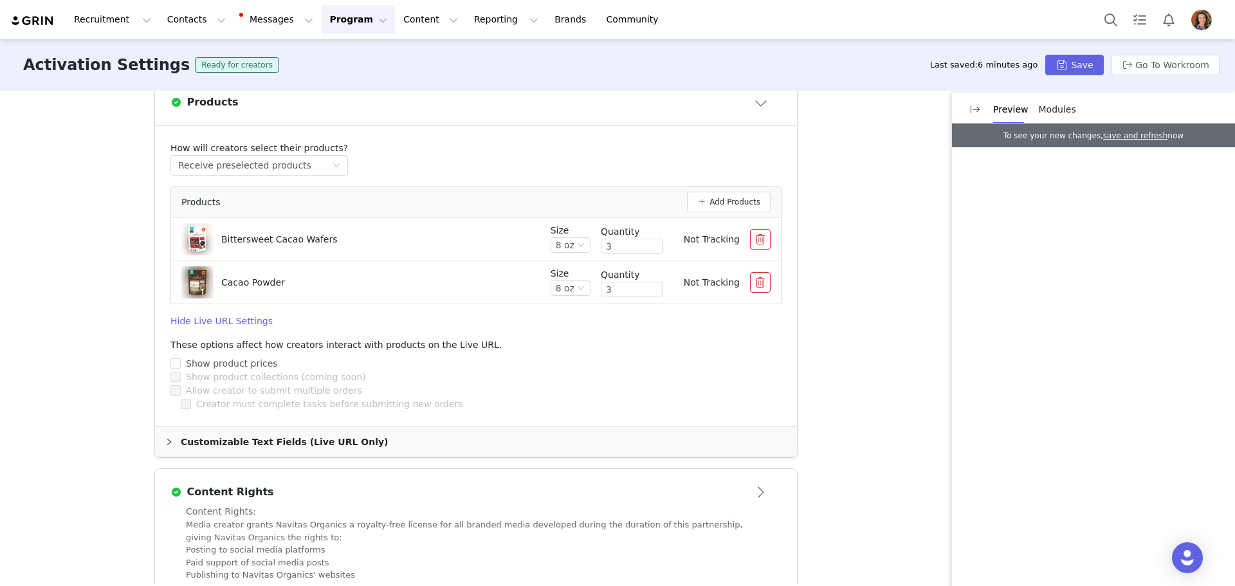
click at [275, 442] on div "Customizable Text Fields (Live URL Only)" at bounding box center [476, 442] width 642 height 30
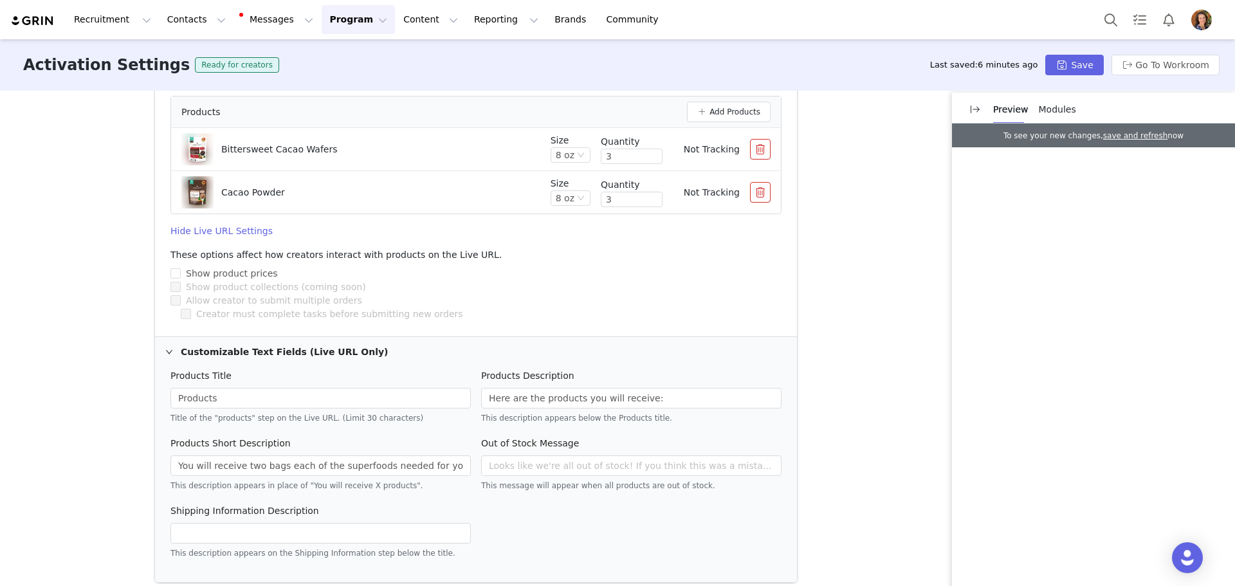
scroll to position [713, 0]
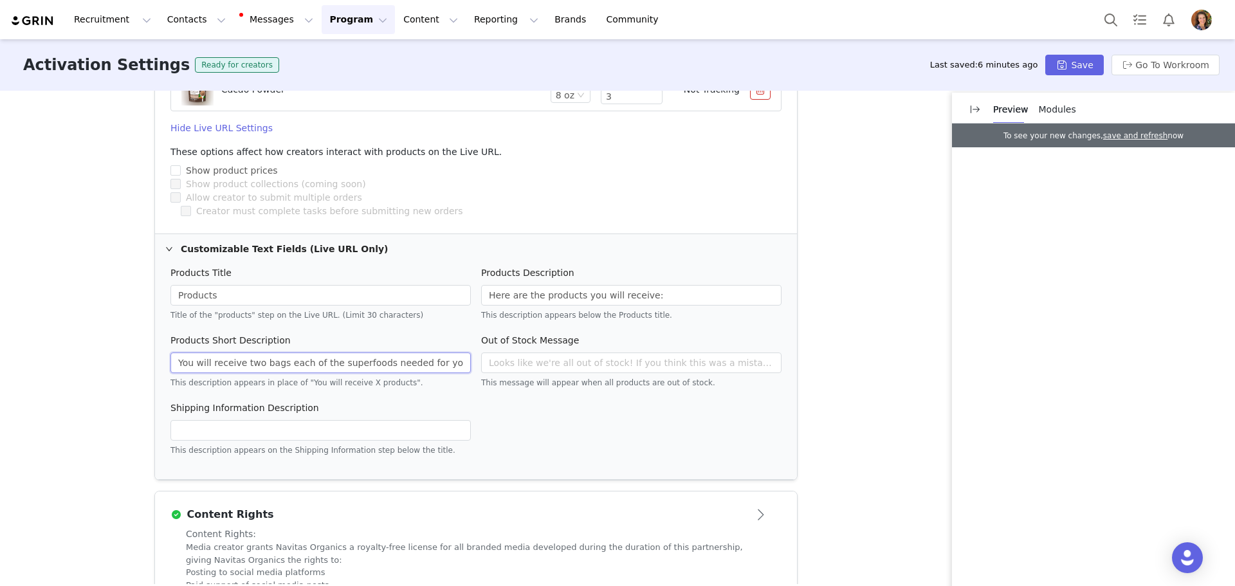
click at [237, 364] on input "You will receive two bags each of the superfoods needed for your recipe." at bounding box center [320, 362] width 300 height 21
type input "You will receive three bags each of the superfoods needed for your recipe."
click at [1093, 71] on button "Save" at bounding box center [1074, 65] width 58 height 21
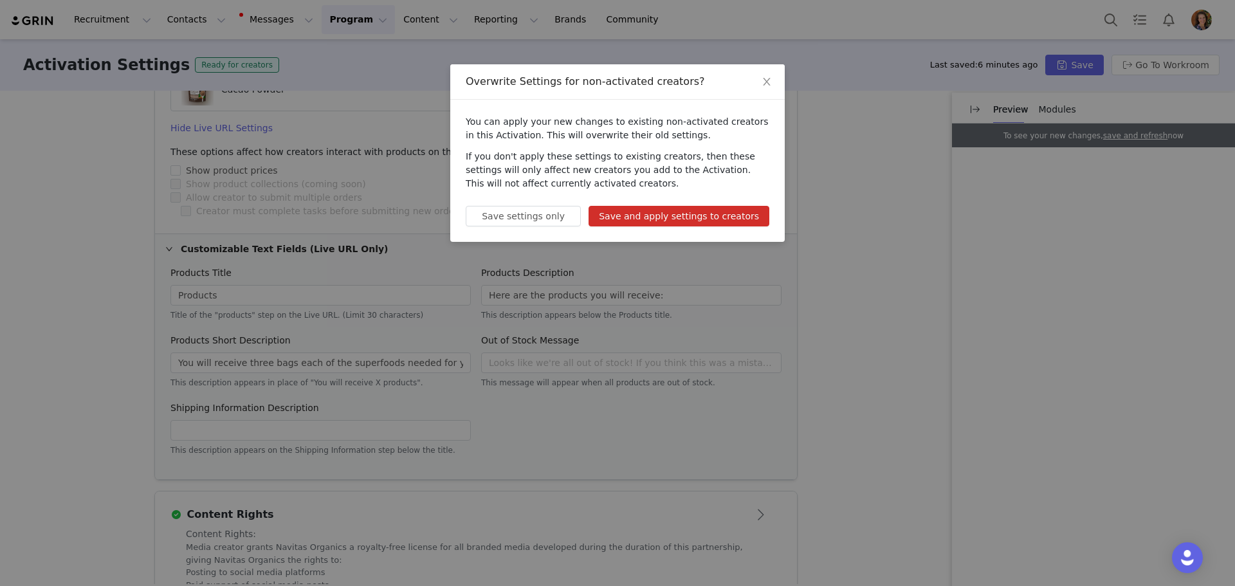
click at [691, 217] on button "Save and apply settings to creators" at bounding box center [679, 216] width 181 height 21
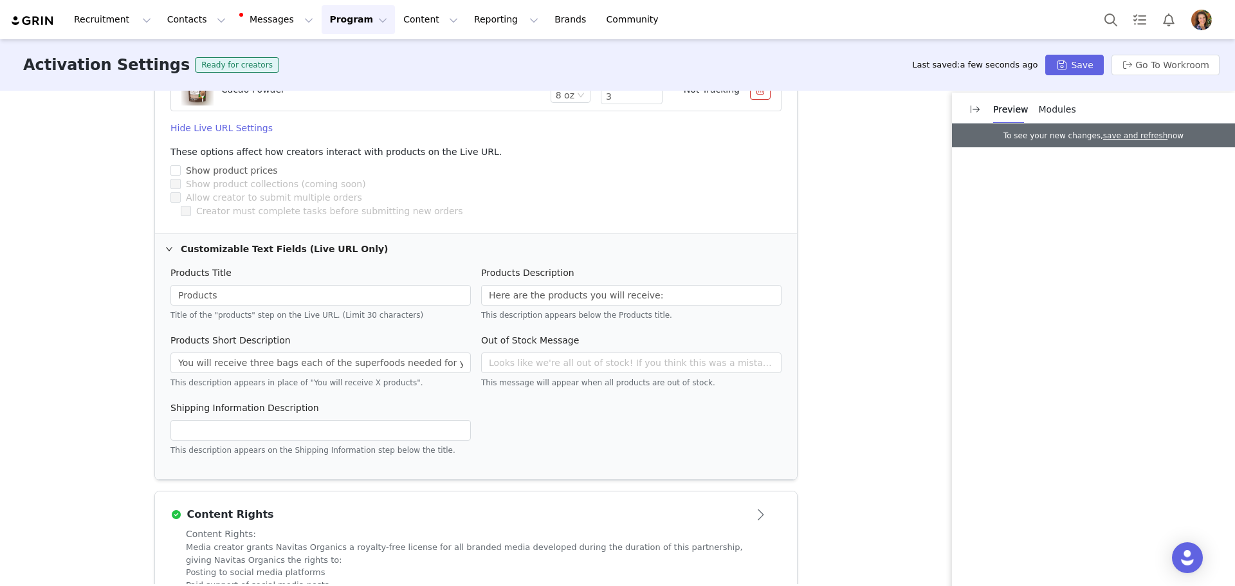
click at [1042, 114] on span "Modules" at bounding box center [1057, 109] width 37 height 10
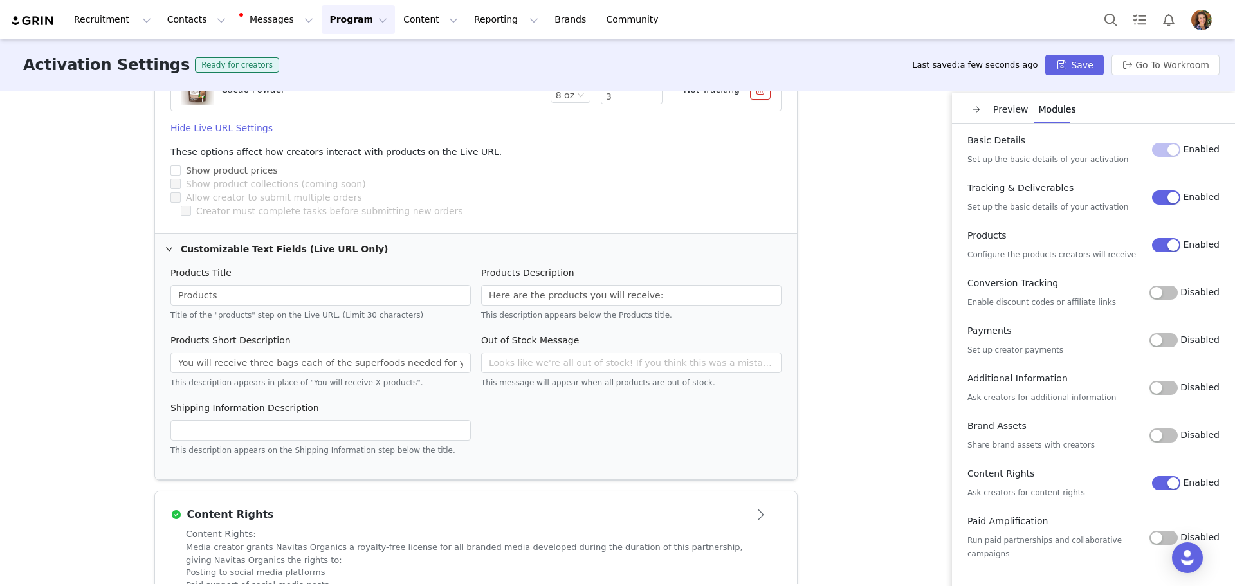
click at [1167, 336] on button "Disabled" at bounding box center [1163, 340] width 28 height 14
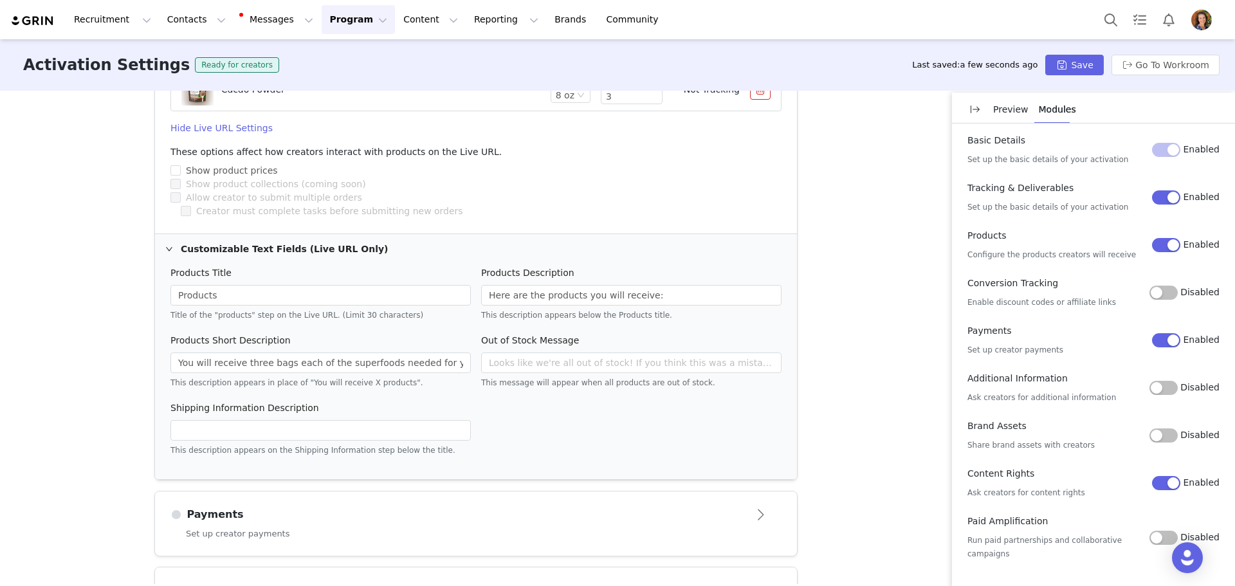
click at [271, 514] on div "Payments" at bounding box center [454, 514] width 569 height 15
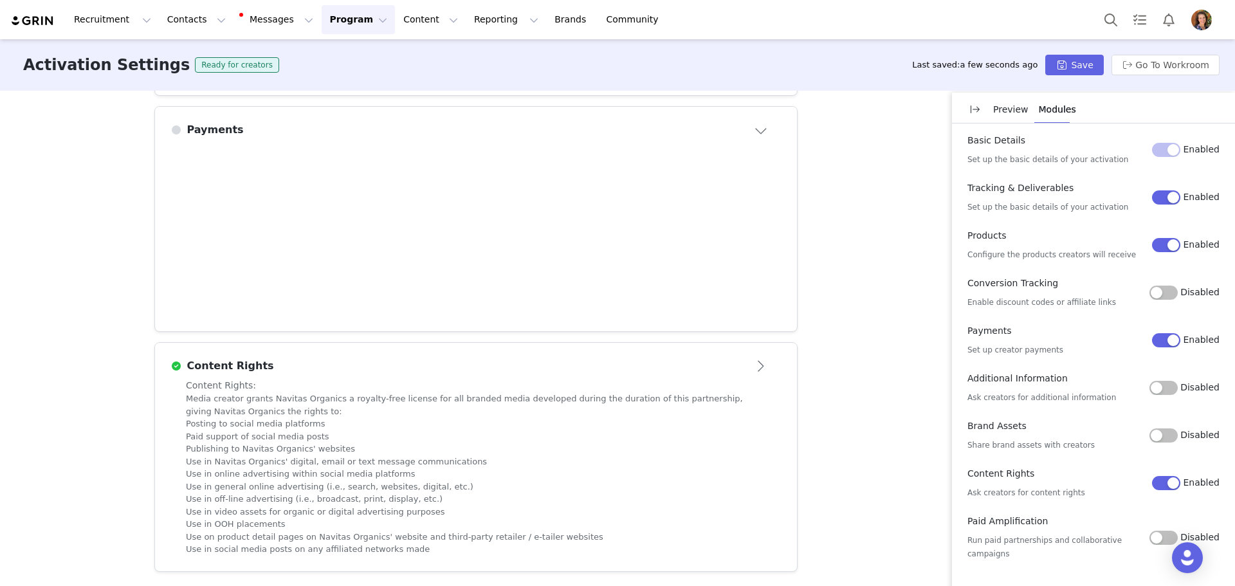
scroll to position [583, 0]
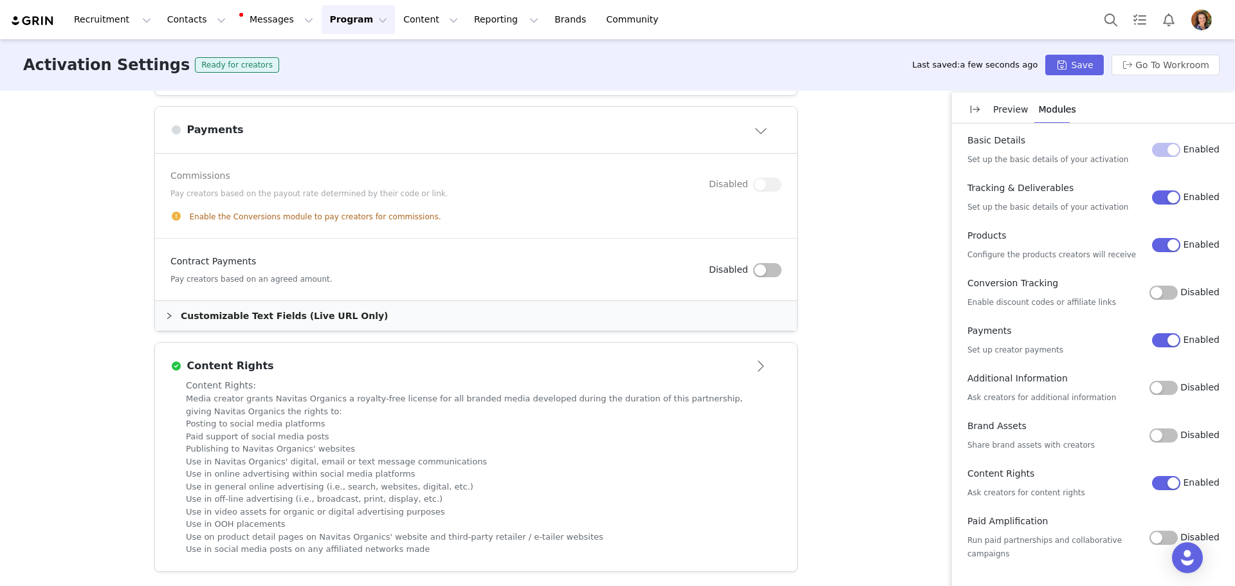
click at [762, 271] on button "button" at bounding box center [767, 270] width 28 height 14
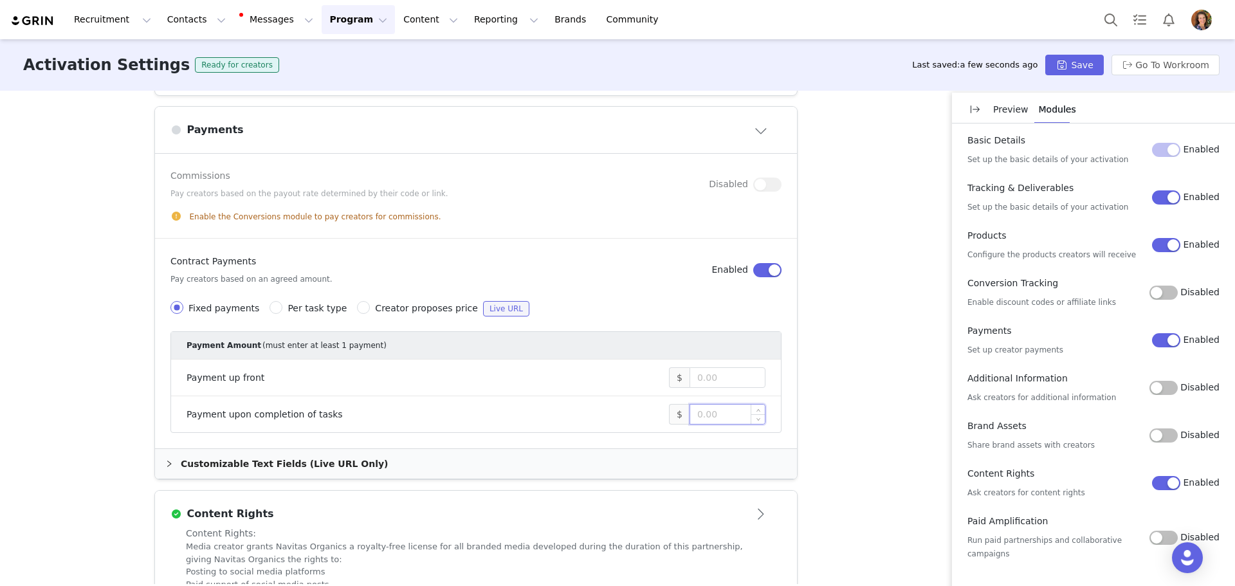
click at [726, 409] on input at bounding box center [727, 414] width 75 height 19
type input "2,000"
click at [267, 468] on div "Customizable Text Fields (Live URL Only)" at bounding box center [476, 464] width 642 height 30
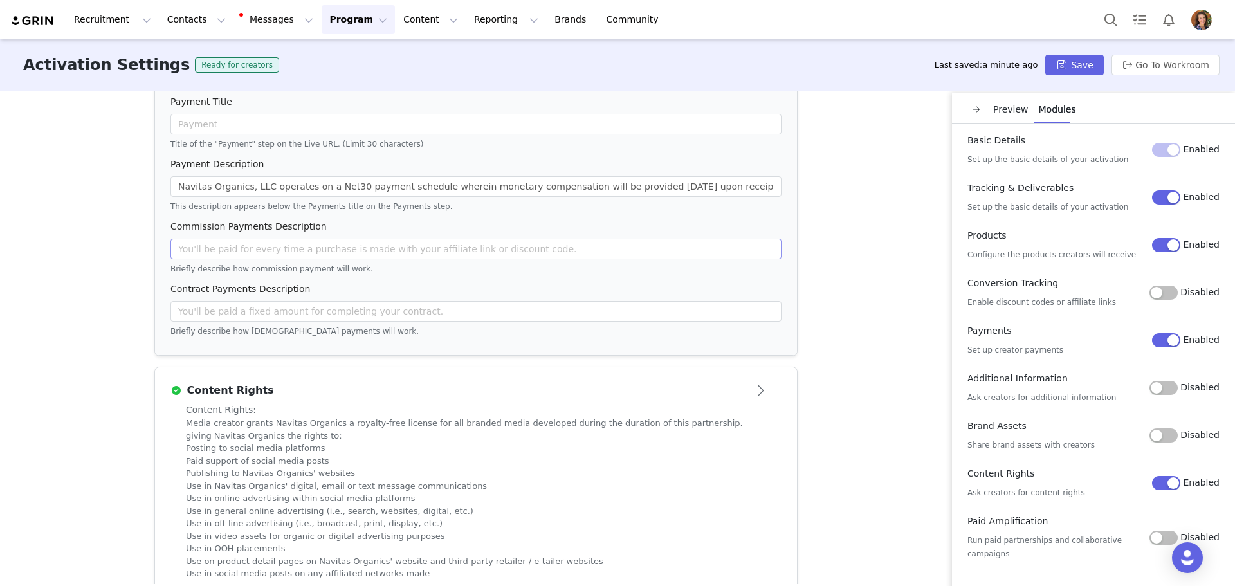
scroll to position [993, 0]
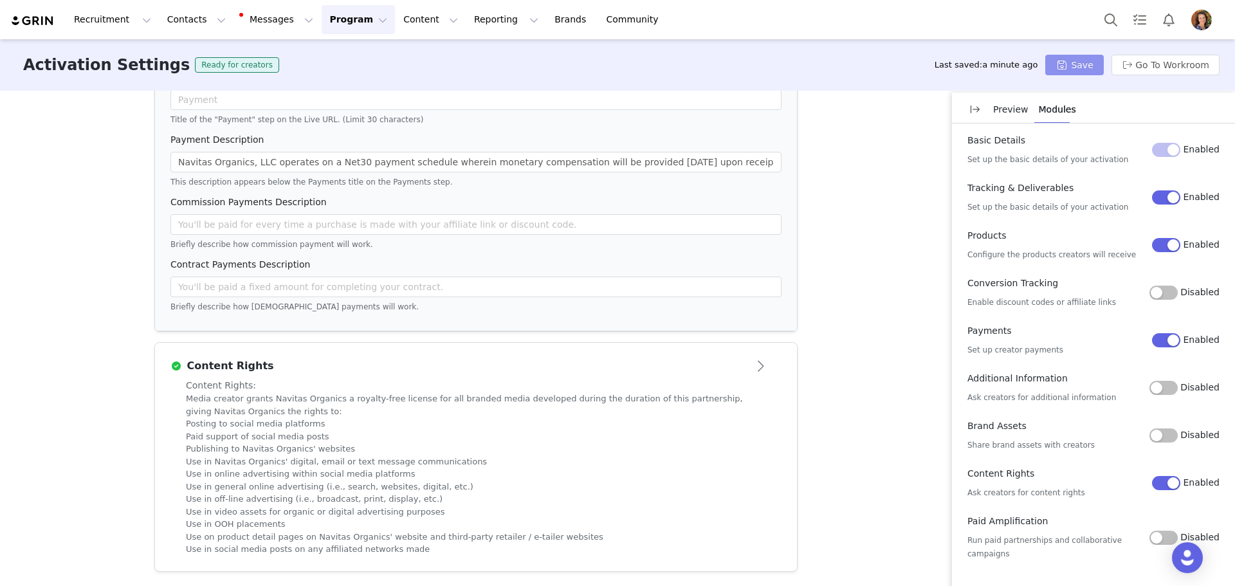
click at [1084, 60] on button "Save" at bounding box center [1074, 65] width 58 height 21
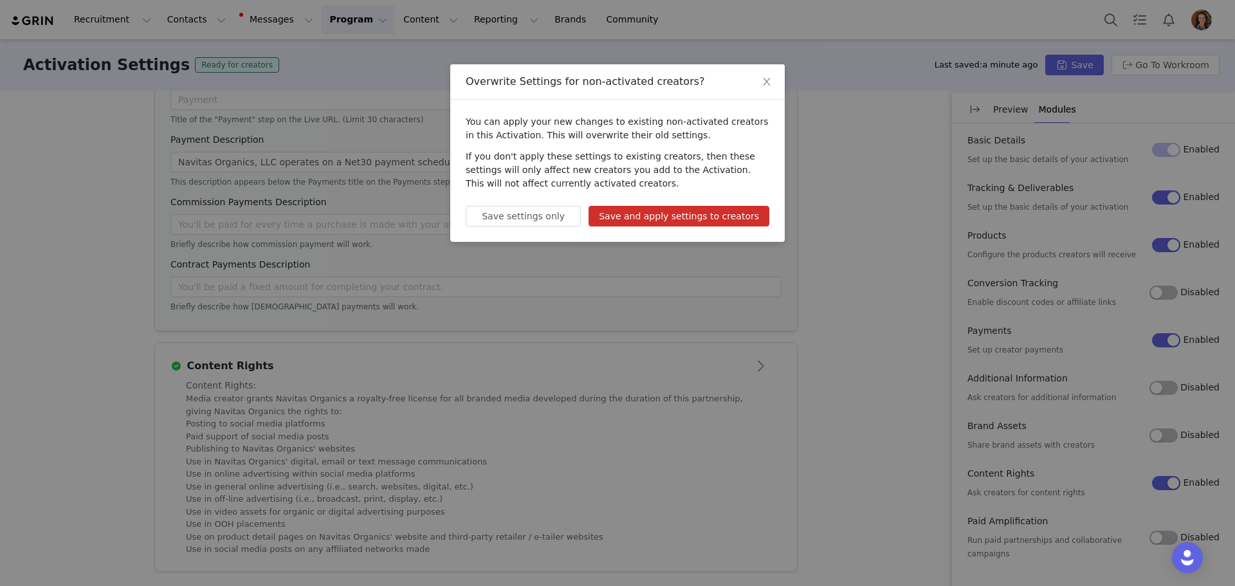
click at [712, 208] on button "Save and apply settings to creators" at bounding box center [679, 216] width 181 height 21
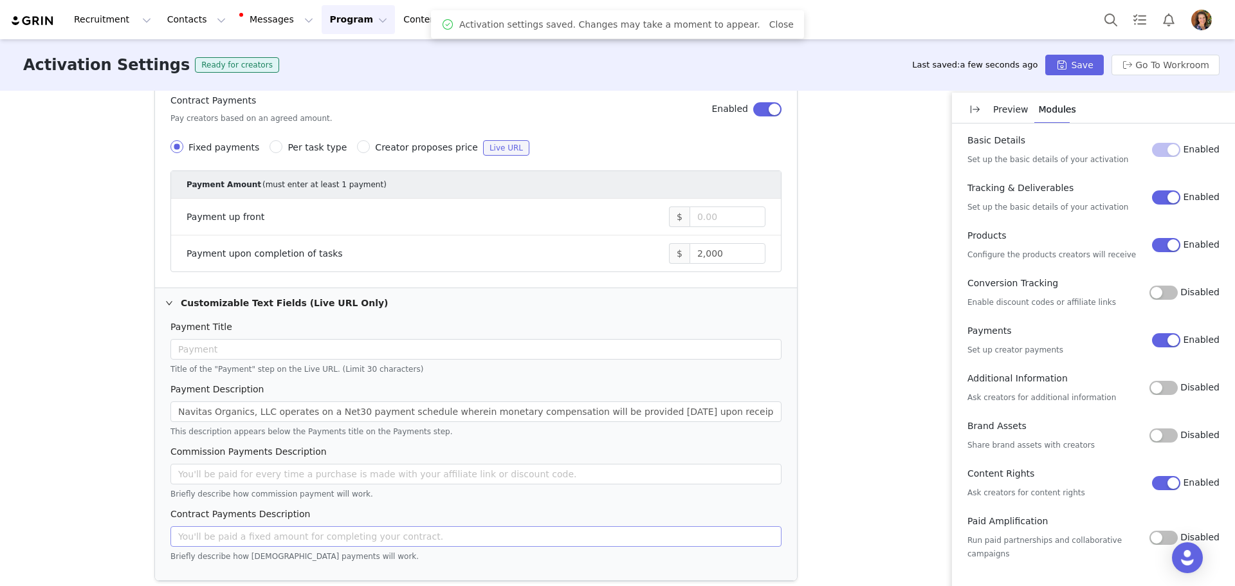
scroll to position [736, 0]
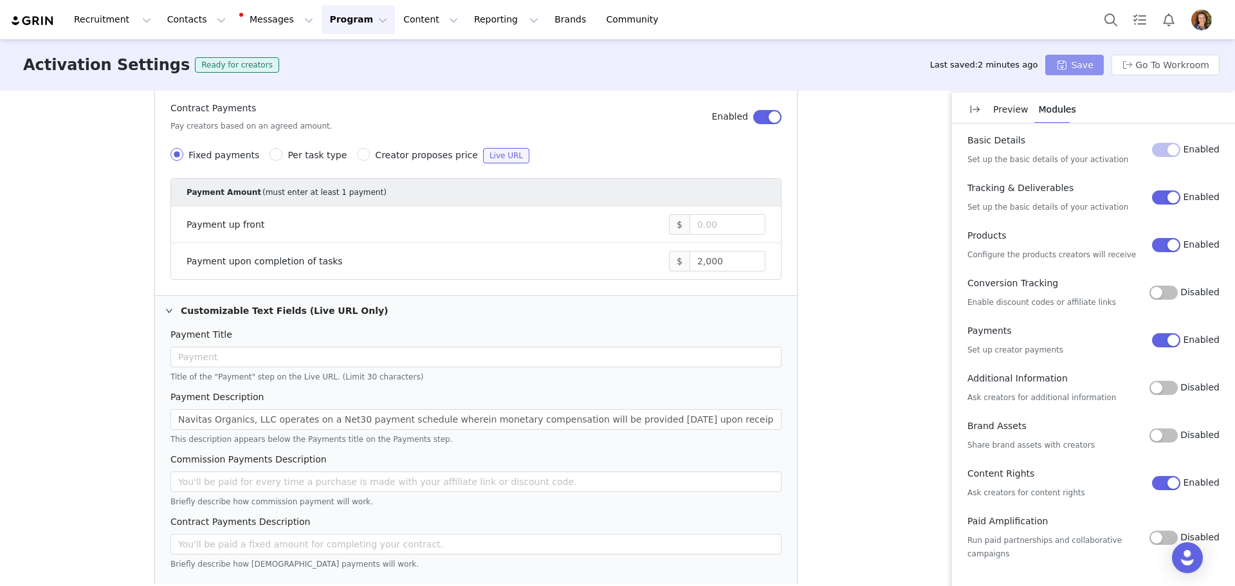
click at [1077, 65] on button "Save" at bounding box center [1074, 65] width 58 height 21
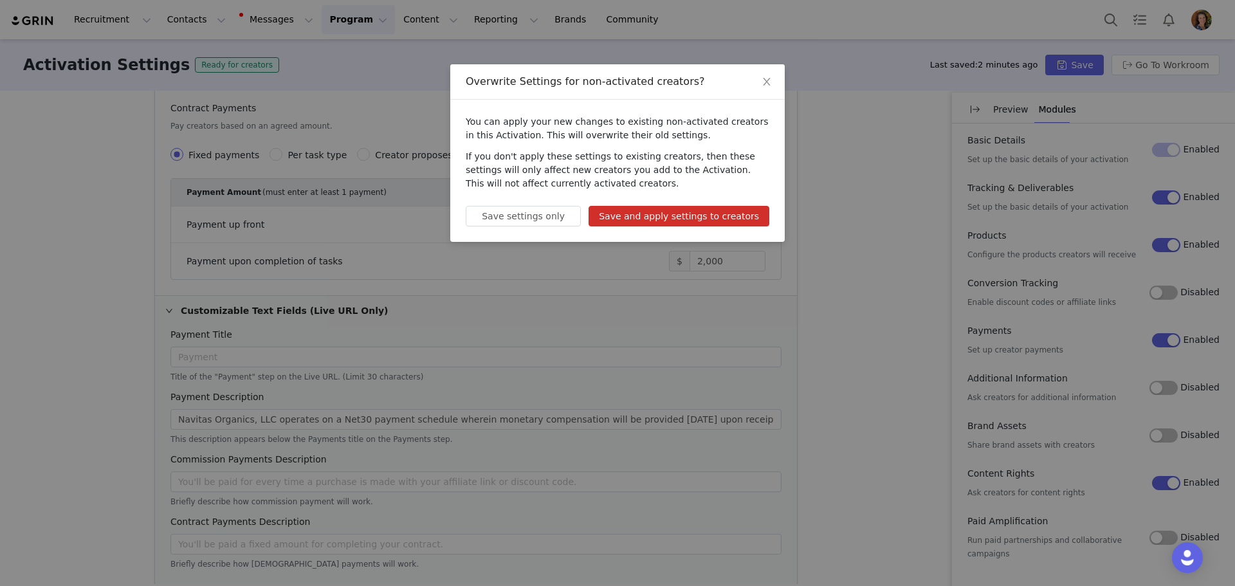
click at [735, 214] on button "Save and apply settings to creators" at bounding box center [679, 216] width 181 height 21
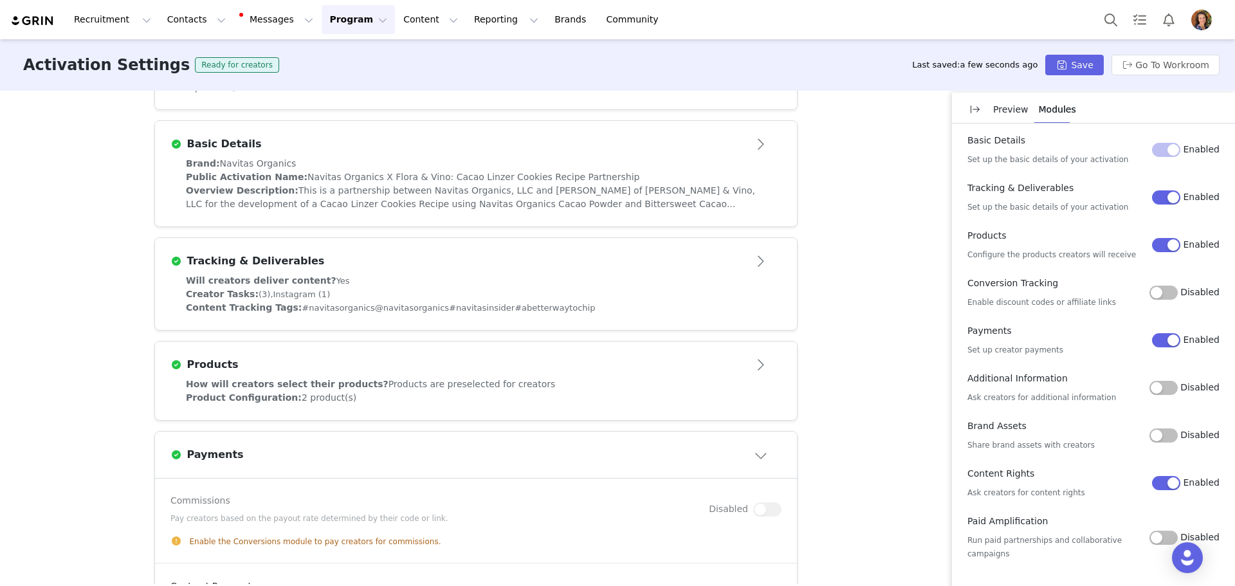
scroll to position [322, 0]
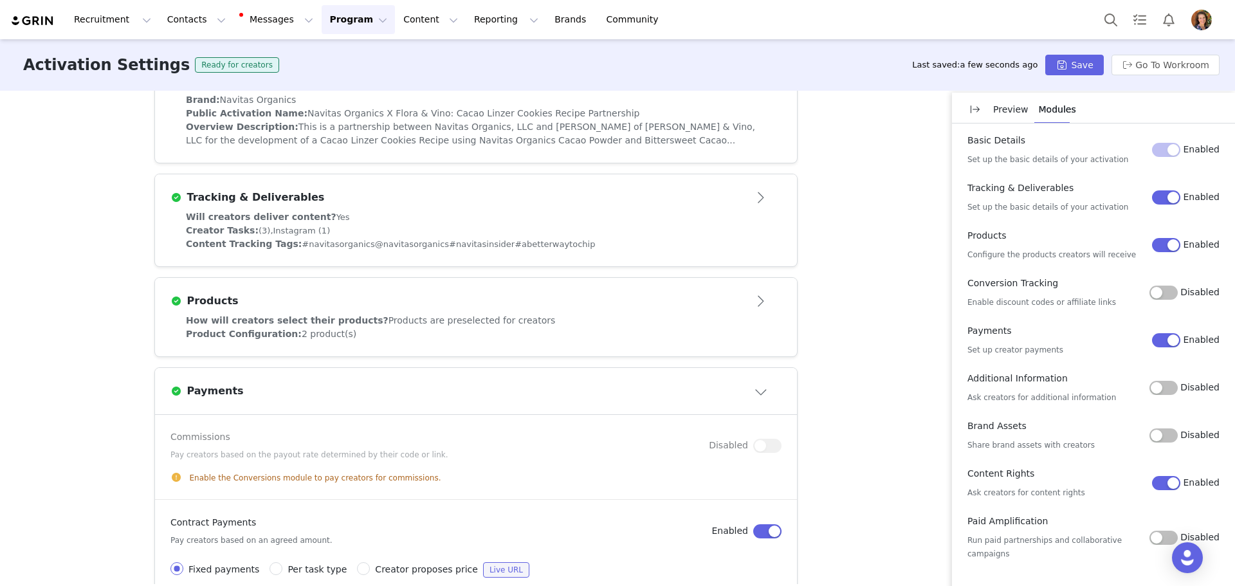
click at [463, 333] on div "Product Configuration: 2 product(s)" at bounding box center [476, 334] width 580 height 14
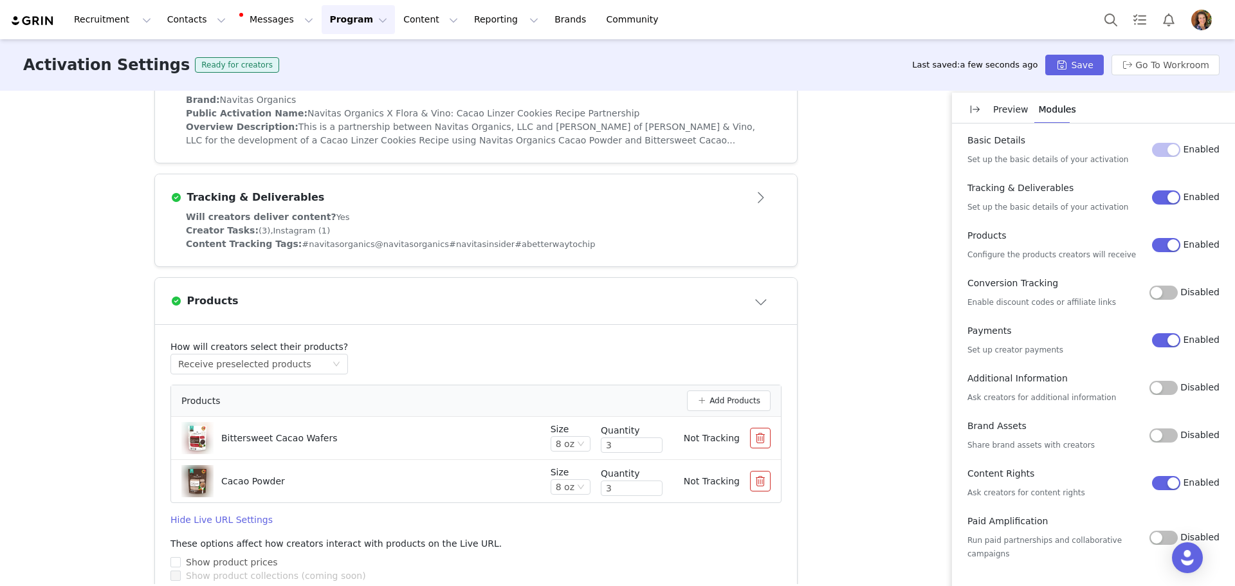
click at [1001, 111] on p "Preview" at bounding box center [1010, 110] width 35 height 14
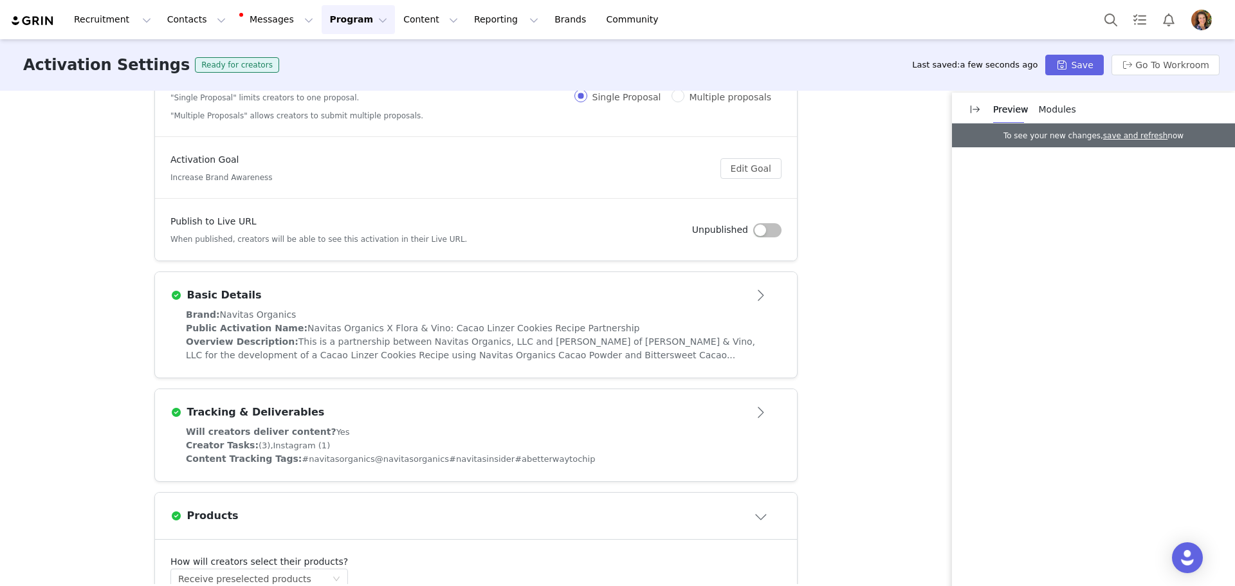
scroll to position [64, 0]
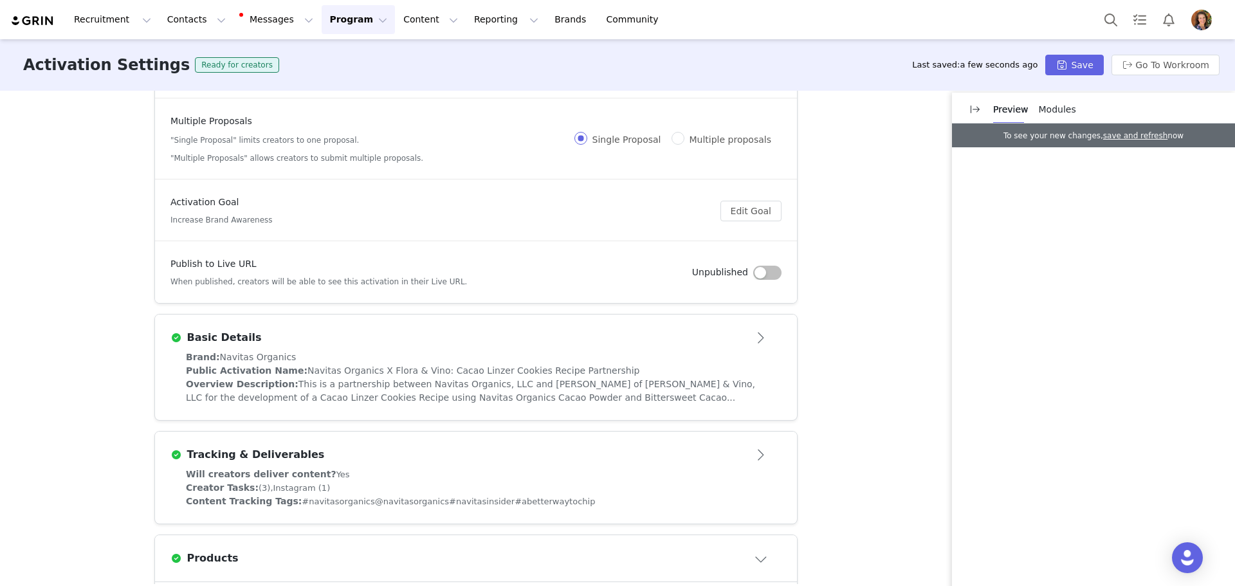
click at [410, 359] on div "Brand: Navitas Organics" at bounding box center [476, 358] width 580 height 14
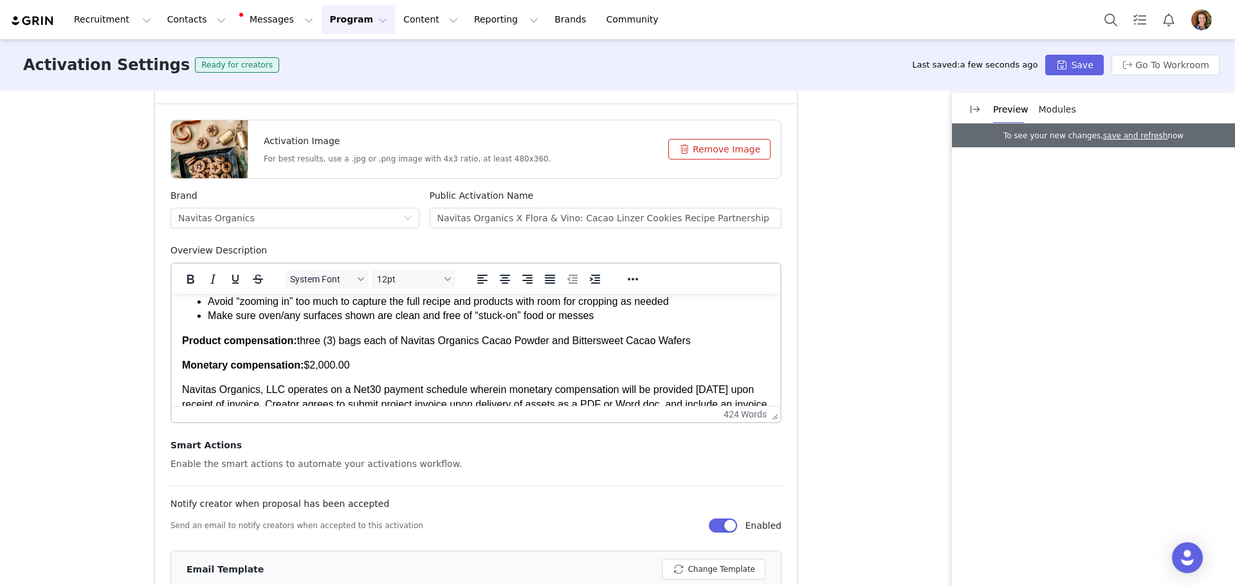
scroll to position [579, 0]
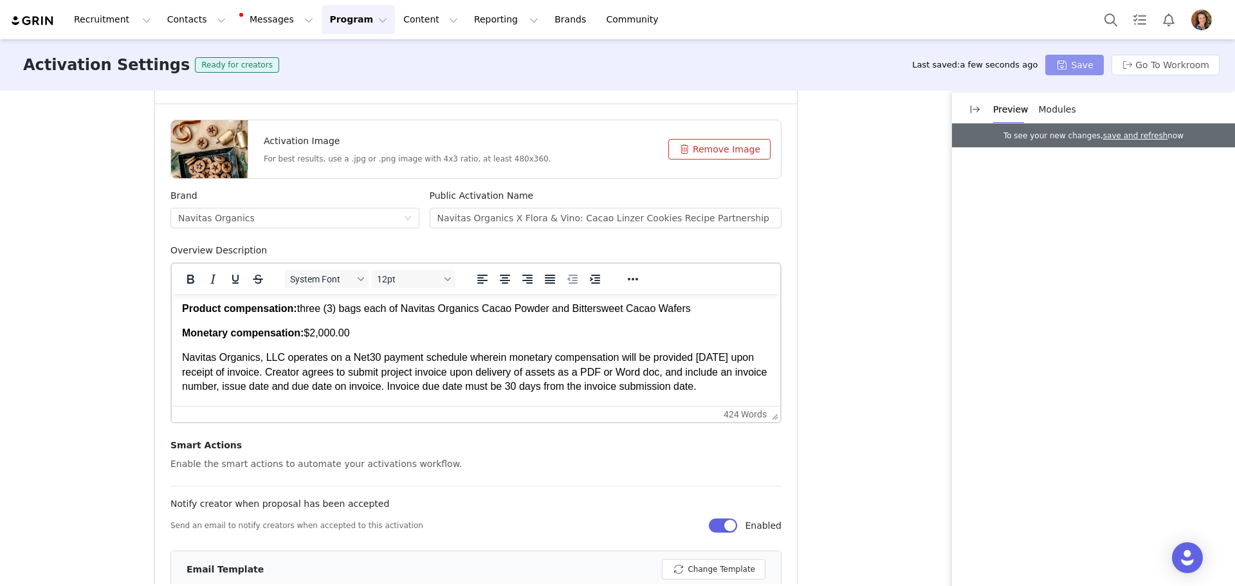
click at [1091, 66] on button "Save" at bounding box center [1074, 65] width 58 height 21
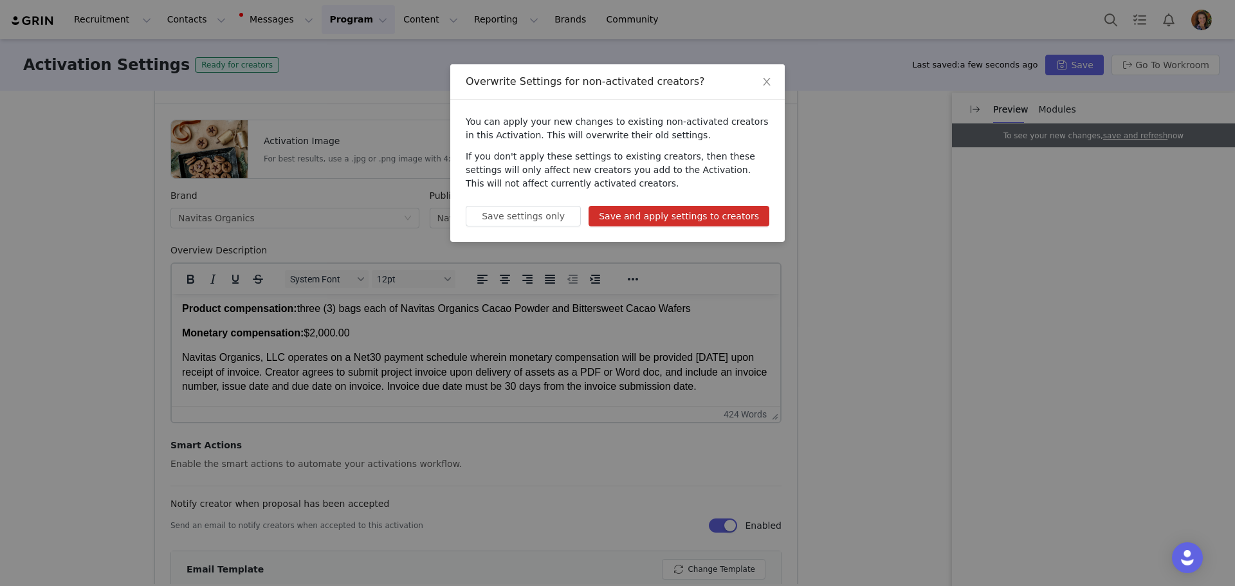
click at [724, 215] on button "Save and apply settings to creators" at bounding box center [679, 216] width 181 height 21
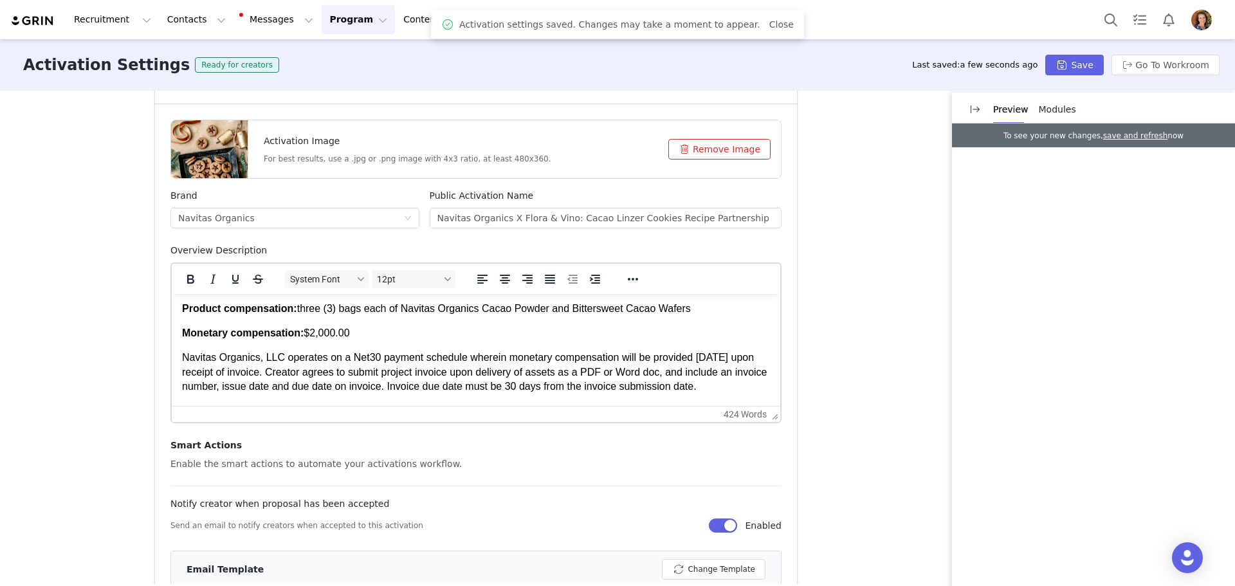
scroll to position [0, 0]
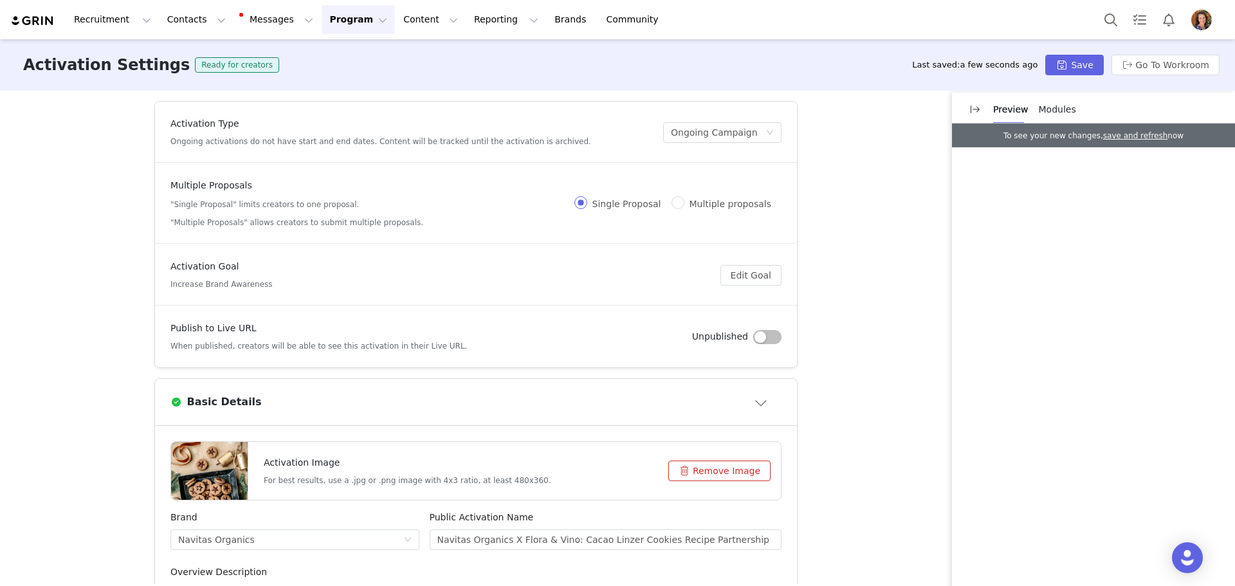
click at [766, 339] on button "button" at bounding box center [767, 337] width 28 height 14
click at [1088, 66] on button "Save" at bounding box center [1074, 65] width 58 height 21
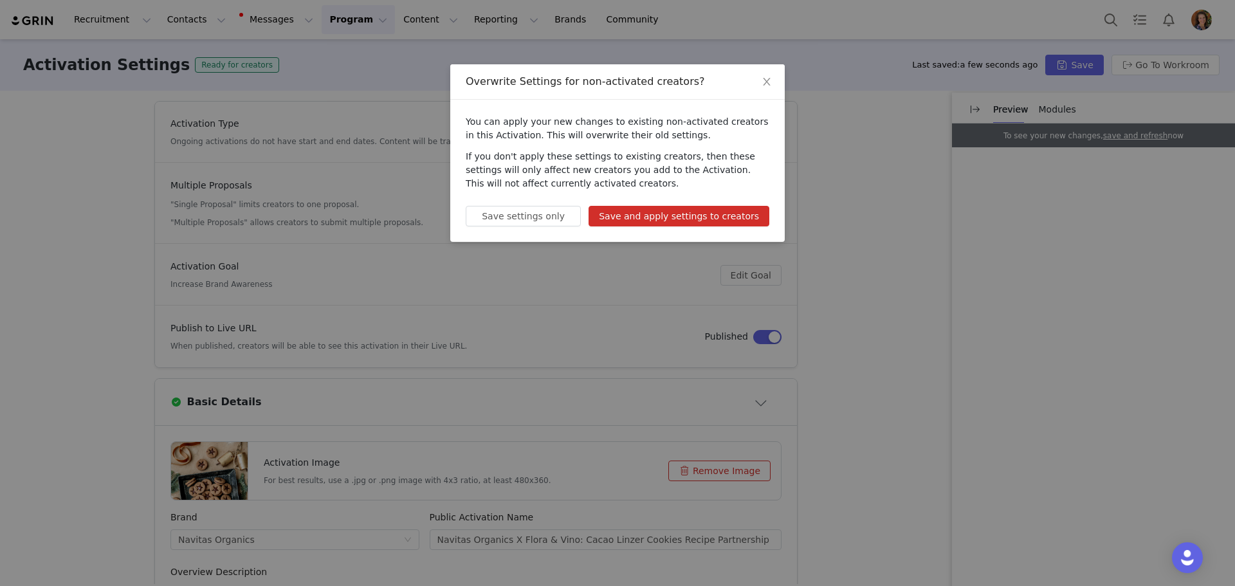
click at [714, 217] on button "Save and apply settings to creators" at bounding box center [679, 216] width 181 height 21
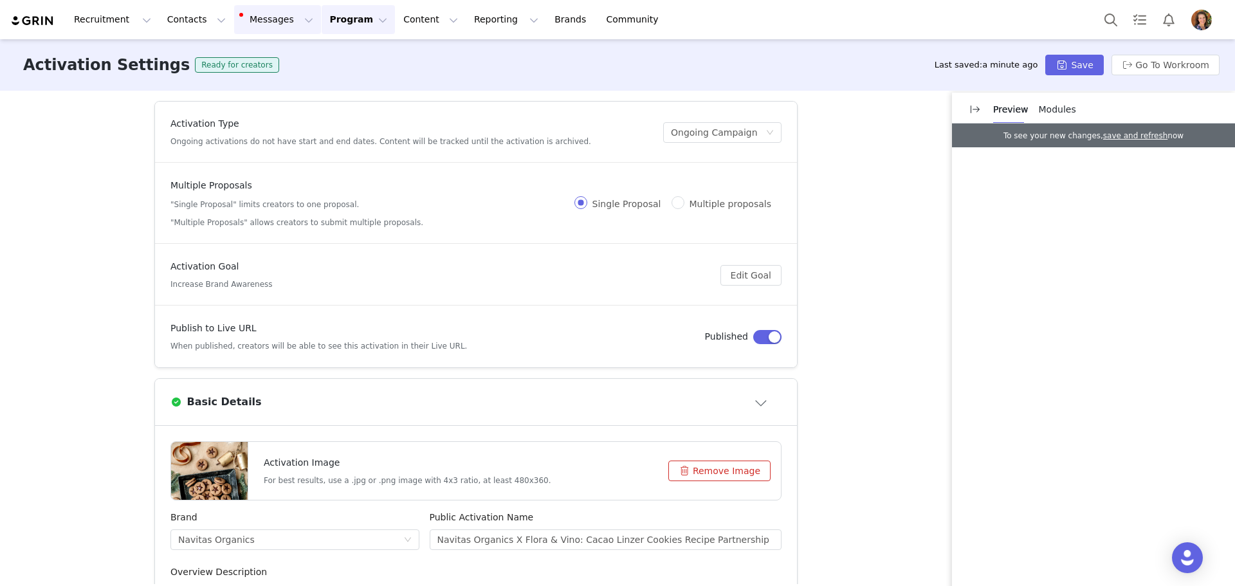
click at [260, 20] on button "Messages Messages" at bounding box center [277, 19] width 87 height 29
click at [252, 77] on span "9" at bounding box center [257, 81] width 14 height 12
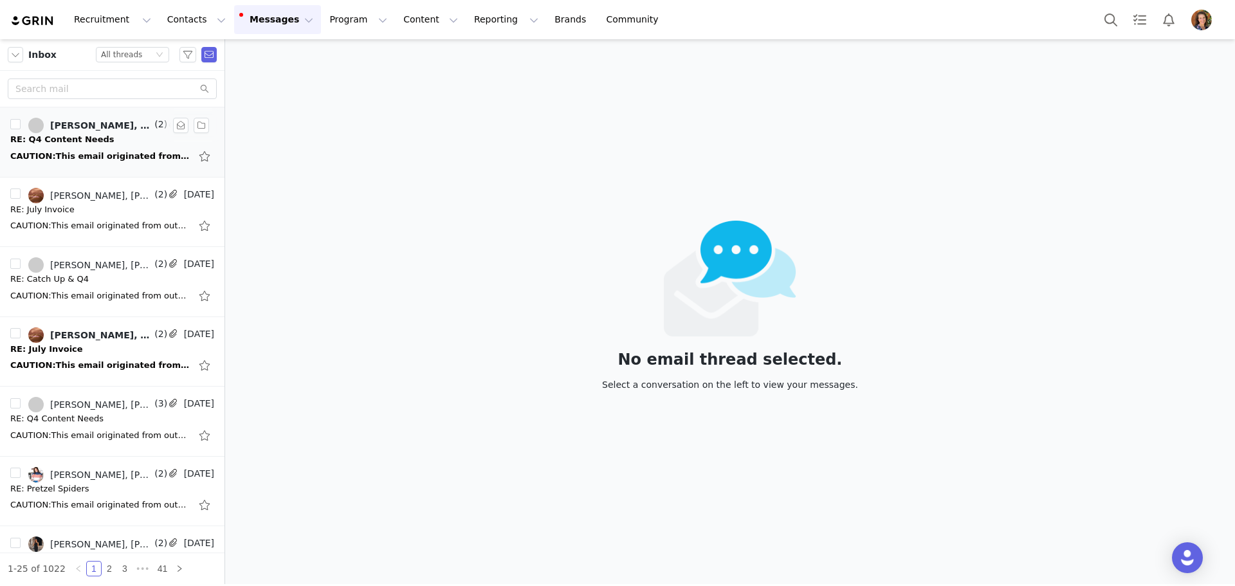
click at [137, 133] on link "[PERSON_NAME], [PERSON_NAME]" at bounding box center [89, 125] width 123 height 15
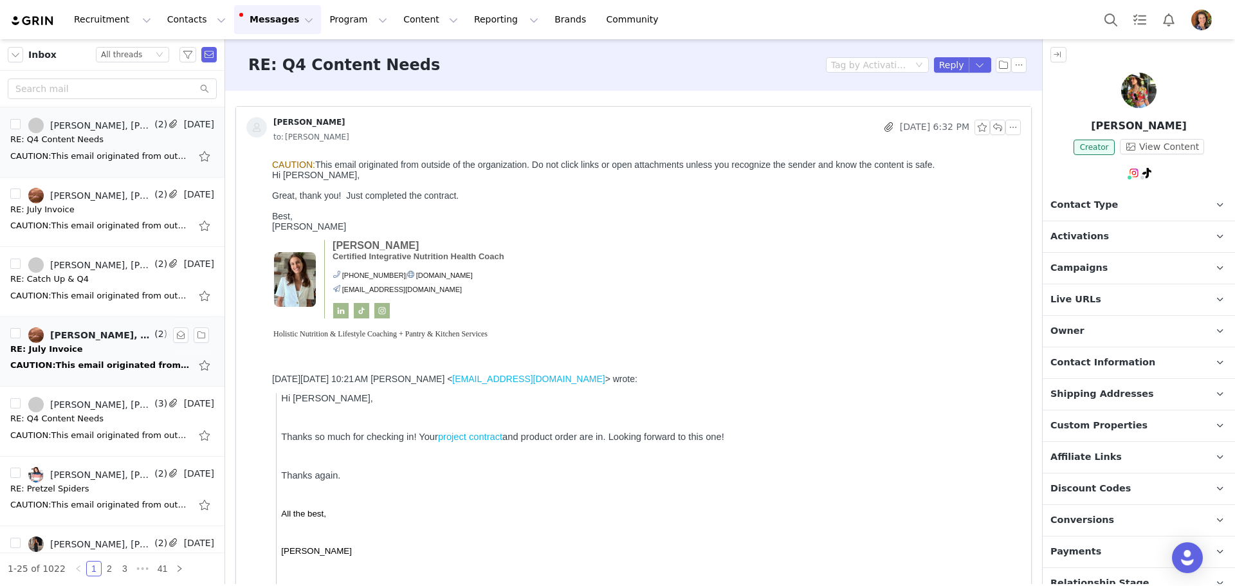
click at [87, 363] on div "CAUTION:This email originated from outside of the organization. Do not click li…" at bounding box center [100, 365] width 180 height 13
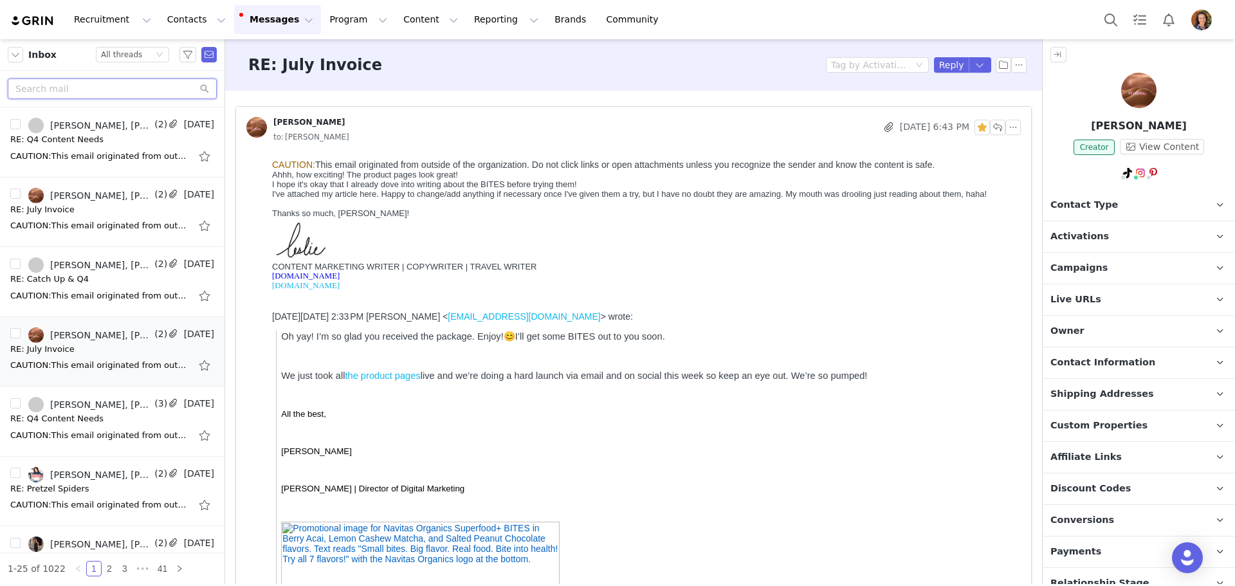
click at [129, 86] on input "text" at bounding box center [112, 88] width 209 height 21
type input "lauren"
click at [115, 126] on div "[PERSON_NAME]" at bounding box center [95, 125] width 171 height 15
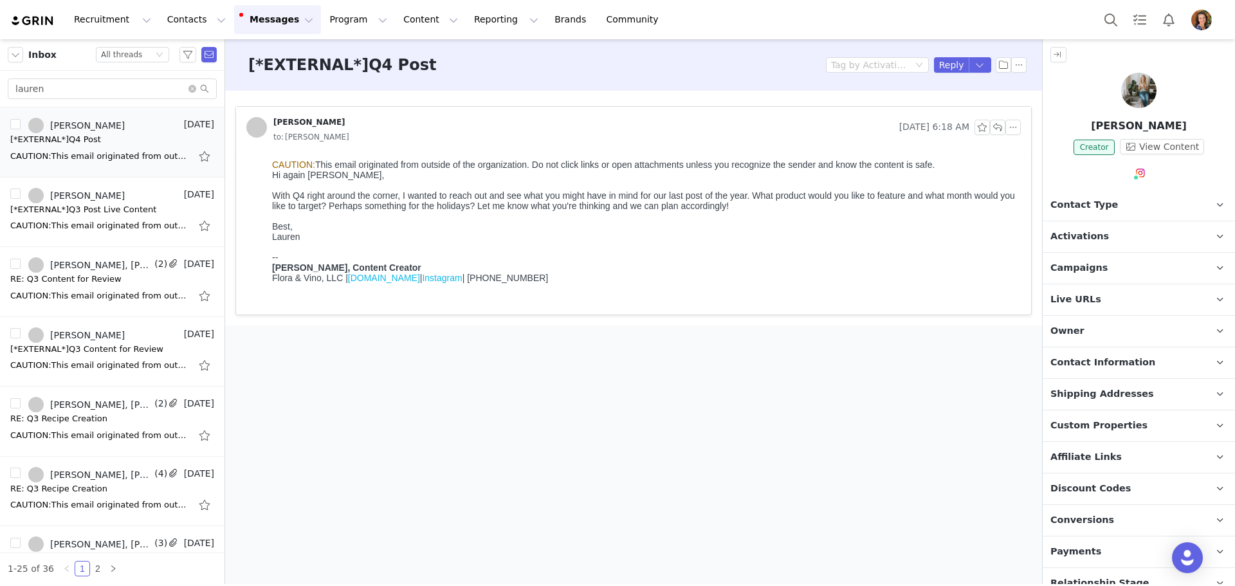
click at [1097, 387] on span "Shipping Addresses" at bounding box center [1102, 394] width 104 height 14
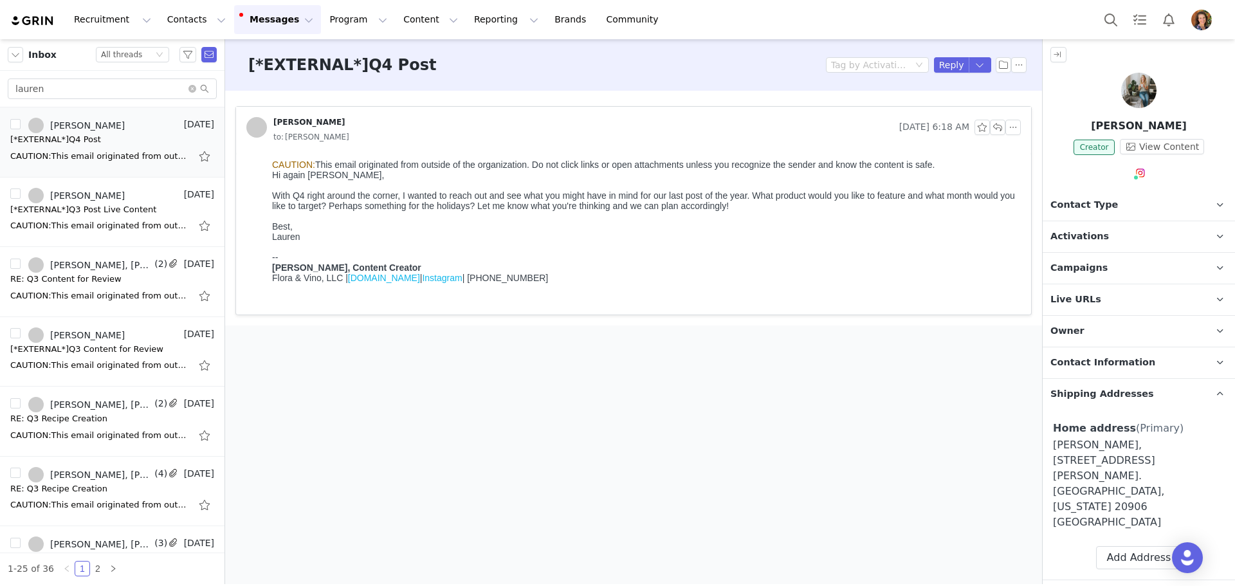
click at [1139, 88] on img at bounding box center [1138, 90] width 35 height 35
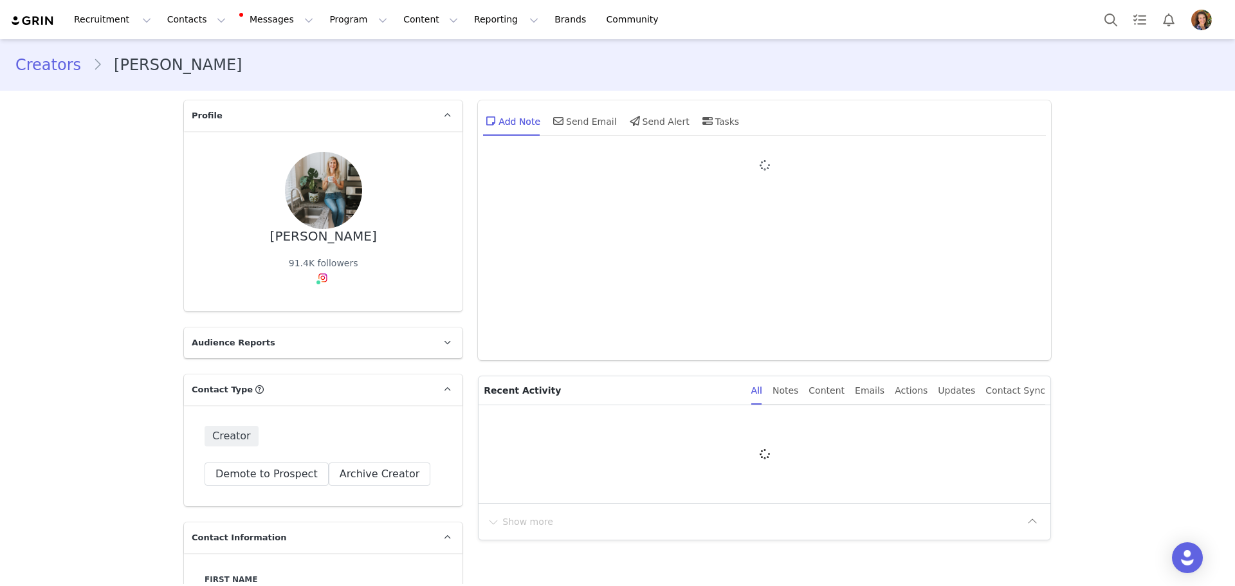
type input "+1 ([GEOGRAPHIC_DATA])"
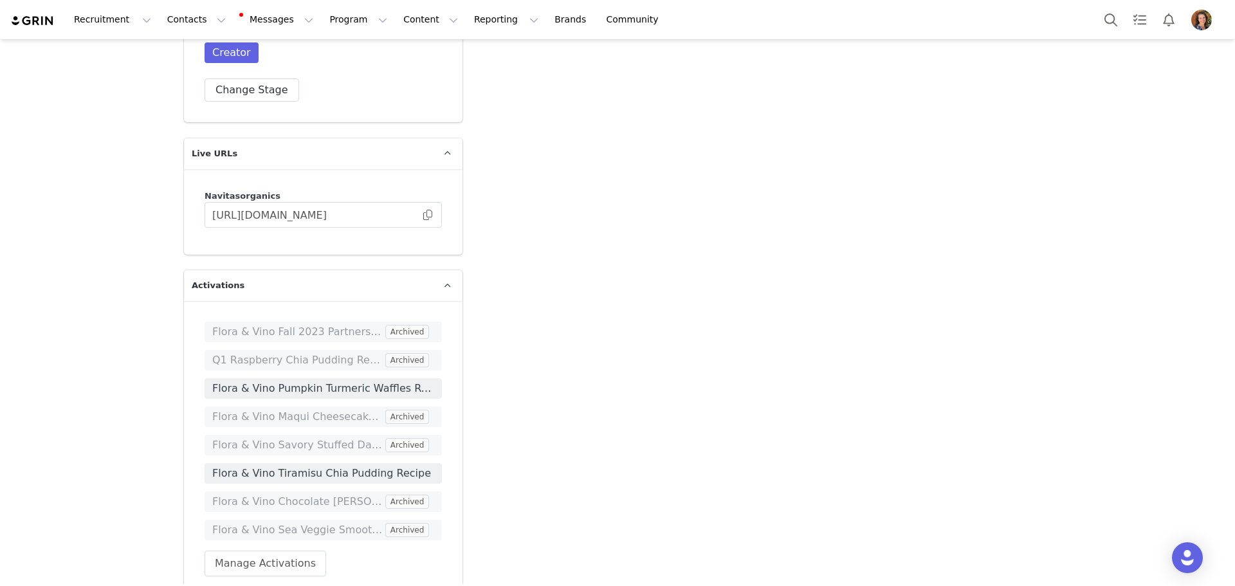
scroll to position [2380, 0]
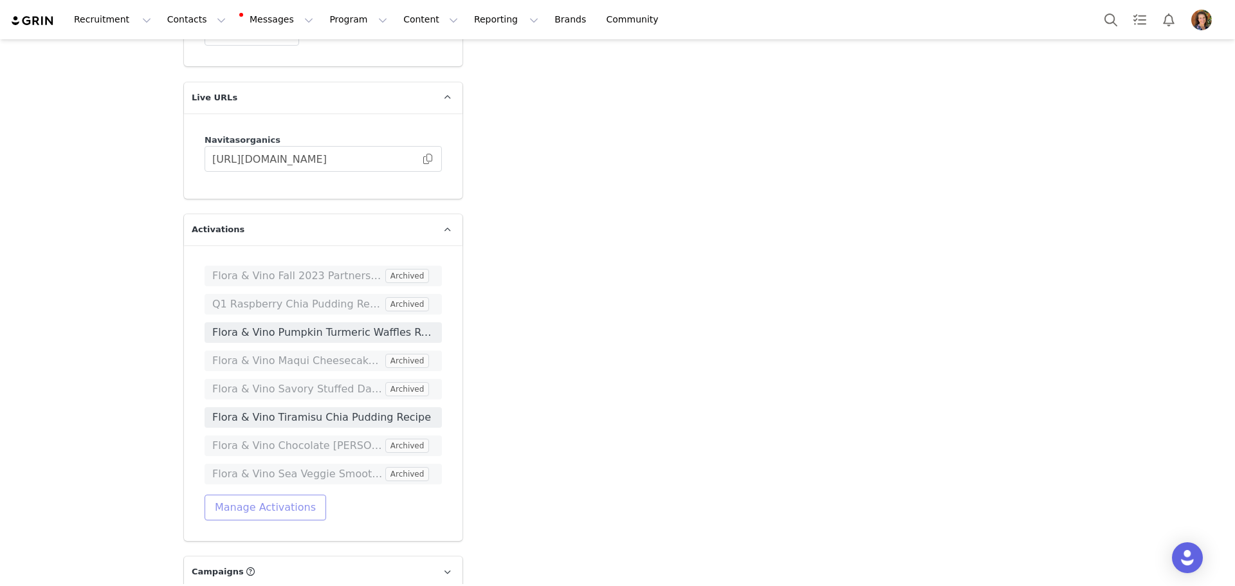
click at [259, 495] on button "Manage Activations" at bounding box center [266, 508] width 122 height 26
click at [235, 468] on div "Select Activation" at bounding box center [225, 473] width 125 height 19
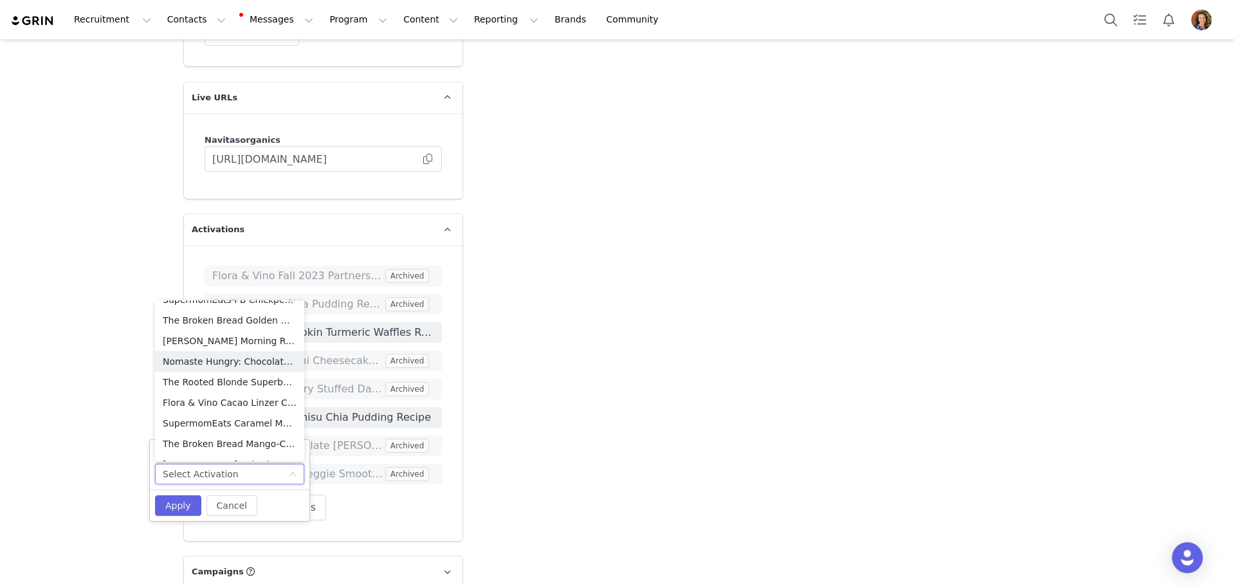
scroll to position [457, 0]
click at [244, 368] on li "Flora & Vino Cacao Linzer Cookies Recipe" at bounding box center [229, 371] width 149 height 21
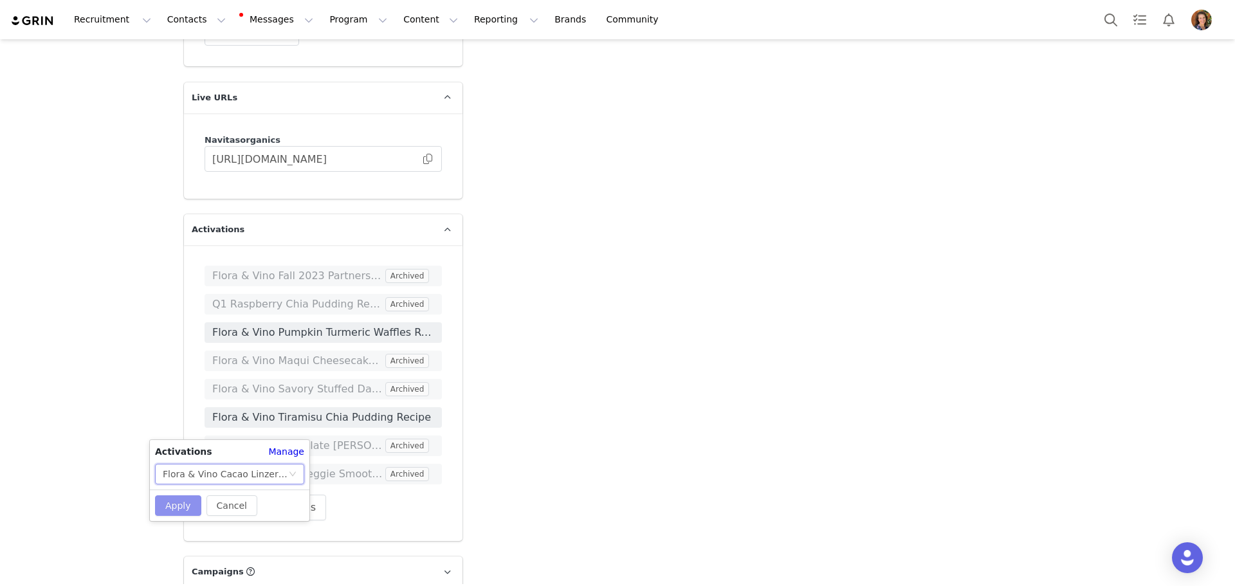
click at [167, 498] on button "Apply" at bounding box center [178, 505] width 46 height 21
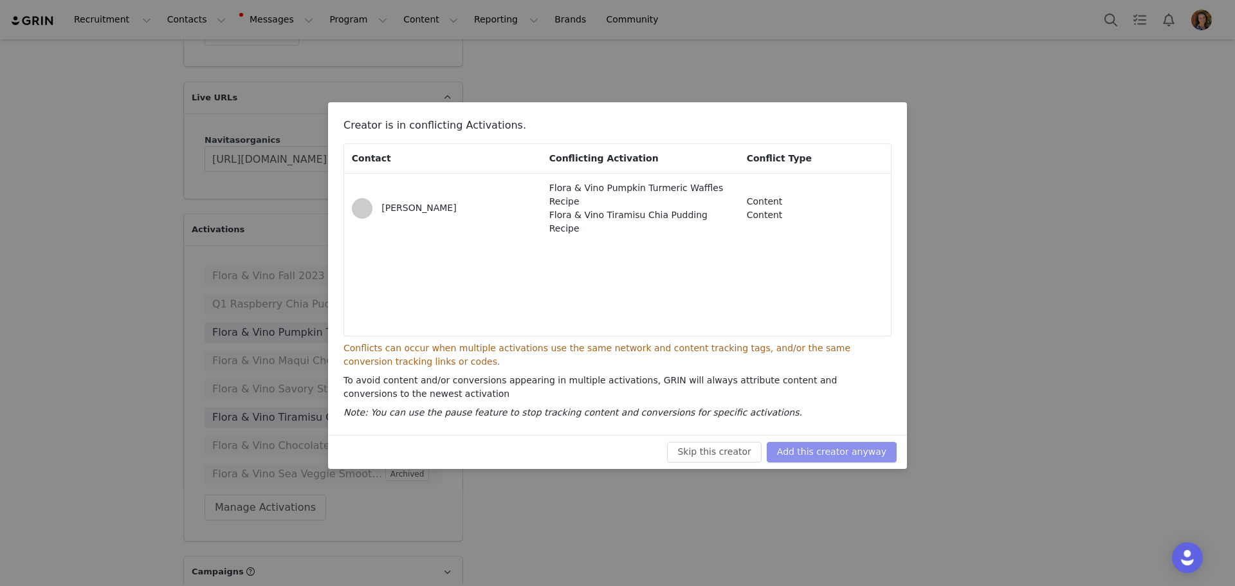
click at [829, 446] on button "Add this creator anyway" at bounding box center [832, 452] width 130 height 21
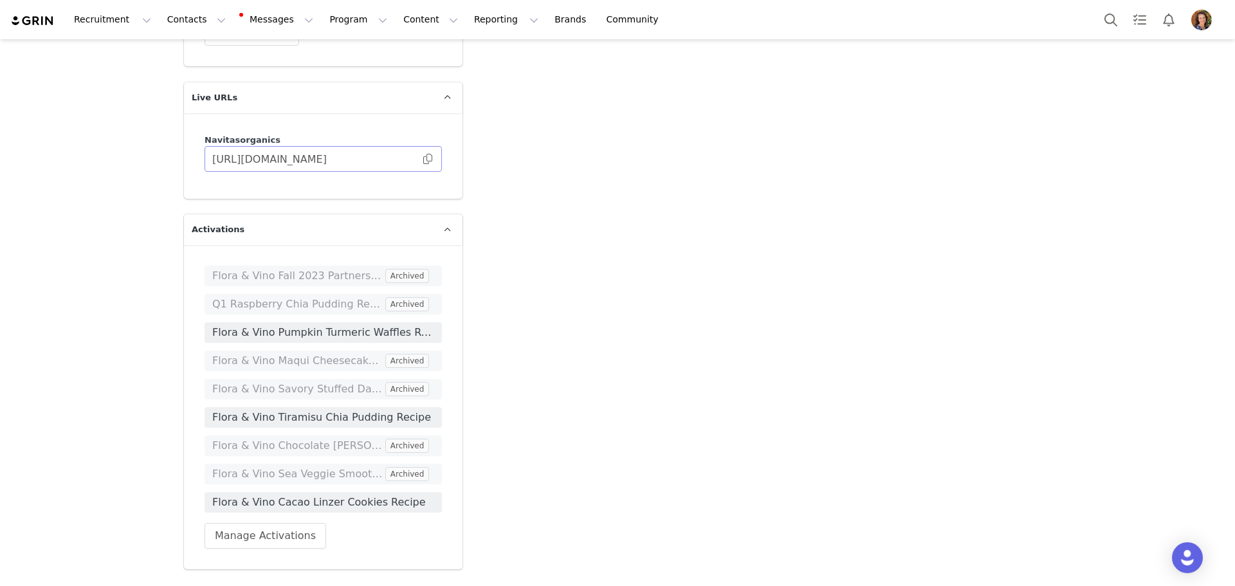
click at [425, 159] on span at bounding box center [427, 159] width 13 height 0
click at [421, 159] on span at bounding box center [427, 159] width 13 height 0
click at [423, 146] on input "[URL][DOMAIN_NAME]" at bounding box center [323, 159] width 237 height 26
click at [425, 159] on span at bounding box center [427, 159] width 13 height 0
click at [427, 159] on span at bounding box center [427, 159] width 13 height 0
